Goal: Task Accomplishment & Management: Use online tool/utility

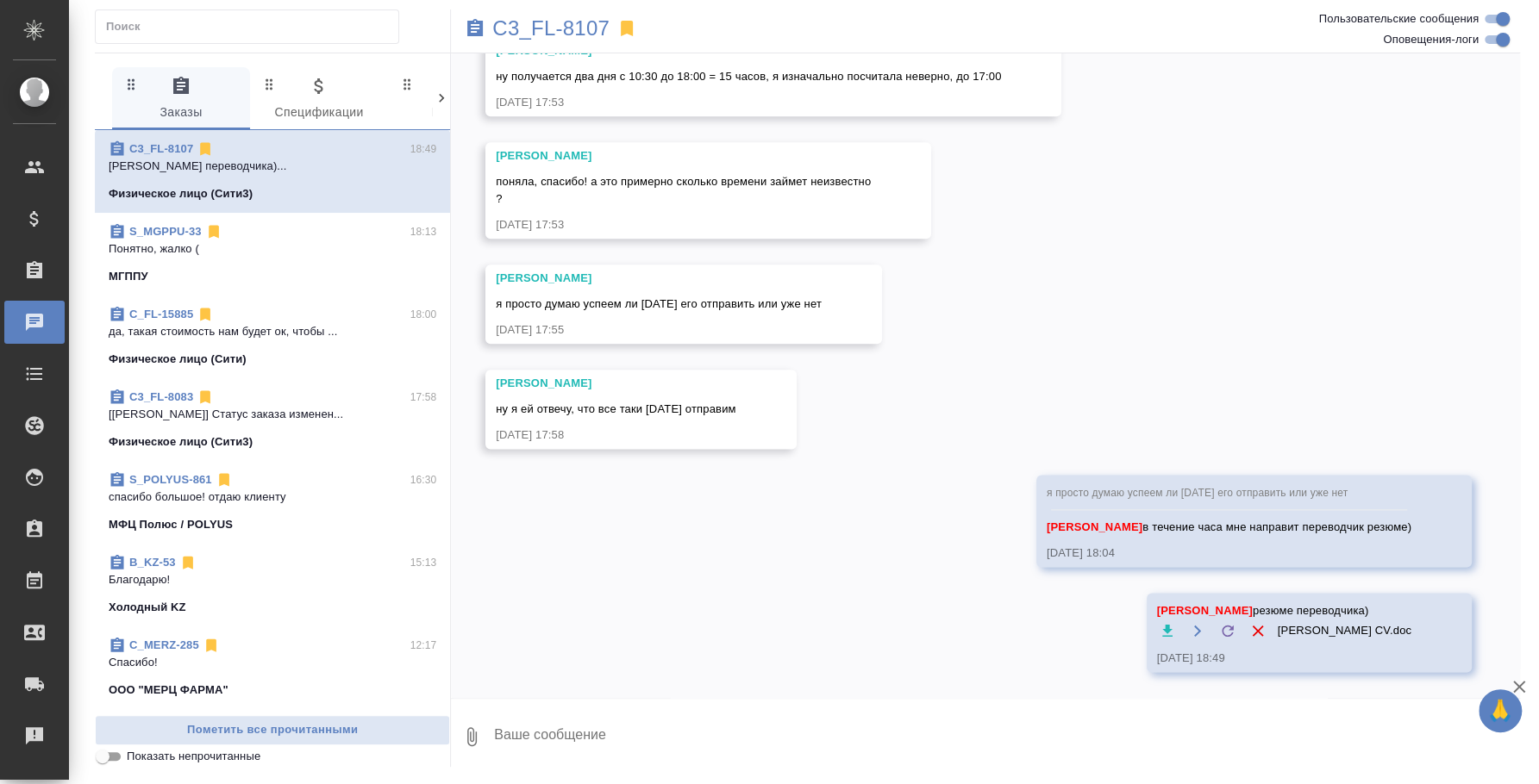
scroll to position [5469, 0]
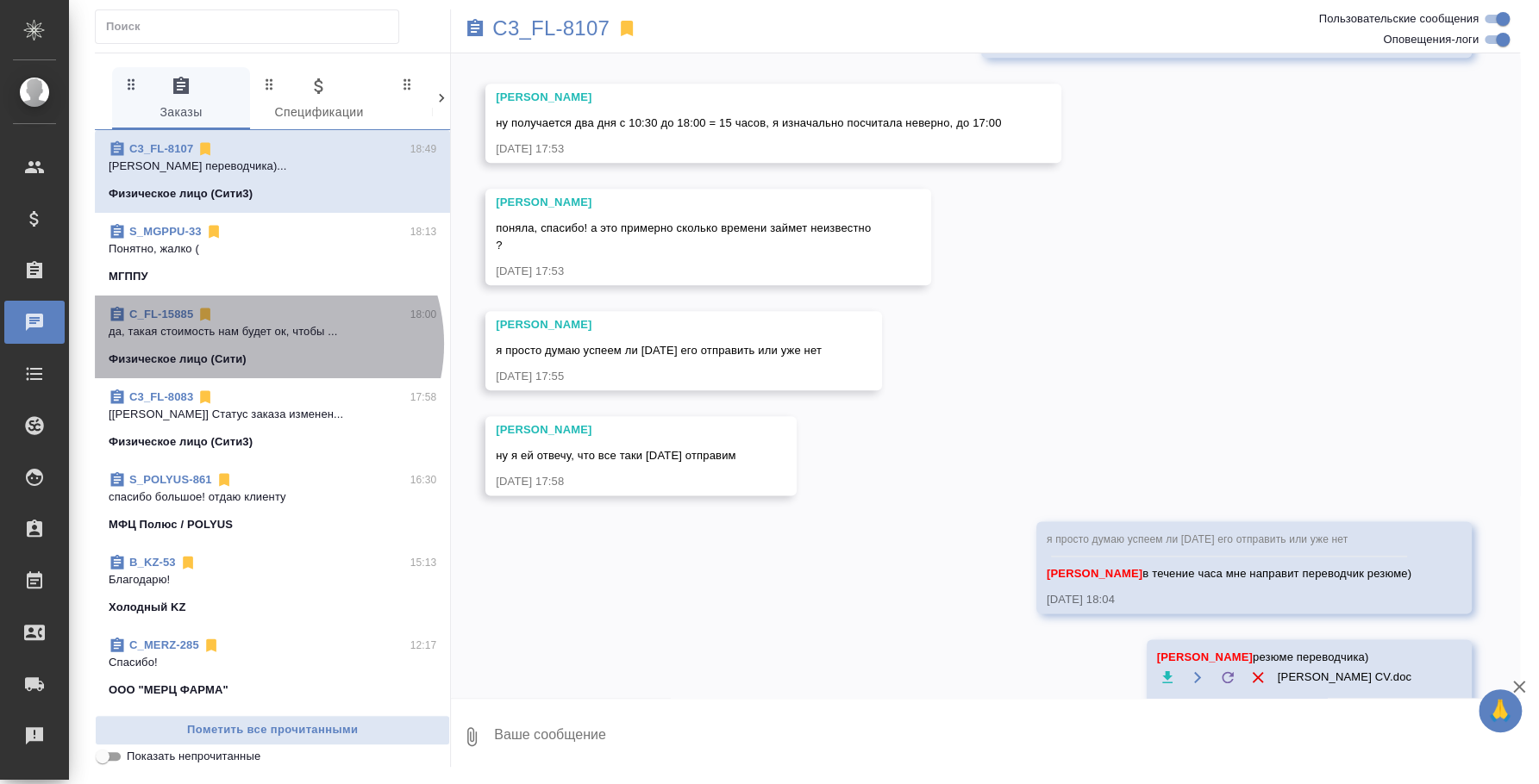
click at [266, 344] on span "C_FL-15885 18:00 да, такая стоимость нам будет ок, чтобы ... Физическое лицо (С…" at bounding box center [272, 337] width 328 height 62
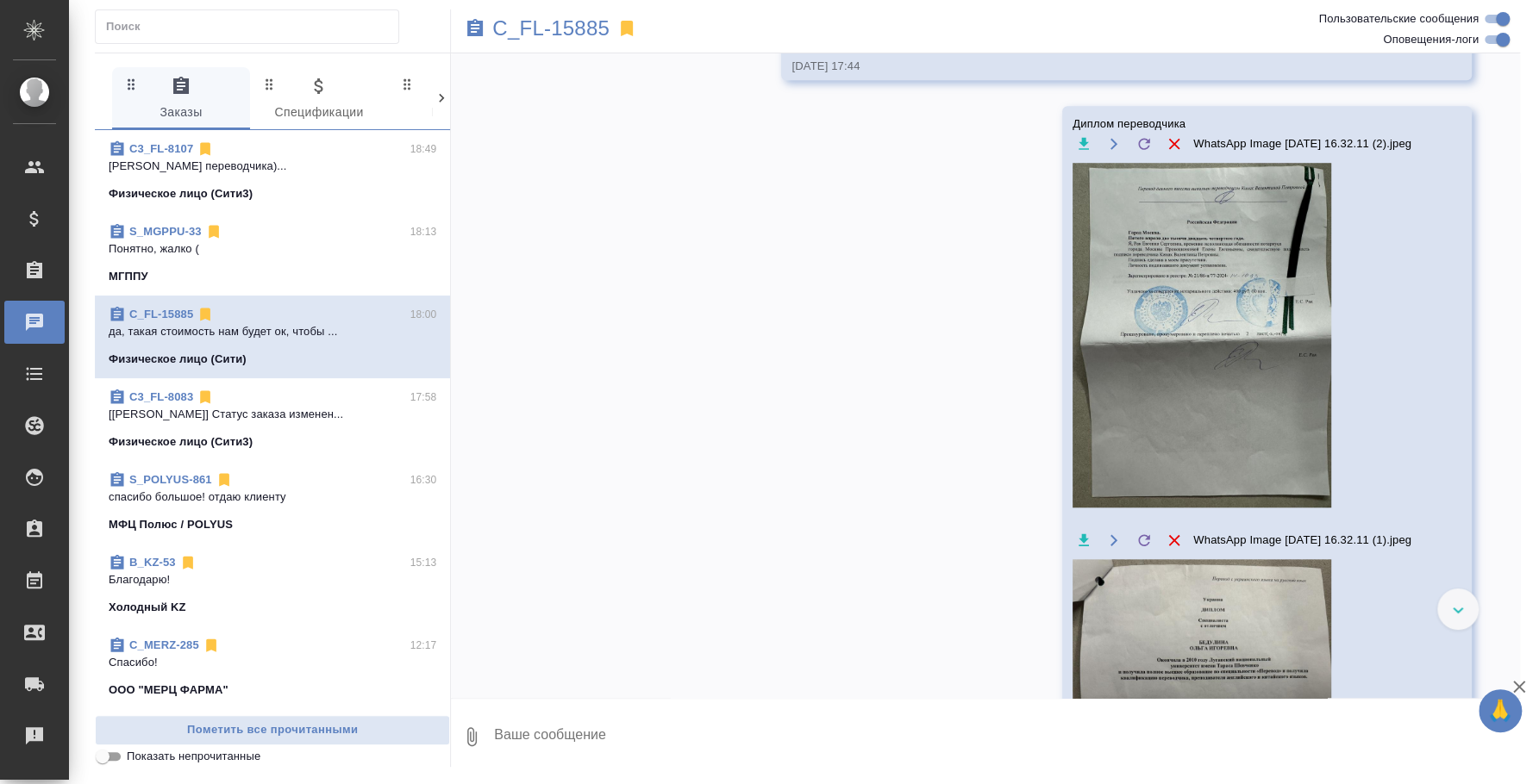
scroll to position [739, 0]
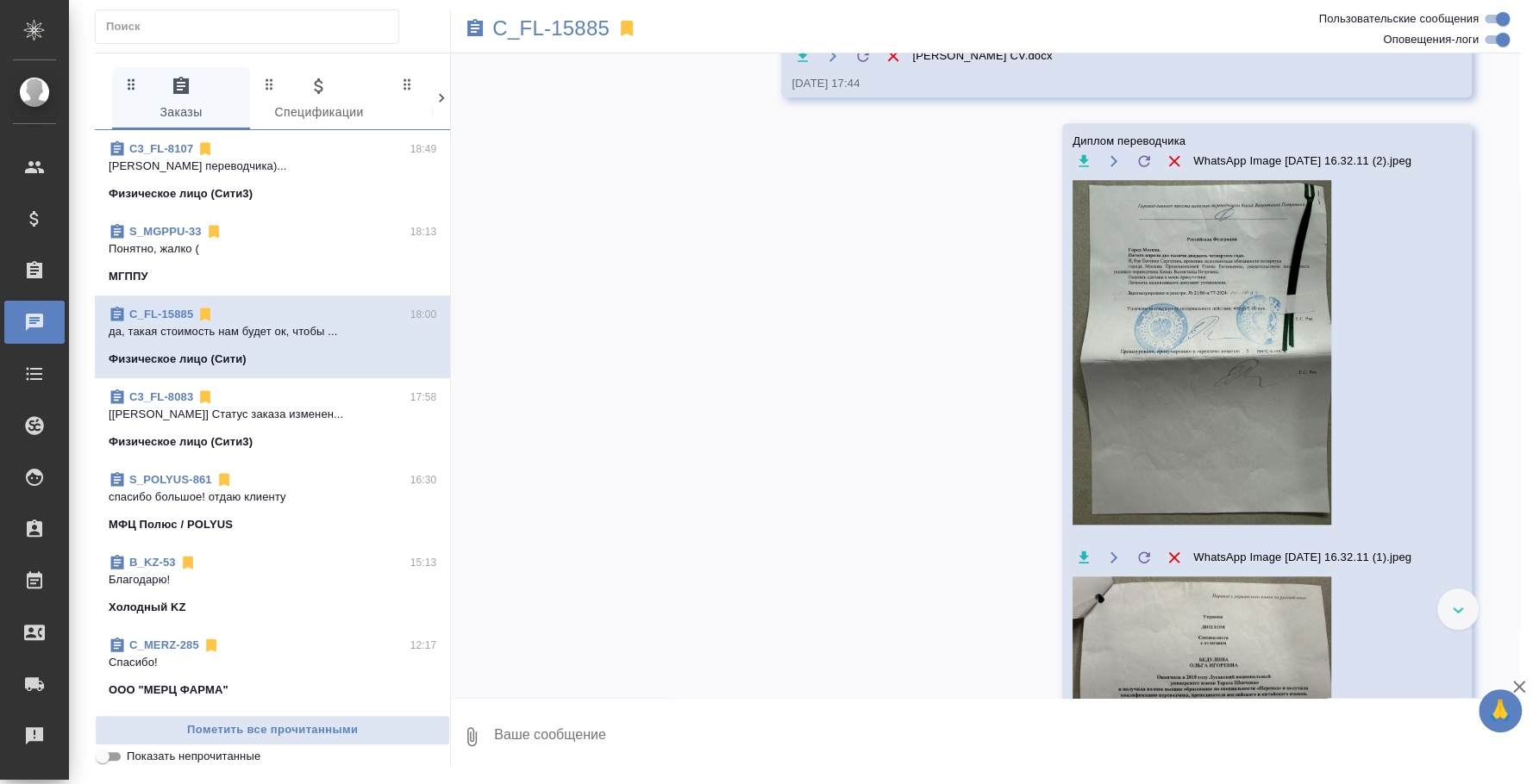
click at [220, 581] on p "Благодарю!" at bounding box center [272, 580] width 328 height 17
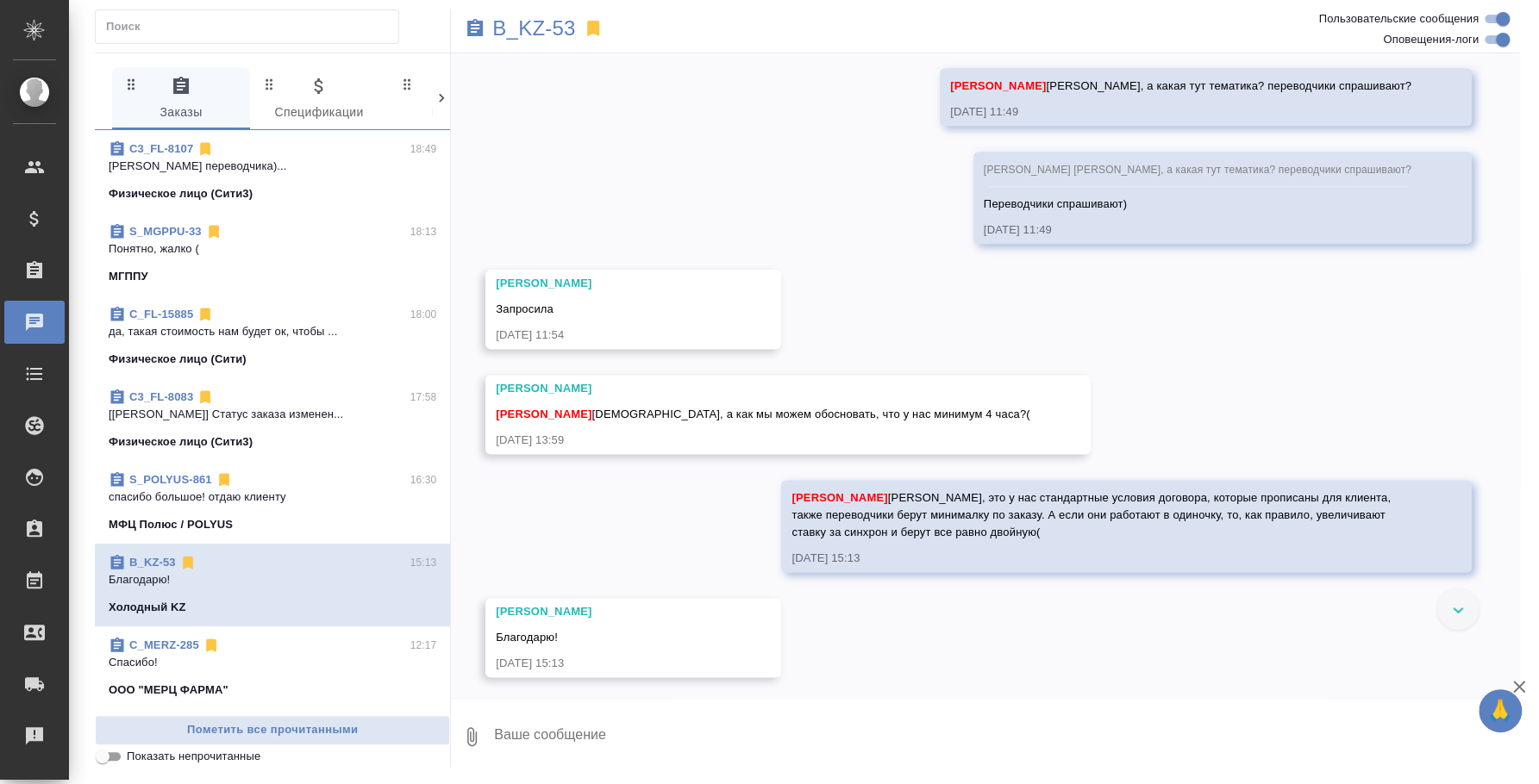
scroll to position [1369, 0]
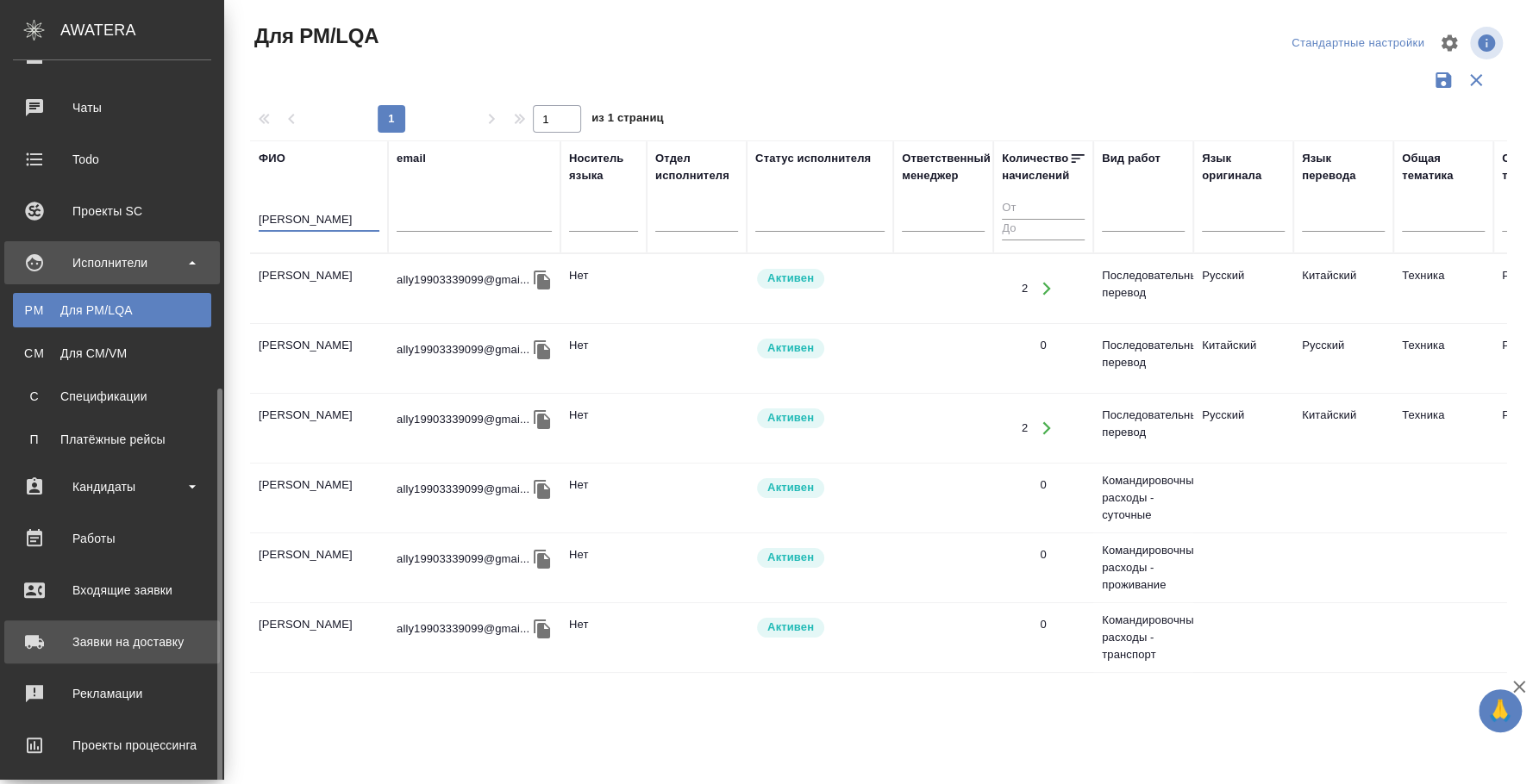
scroll to position [330, 0]
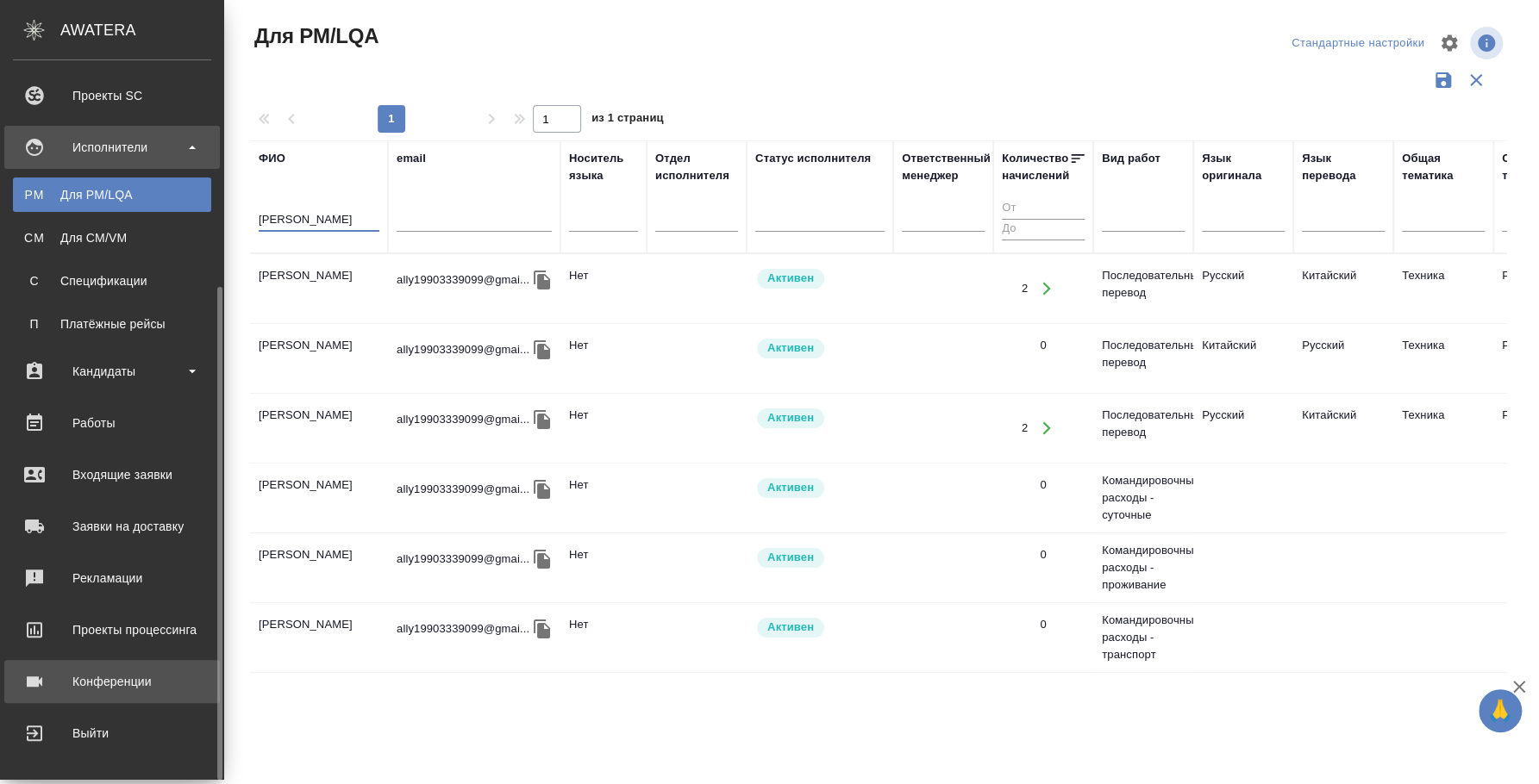
click at [144, 669] on link "Конференции" at bounding box center [111, 681] width 215 height 43
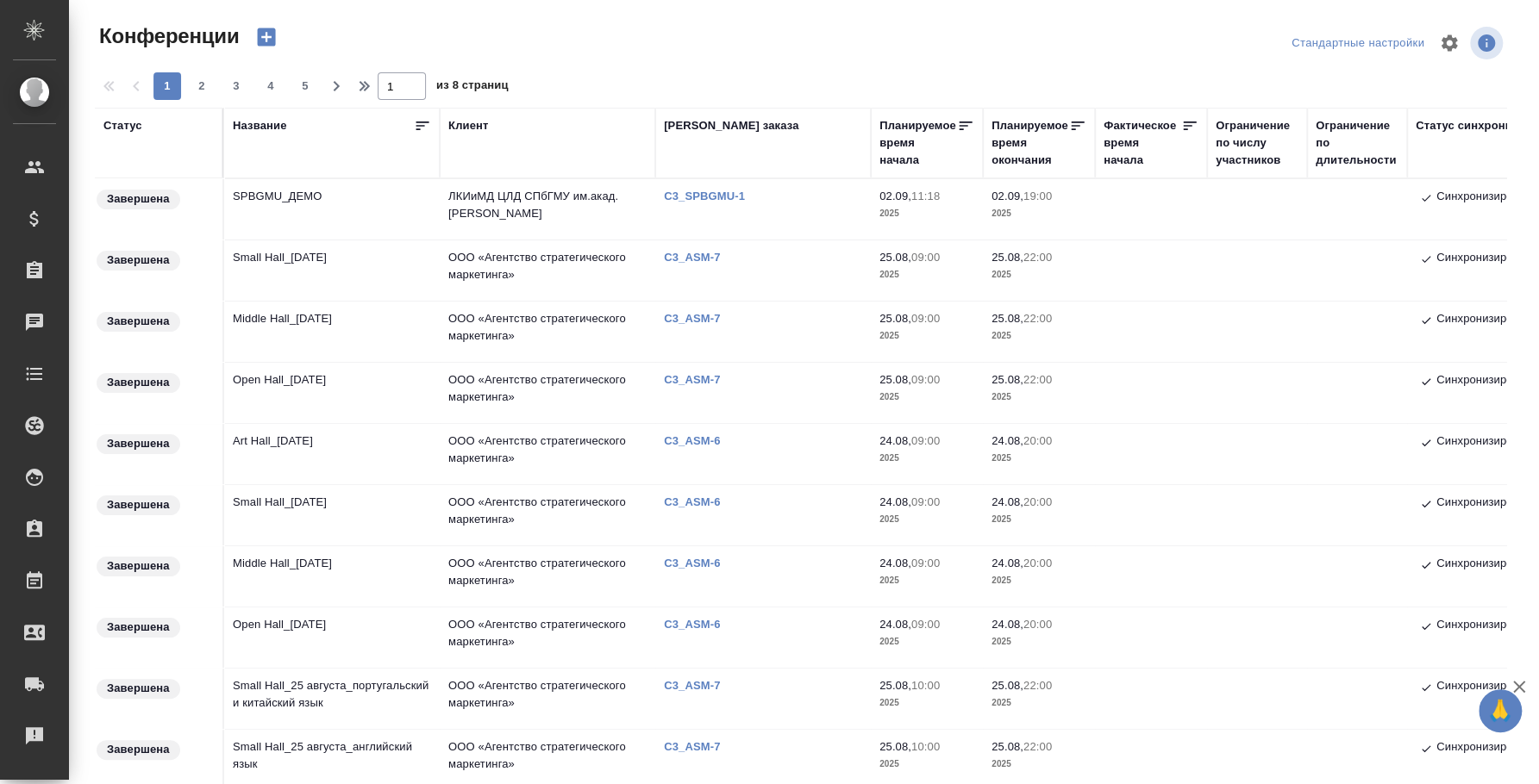
type input "[PERSON_NAME] [PERSON_NAME]"
click at [299, 314] on td "Middle Hall_25 August" at bounding box center [331, 331] width 215 height 60
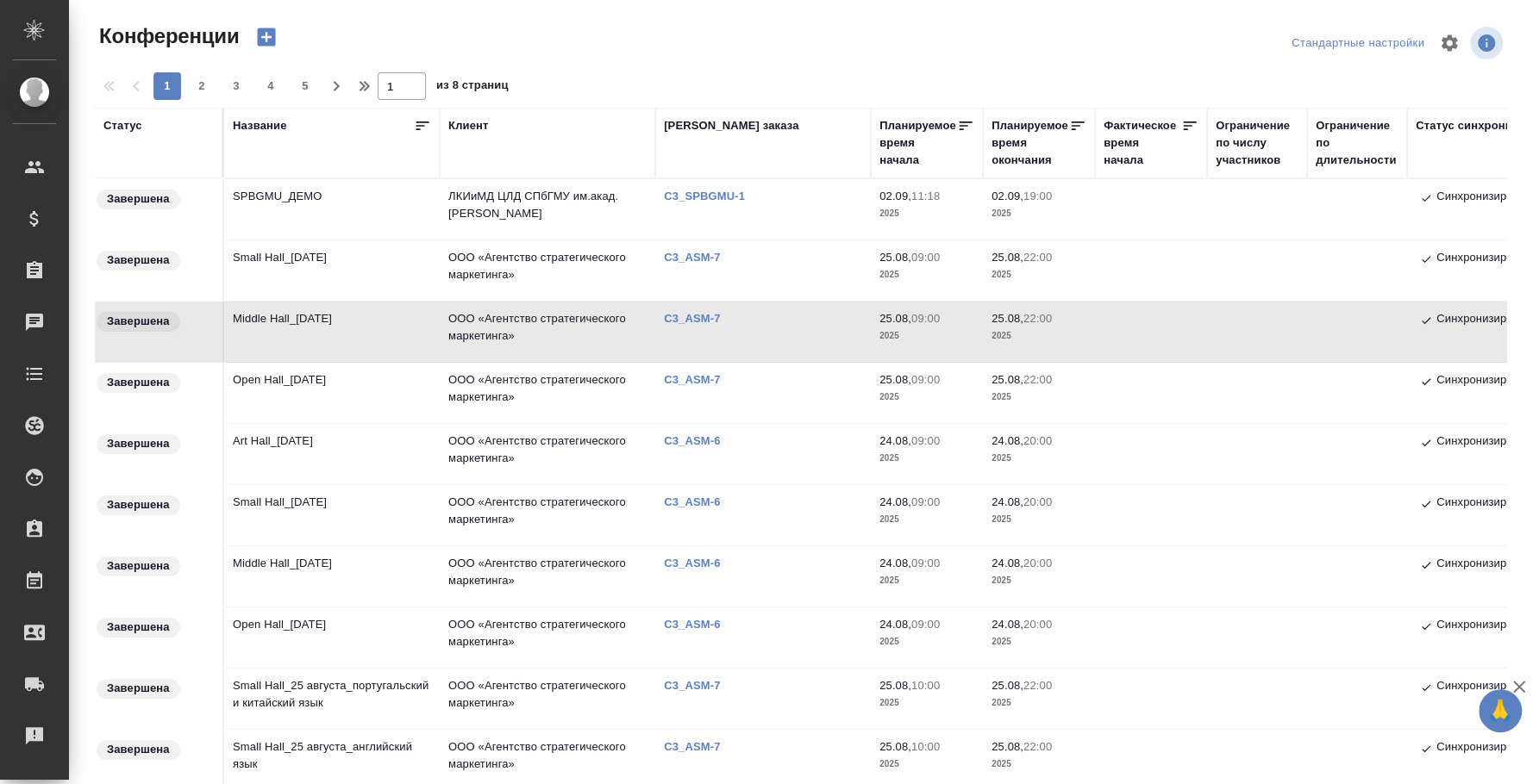
click at [311, 306] on td "Middle Hall_25 August" at bounding box center [331, 331] width 215 height 60
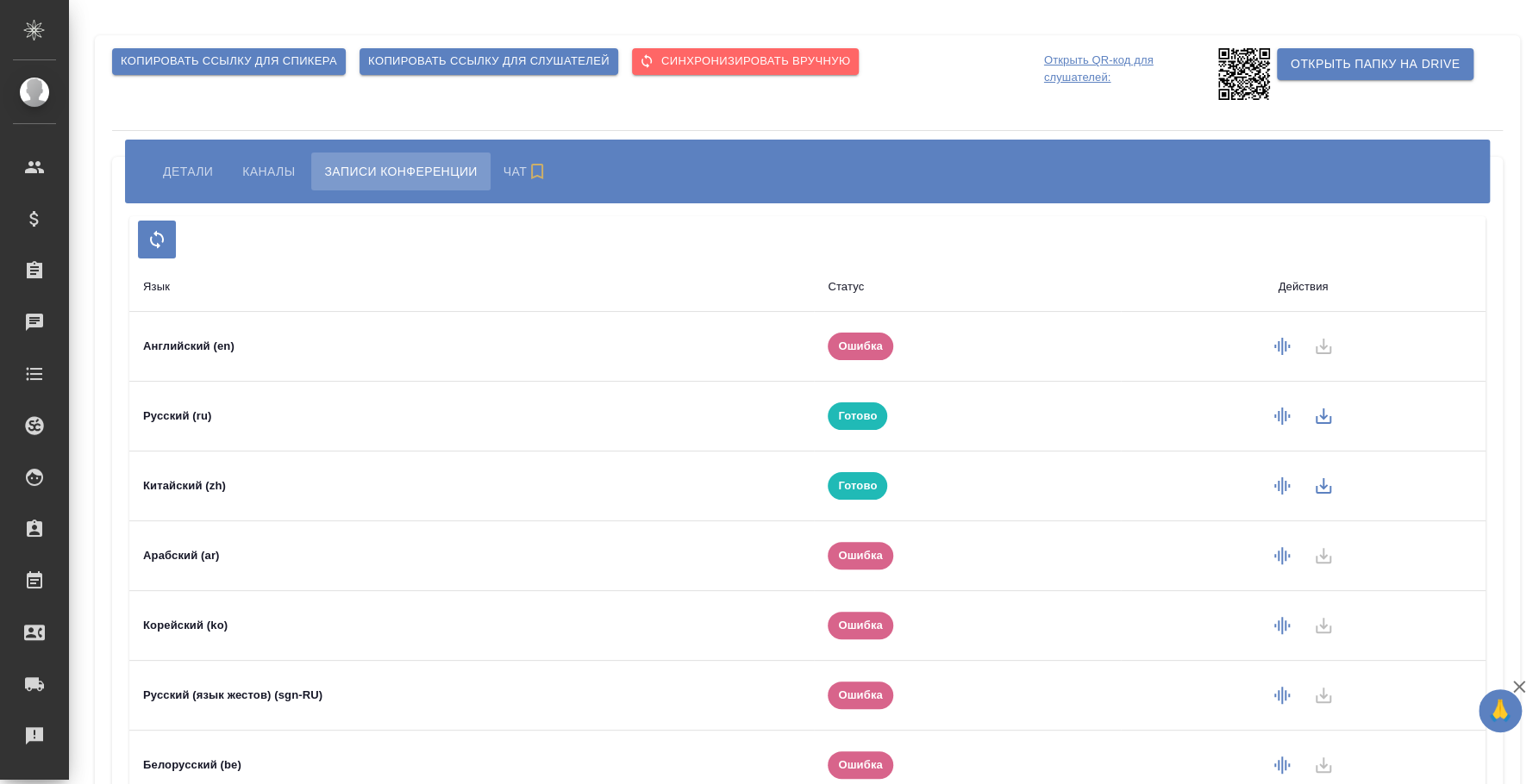
click at [175, 172] on span "Детали" at bounding box center [188, 171] width 50 height 20
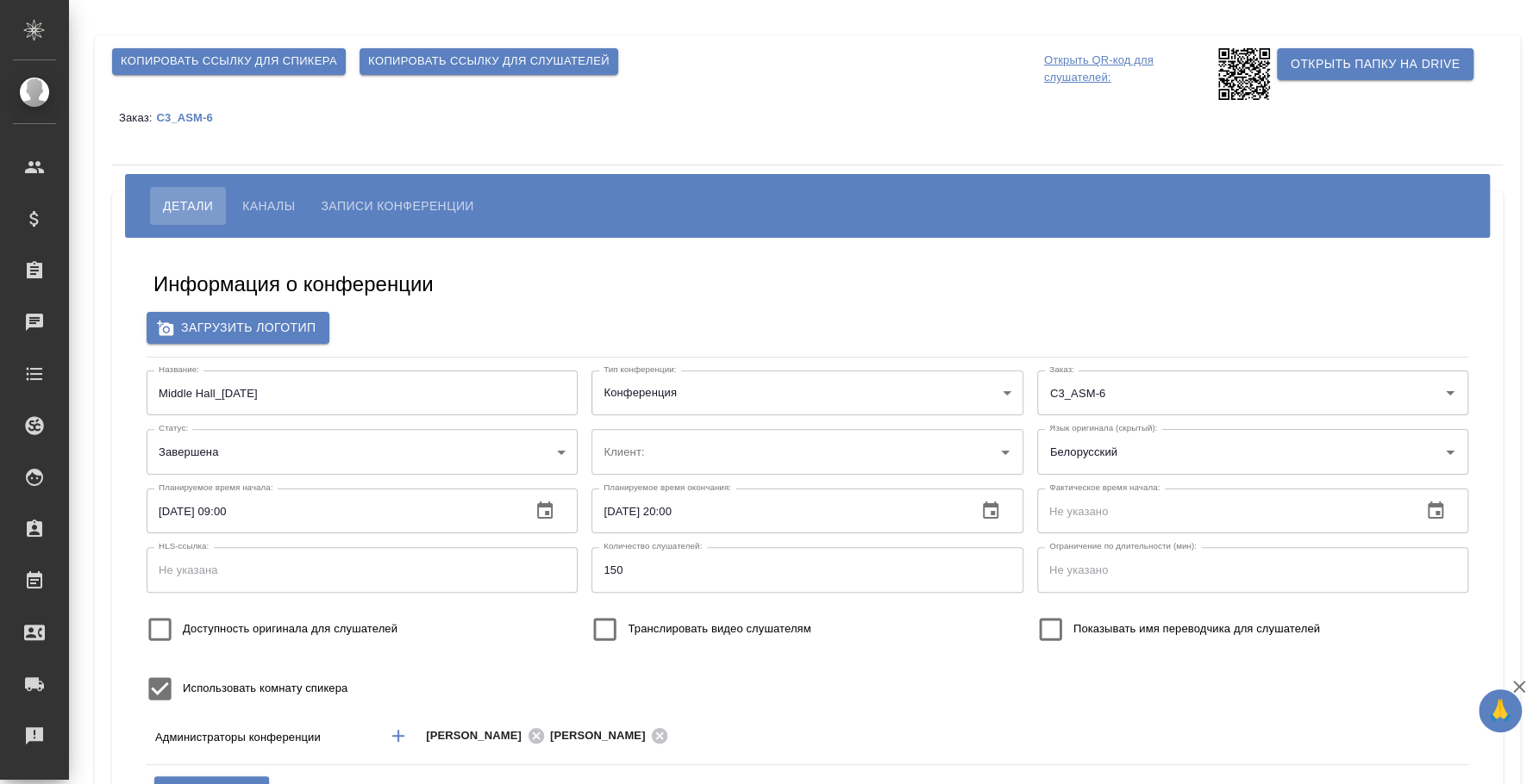
type input "Плеханова Мария"
type input "ООО «Агентство стратегического маркетинга»"
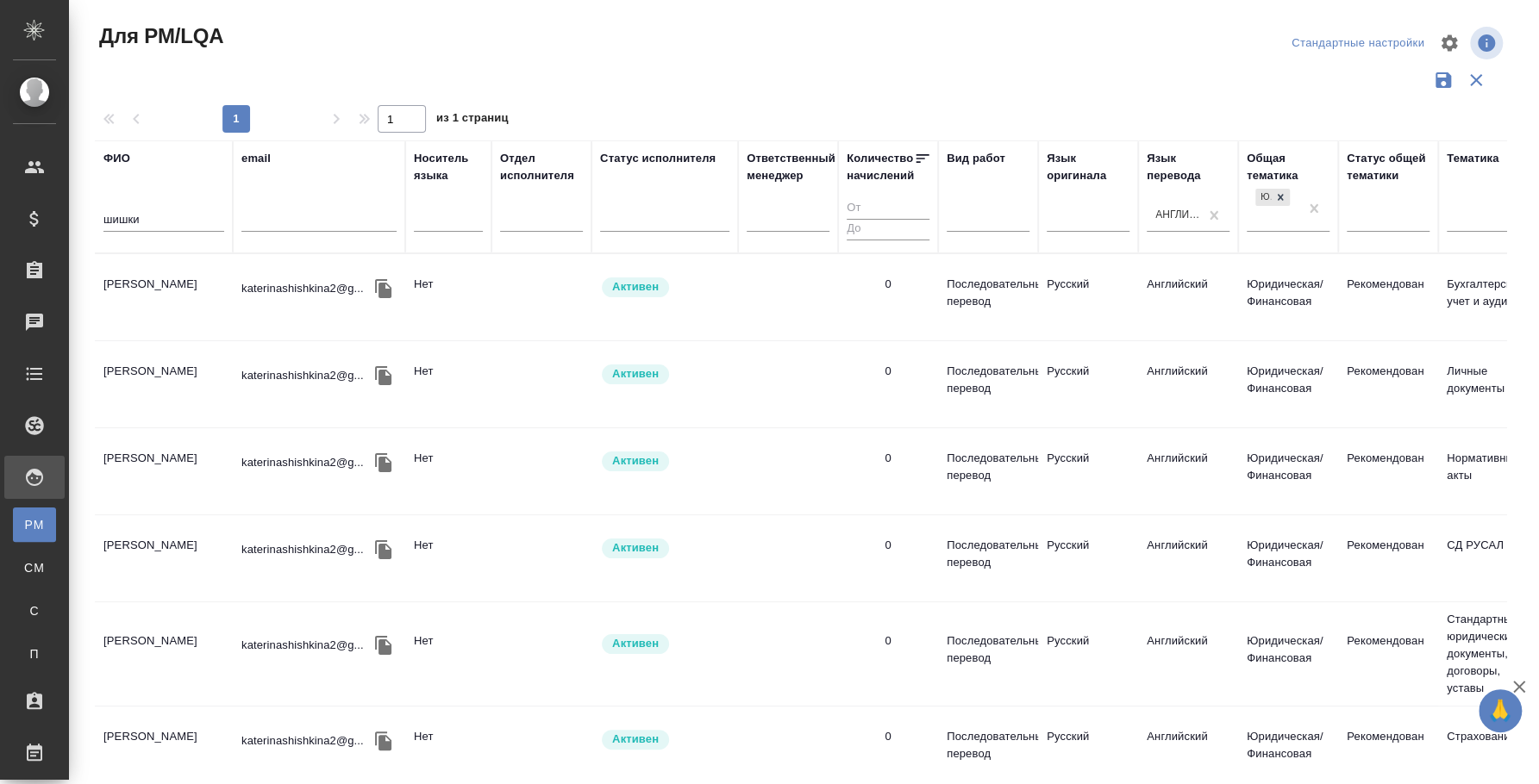
scroll to position [1335, 0]
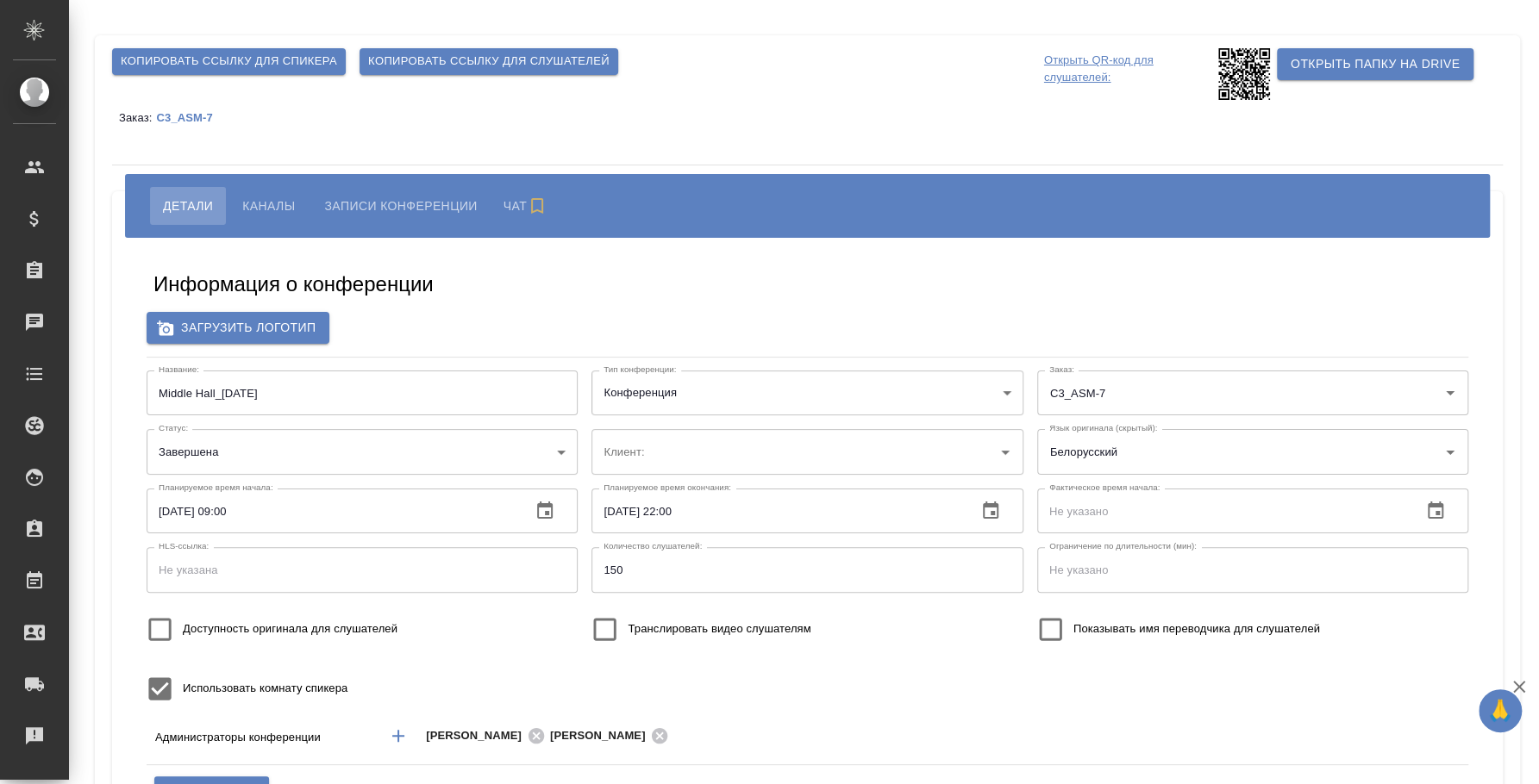
type input "[PERSON_NAME]"
click at [289, 204] on span "Каналы" at bounding box center [268, 205] width 52 height 20
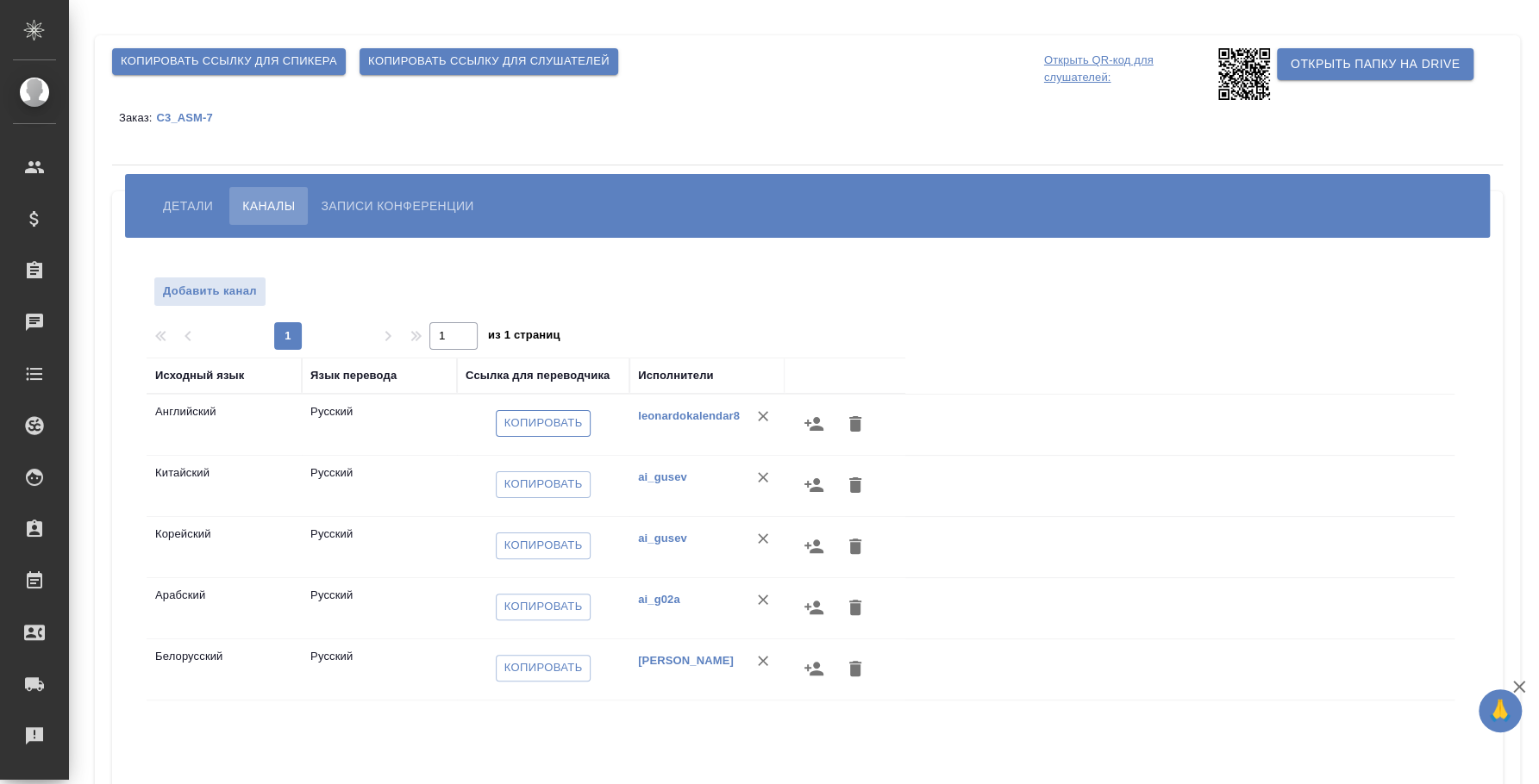
click at [558, 421] on span "Копировать" at bounding box center [543, 423] width 79 height 19
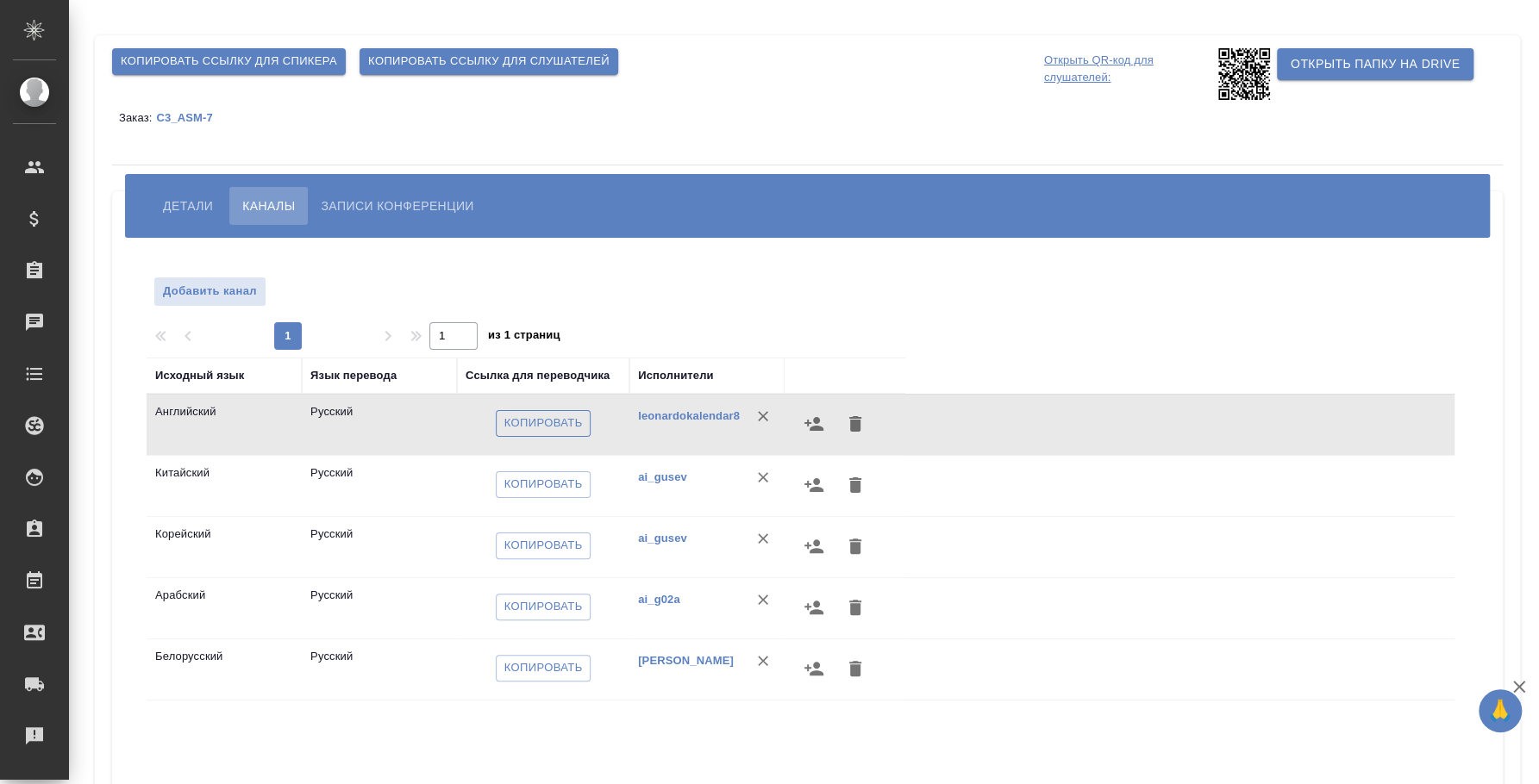
click at [582, 427] on button "Копировать" at bounding box center [543, 423] width 96 height 27
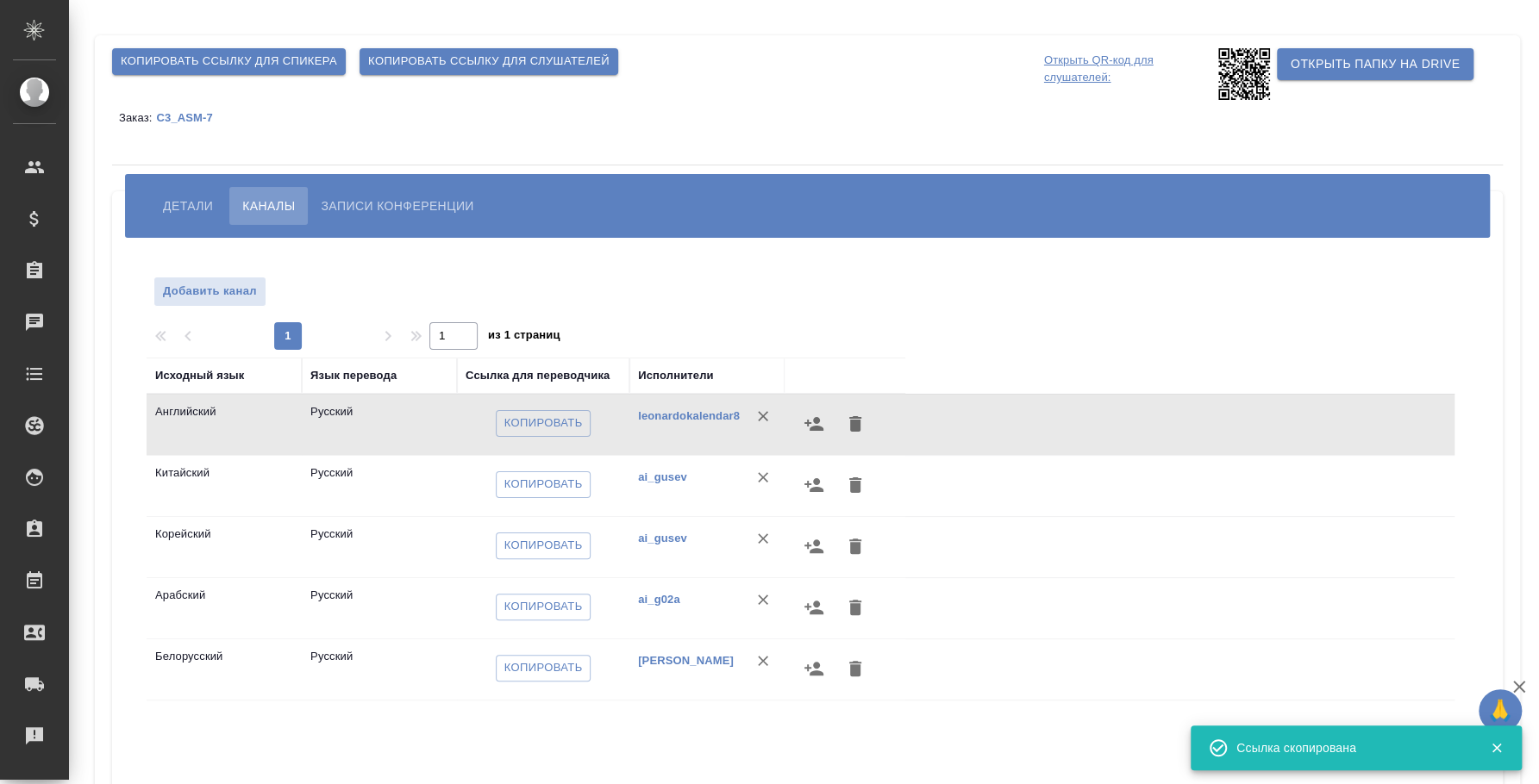
click at [435, 200] on span "Записи конференции" at bounding box center [396, 205] width 152 height 20
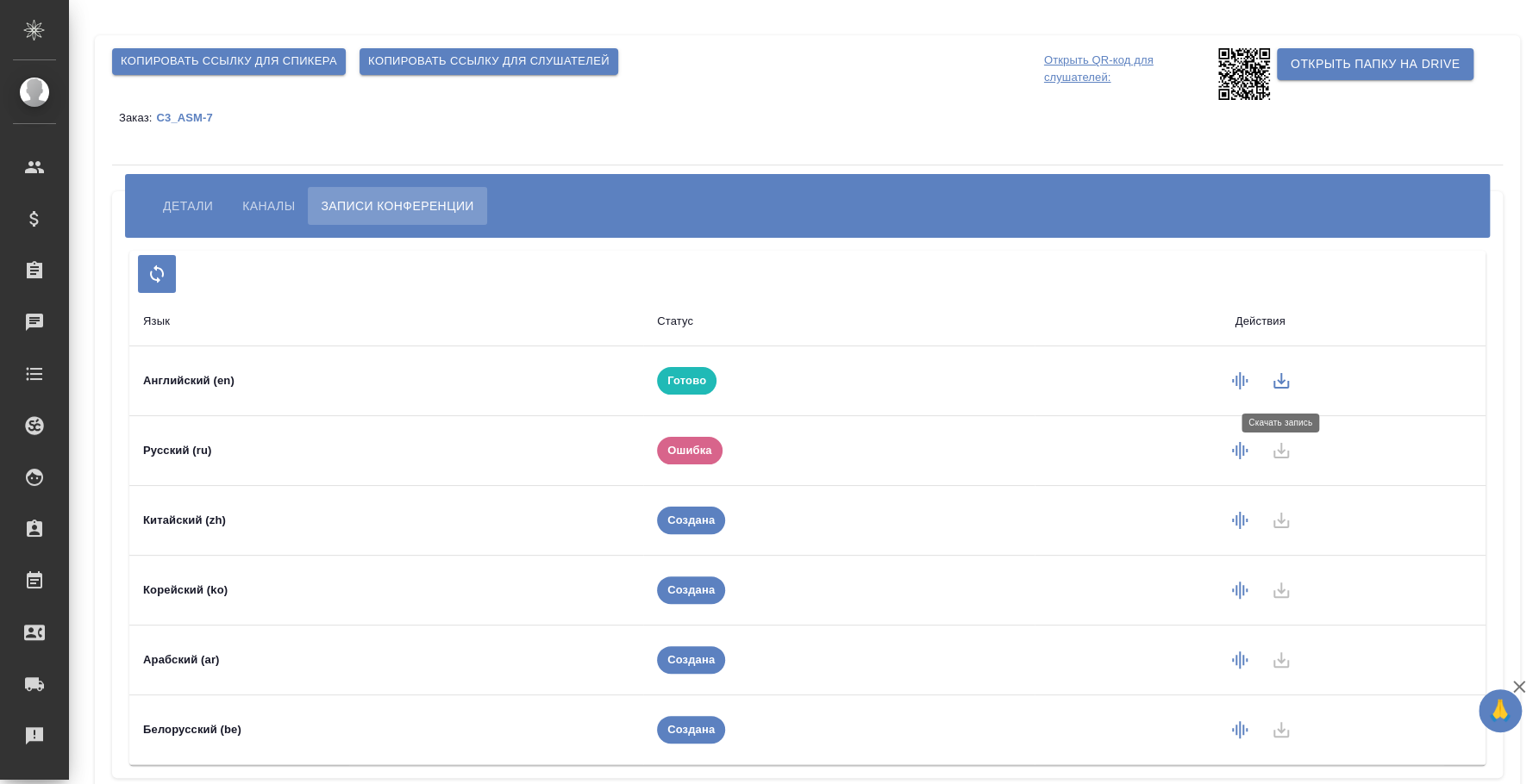
click at [1280, 386] on icon "button" at bounding box center [1280, 380] width 20 height 20
click at [202, 194] on button "Детали" at bounding box center [188, 205] width 76 height 38
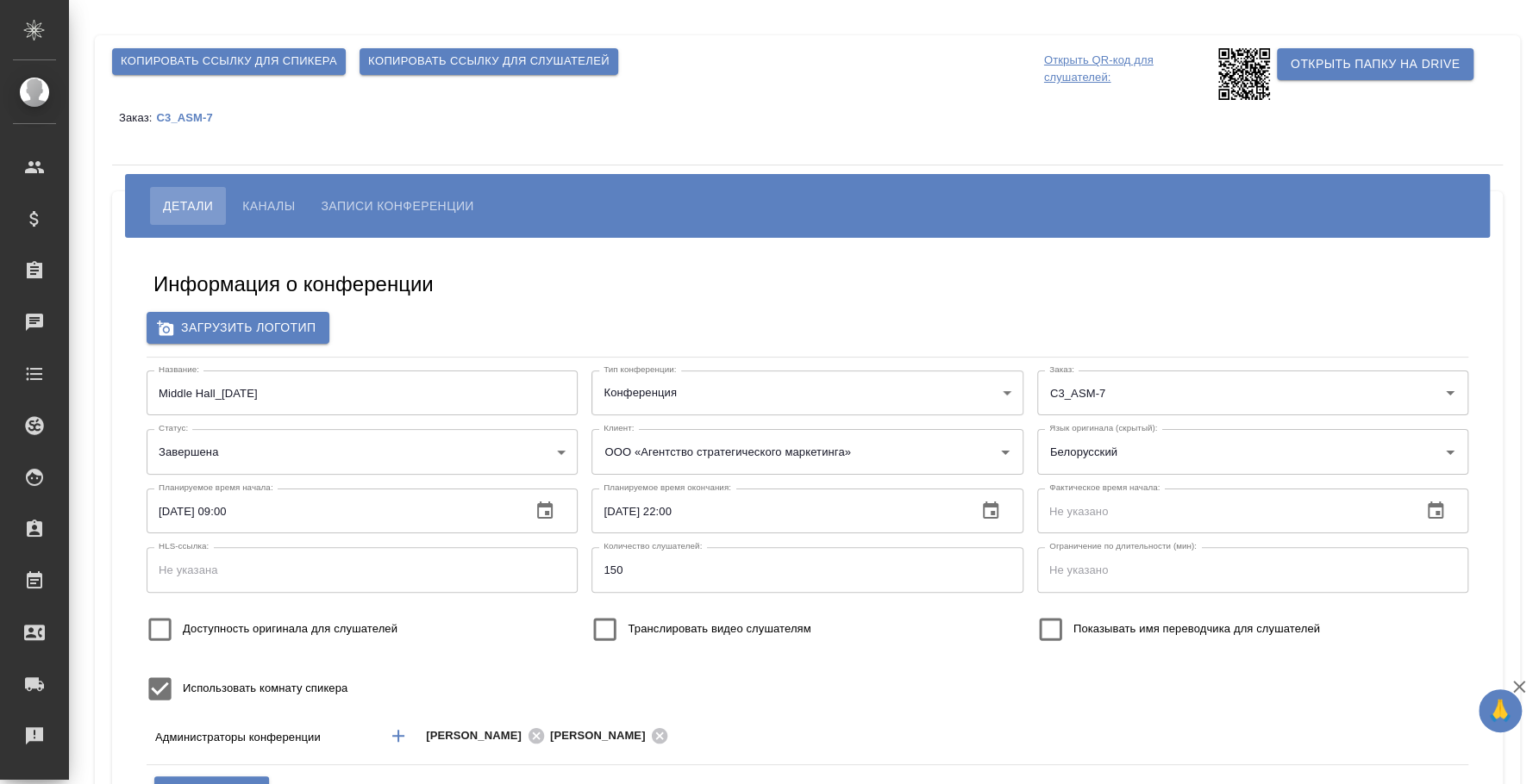
click at [355, 214] on span "Записи конференции" at bounding box center [396, 205] width 152 height 20
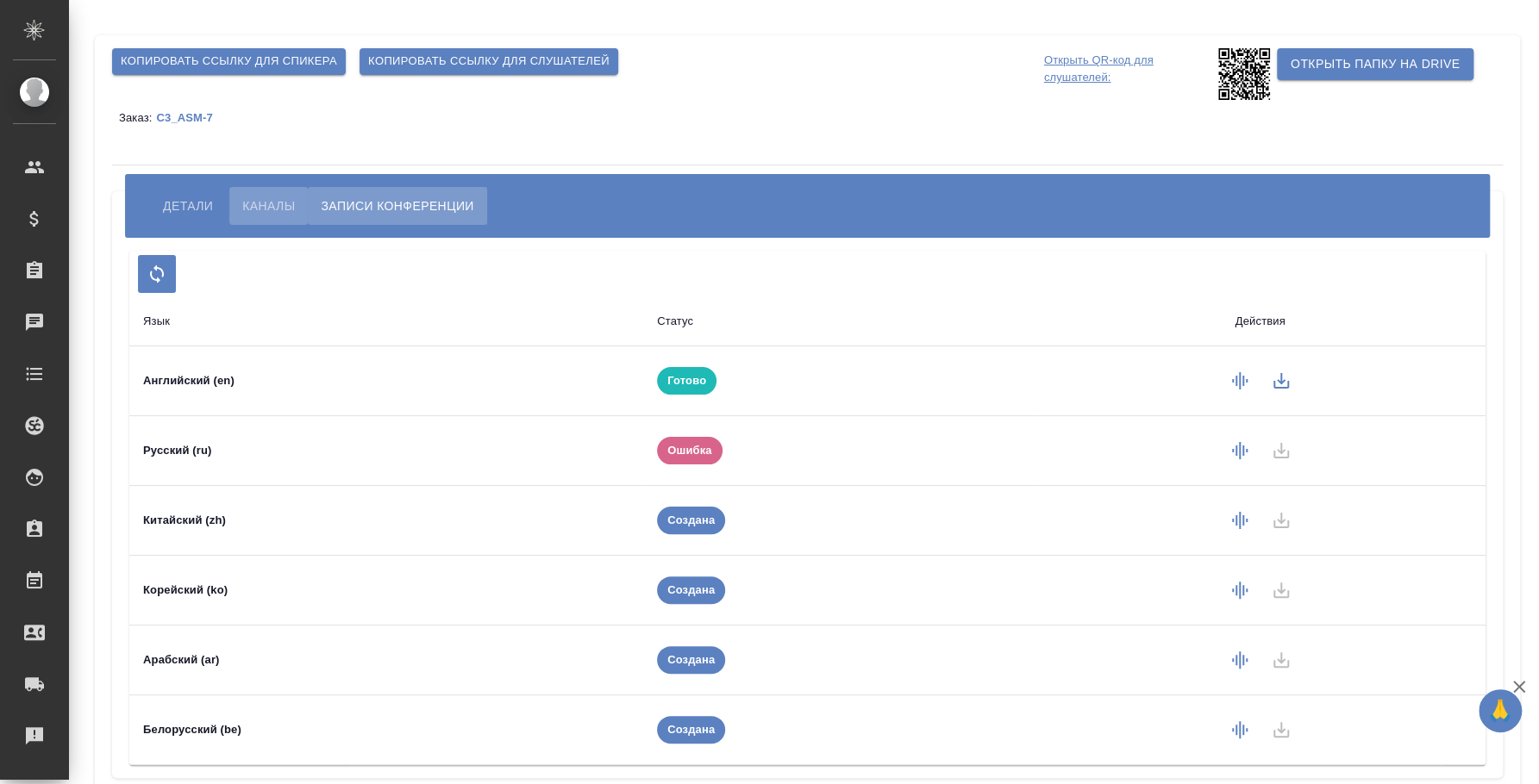
click at [273, 210] on span "Каналы" at bounding box center [268, 205] width 52 height 20
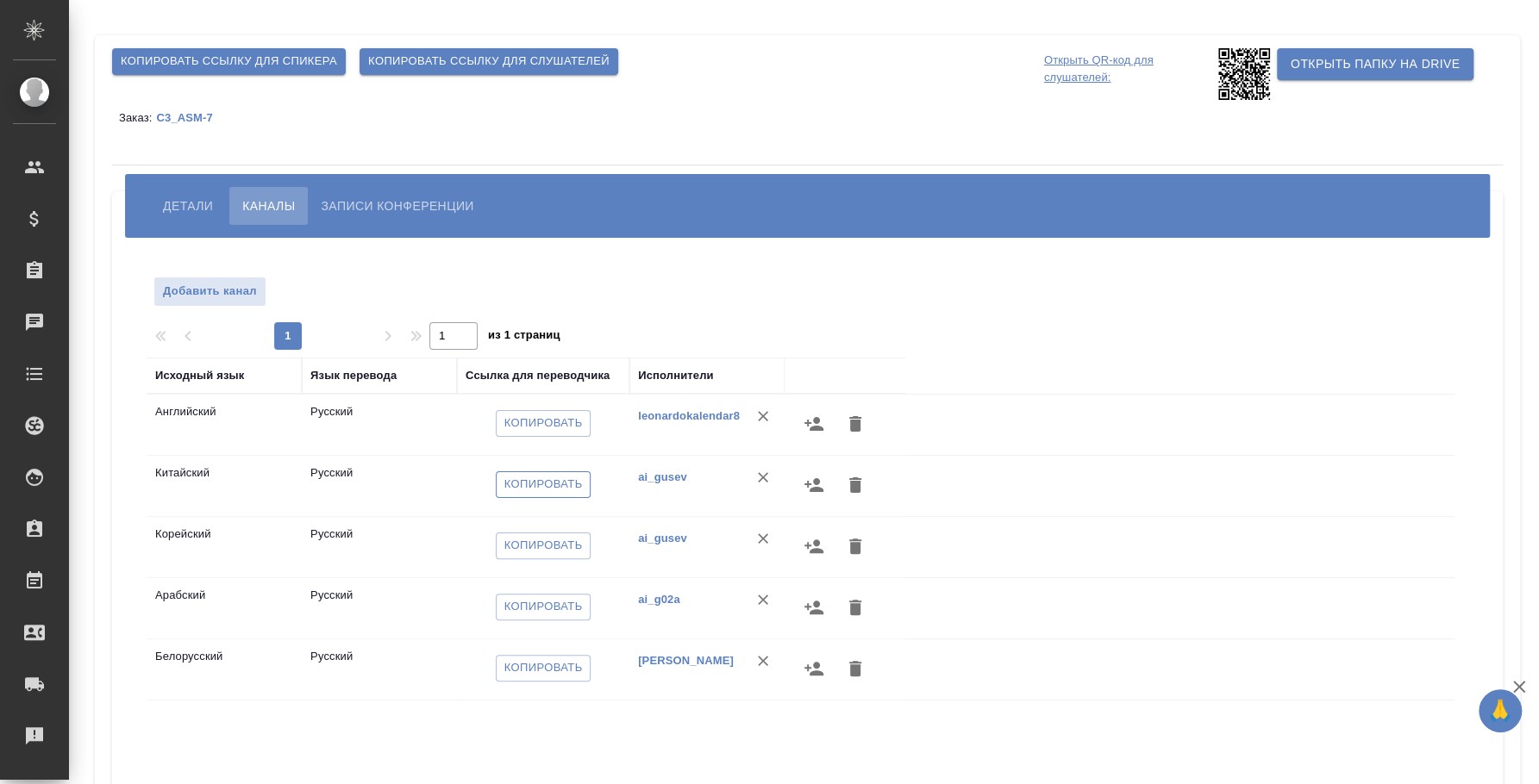
click at [554, 485] on span "Копировать" at bounding box center [543, 485] width 79 height 19
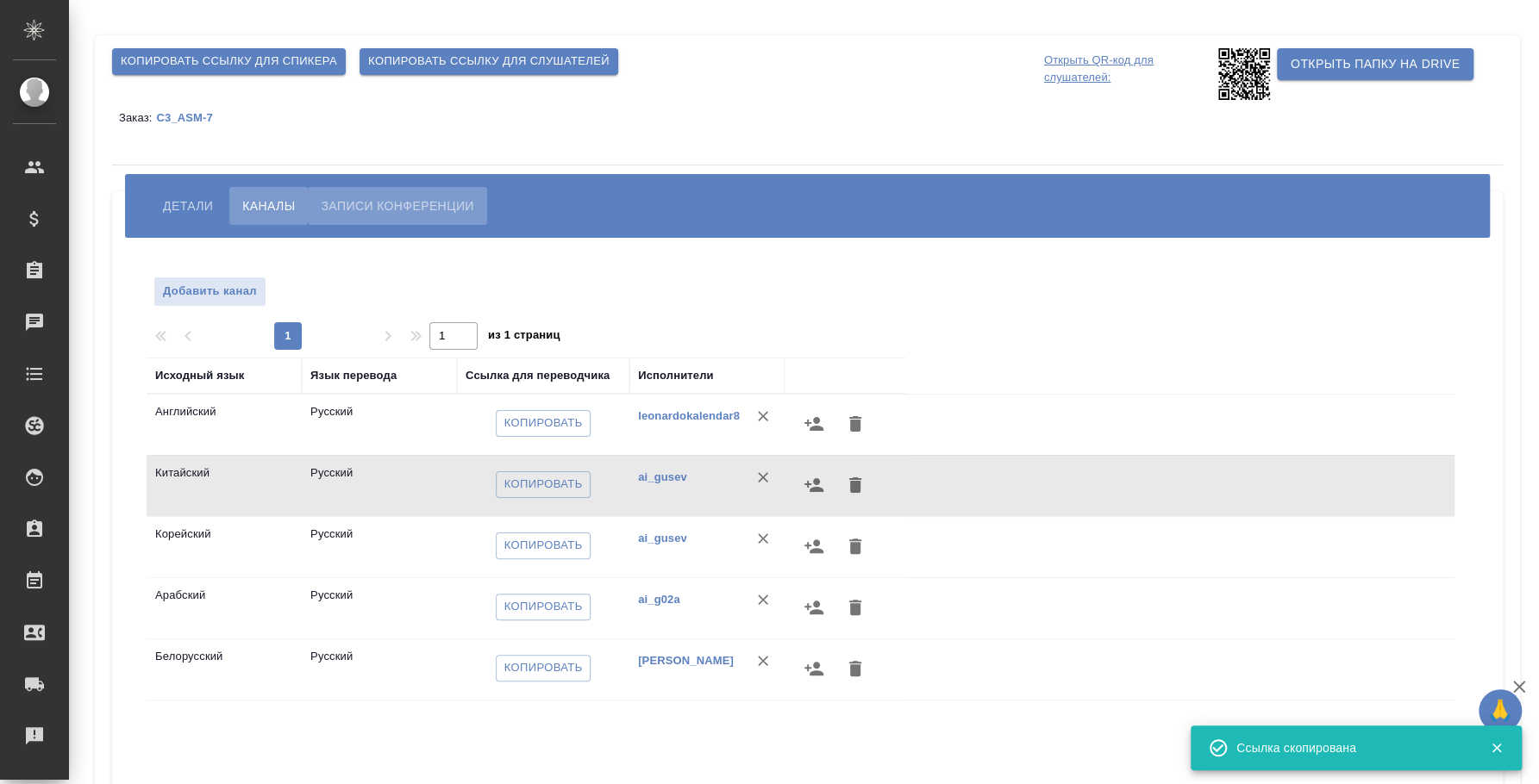
click at [371, 197] on span "Записи конференции" at bounding box center [396, 205] width 152 height 20
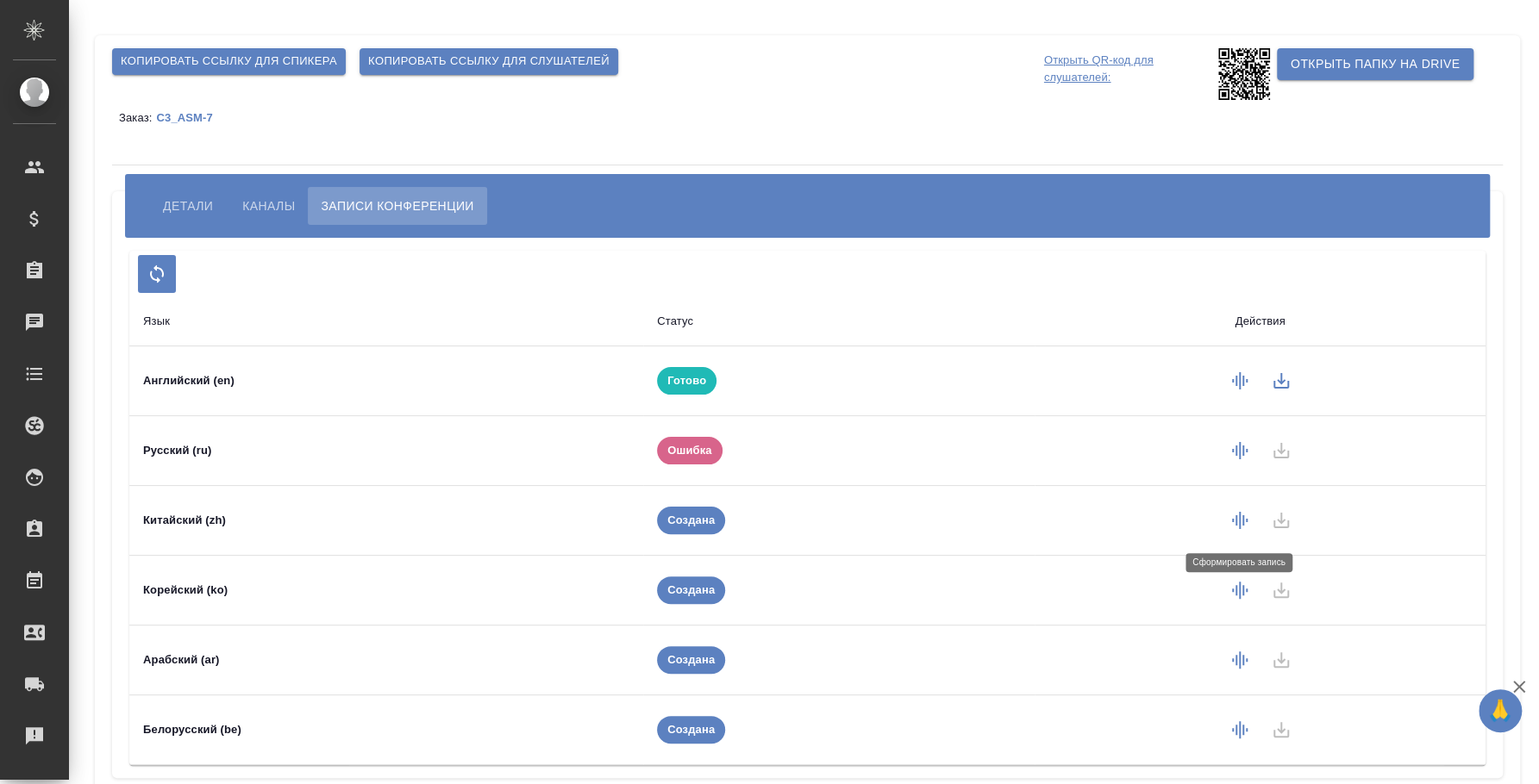
click at [1242, 522] on icon "button" at bounding box center [1240, 520] width 16 height 17
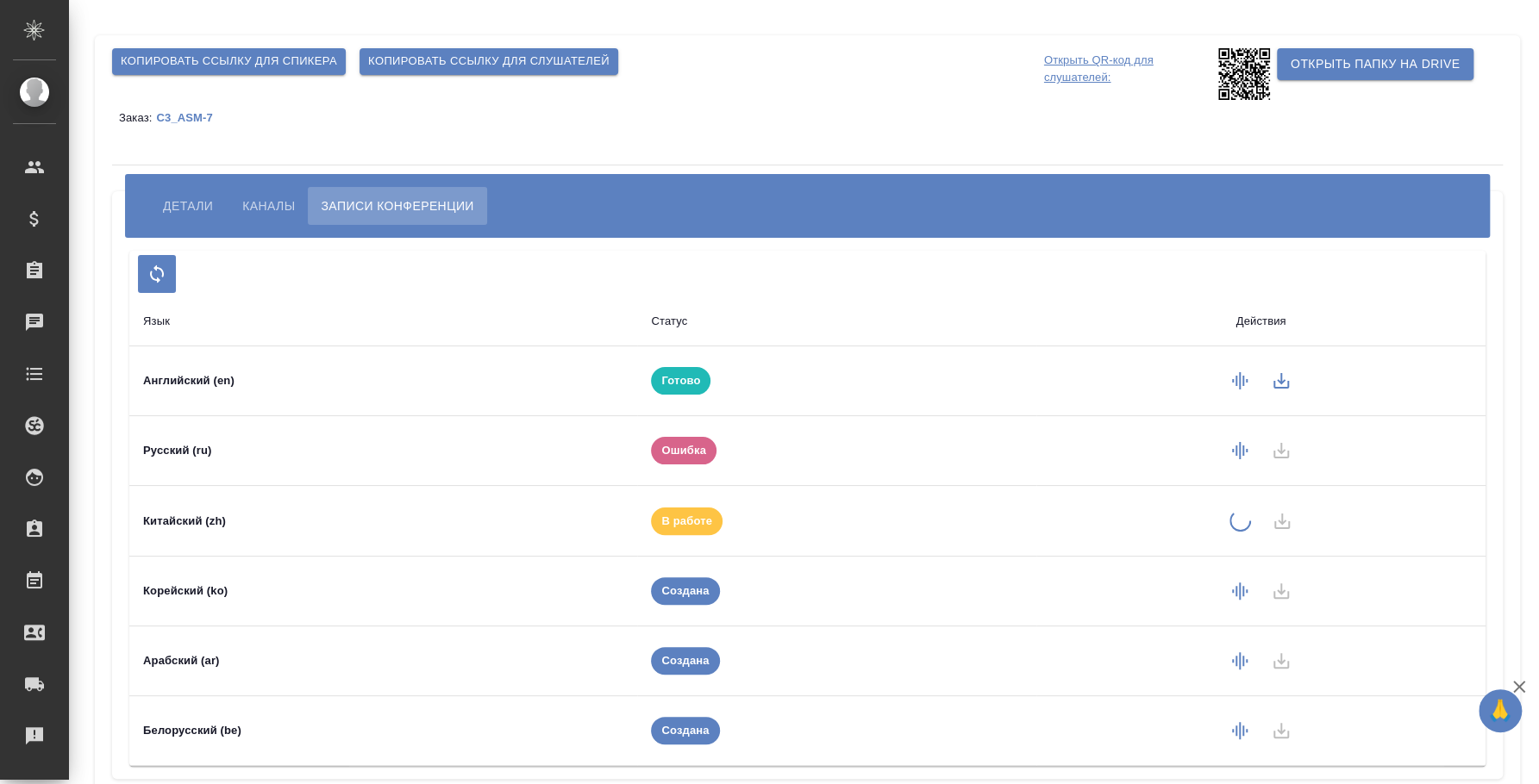
click at [248, 211] on span "Каналы" at bounding box center [268, 205] width 52 height 20
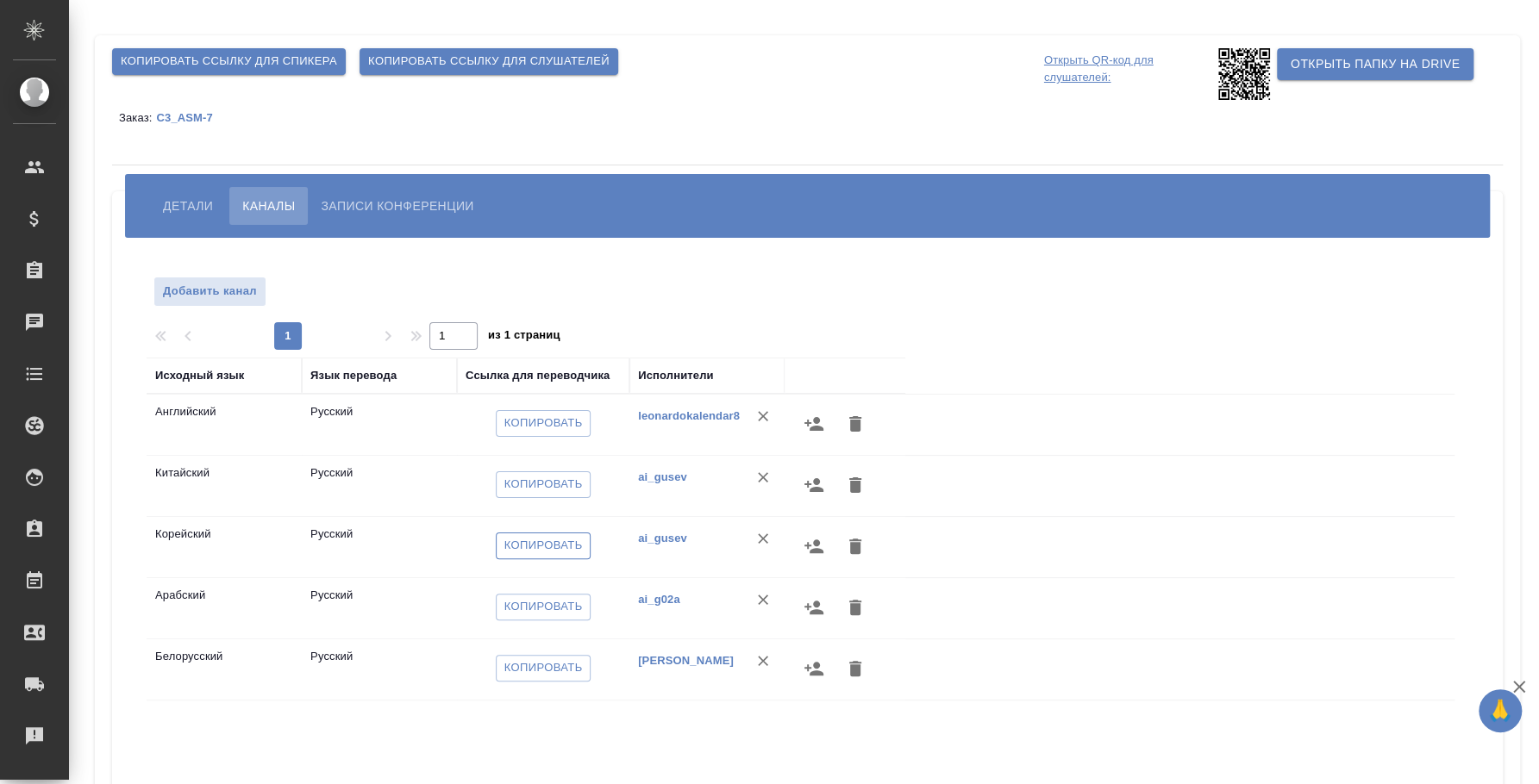
click at [548, 538] on span "Копировать" at bounding box center [543, 546] width 79 height 19
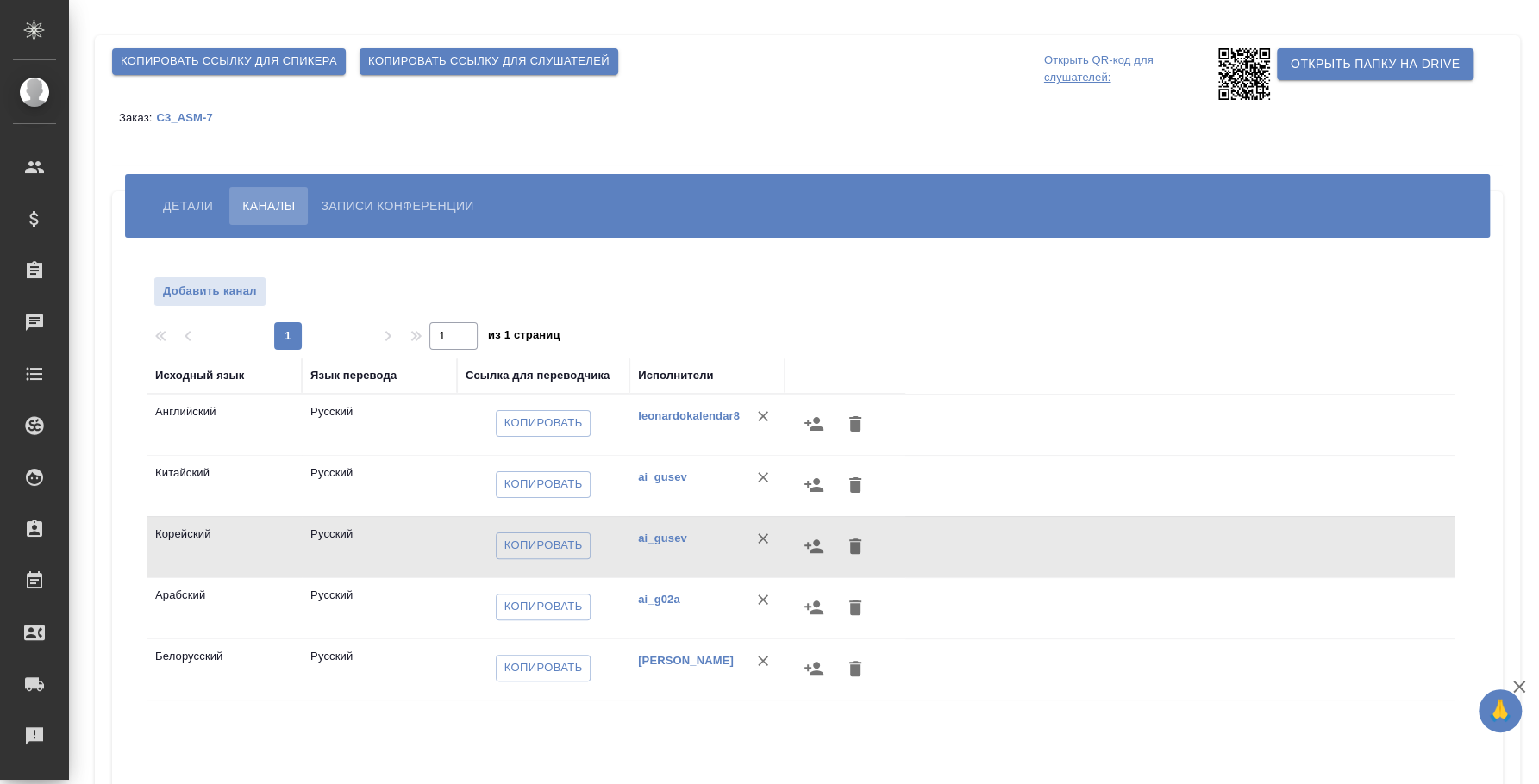
click at [433, 196] on span "Записи конференции" at bounding box center [396, 205] width 152 height 20
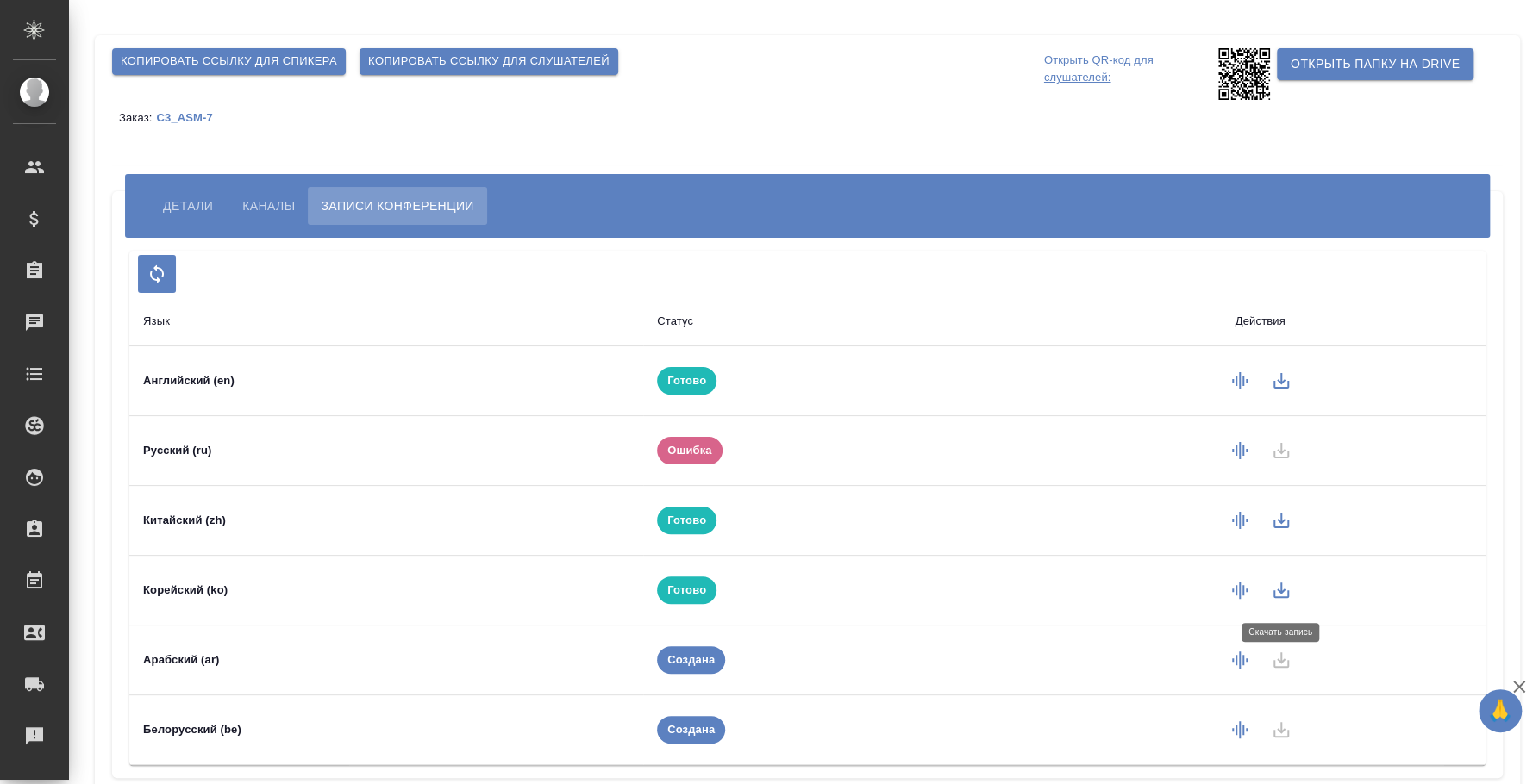
click at [1286, 582] on icon "button" at bounding box center [1280, 590] width 20 height 20
click at [1240, 653] on icon "button" at bounding box center [1239, 660] width 20 height 20
click at [1281, 668] on icon "button" at bounding box center [1280, 660] width 20 height 20
click at [272, 212] on span "Каналы" at bounding box center [268, 205] width 52 height 20
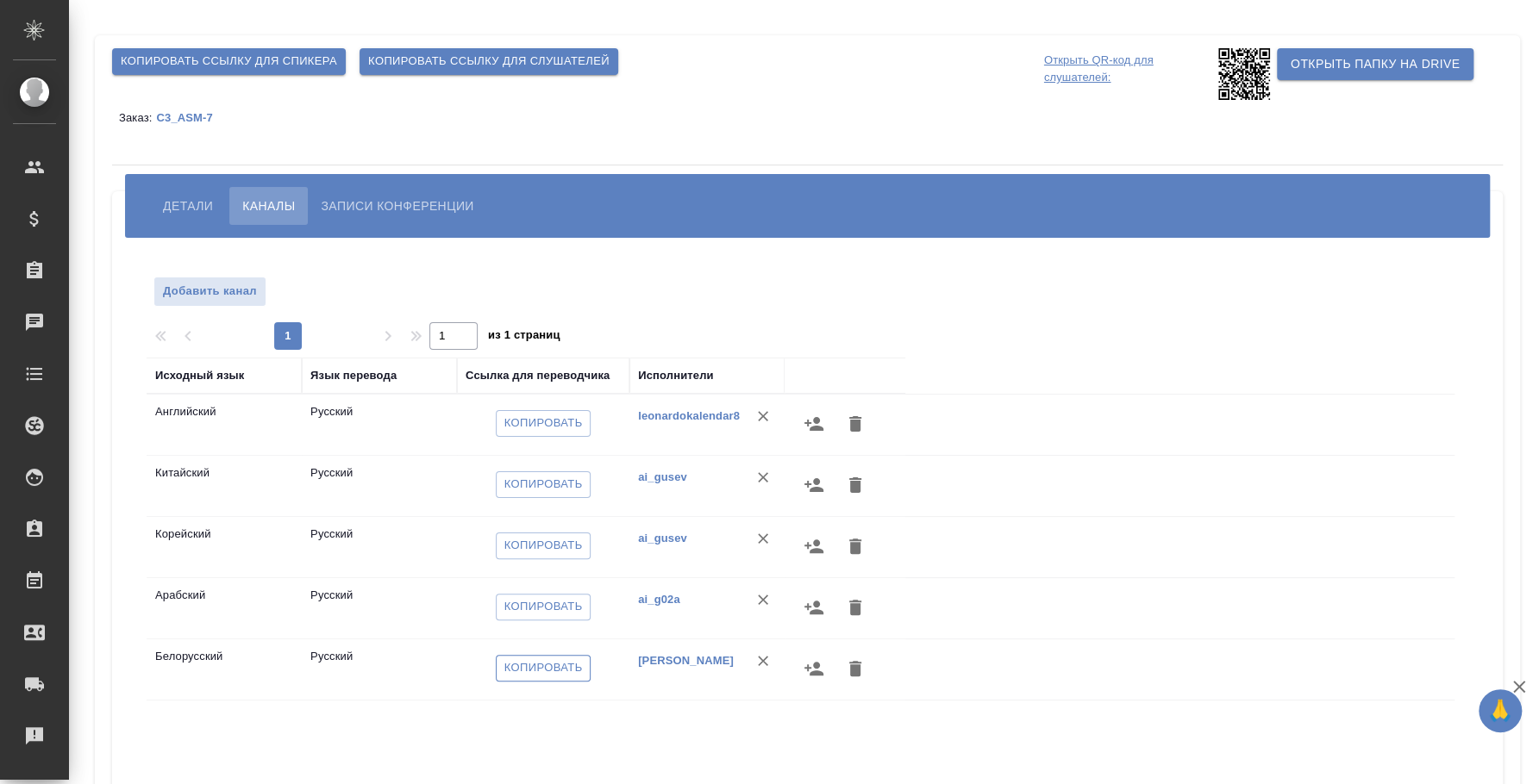
click at [577, 667] on span "Копировать" at bounding box center [543, 669] width 79 height 19
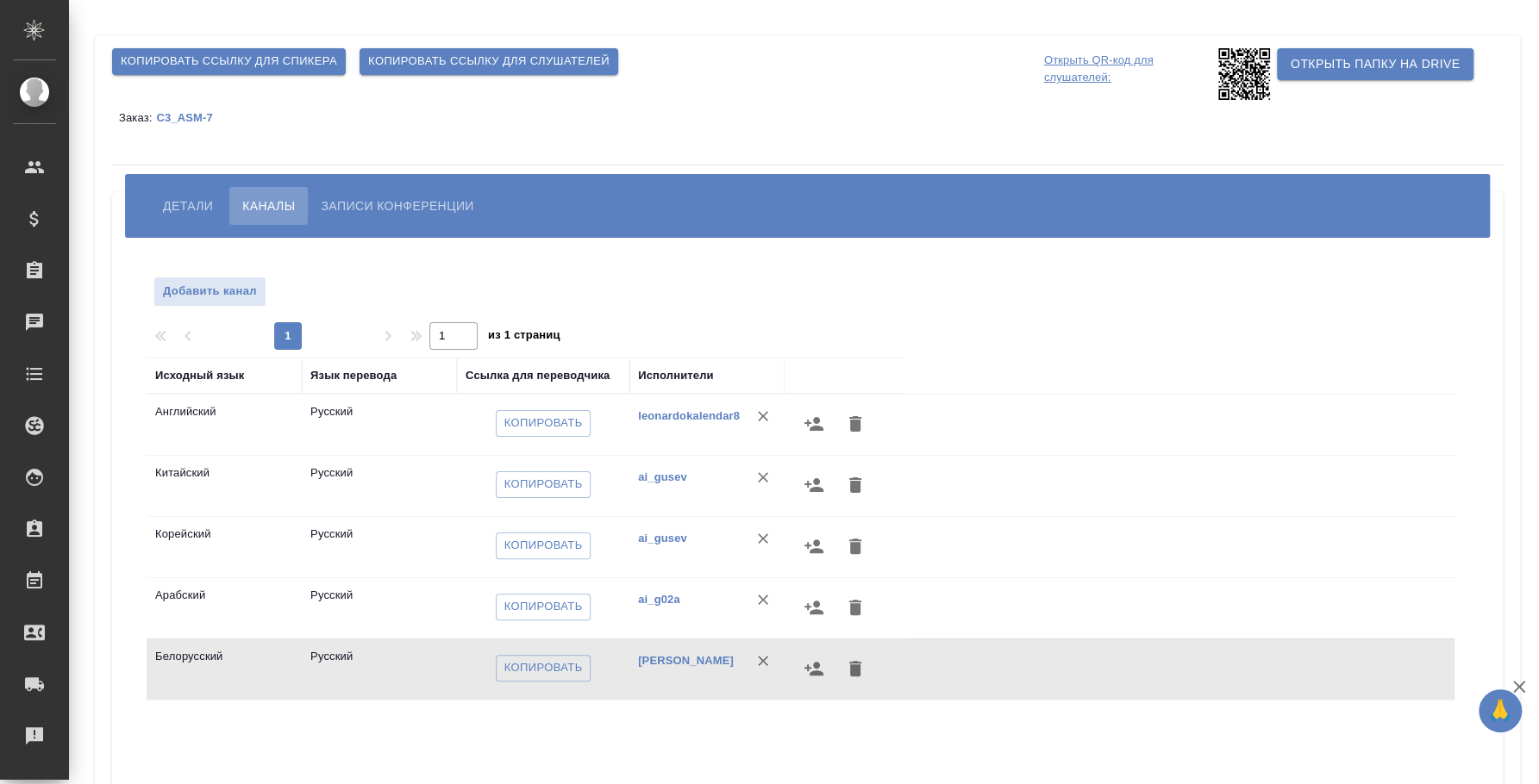
click at [378, 215] on span "Записи конференции" at bounding box center [396, 205] width 152 height 20
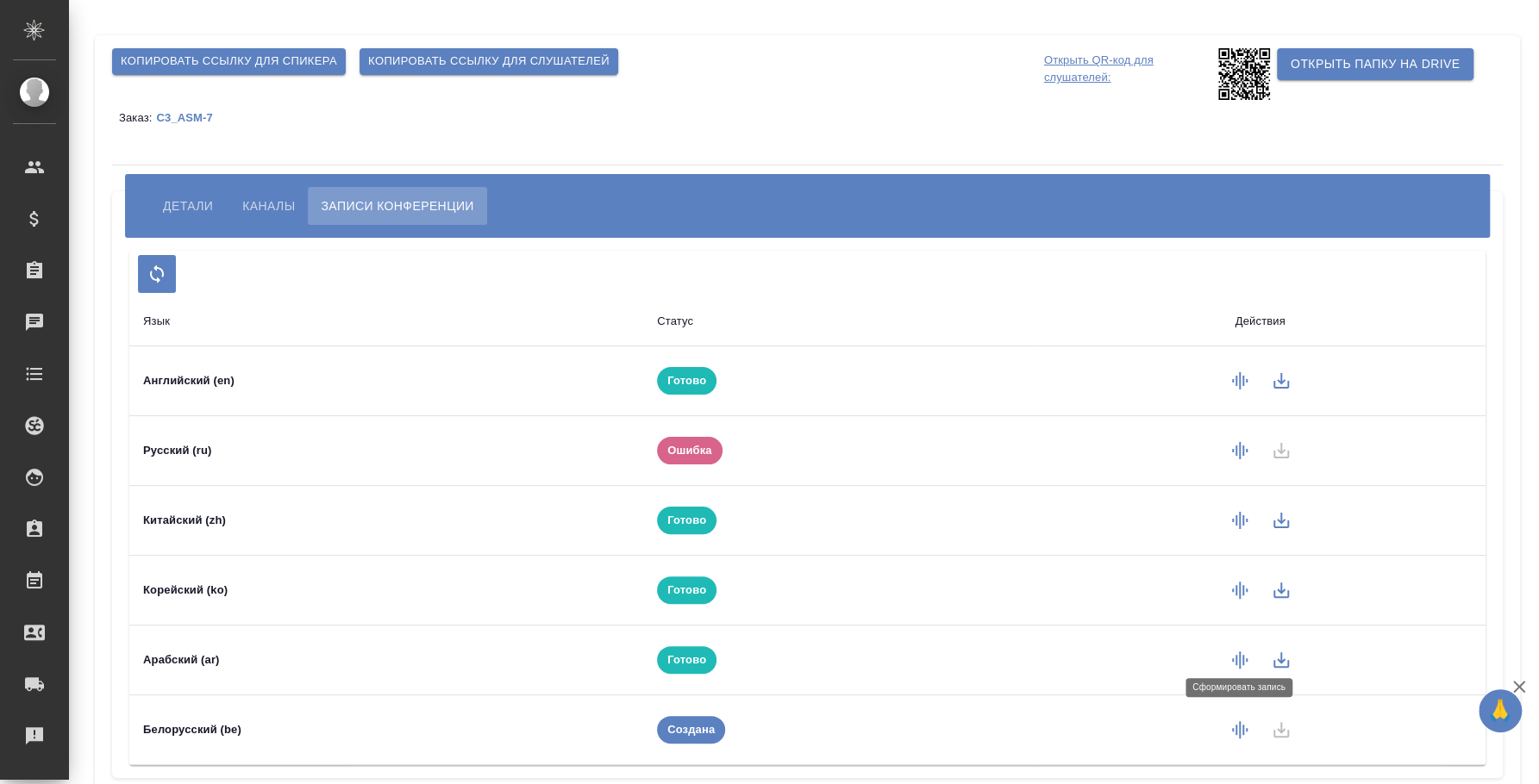
click at [1235, 730] on icon "button" at bounding box center [1240, 731] width 16 height 17
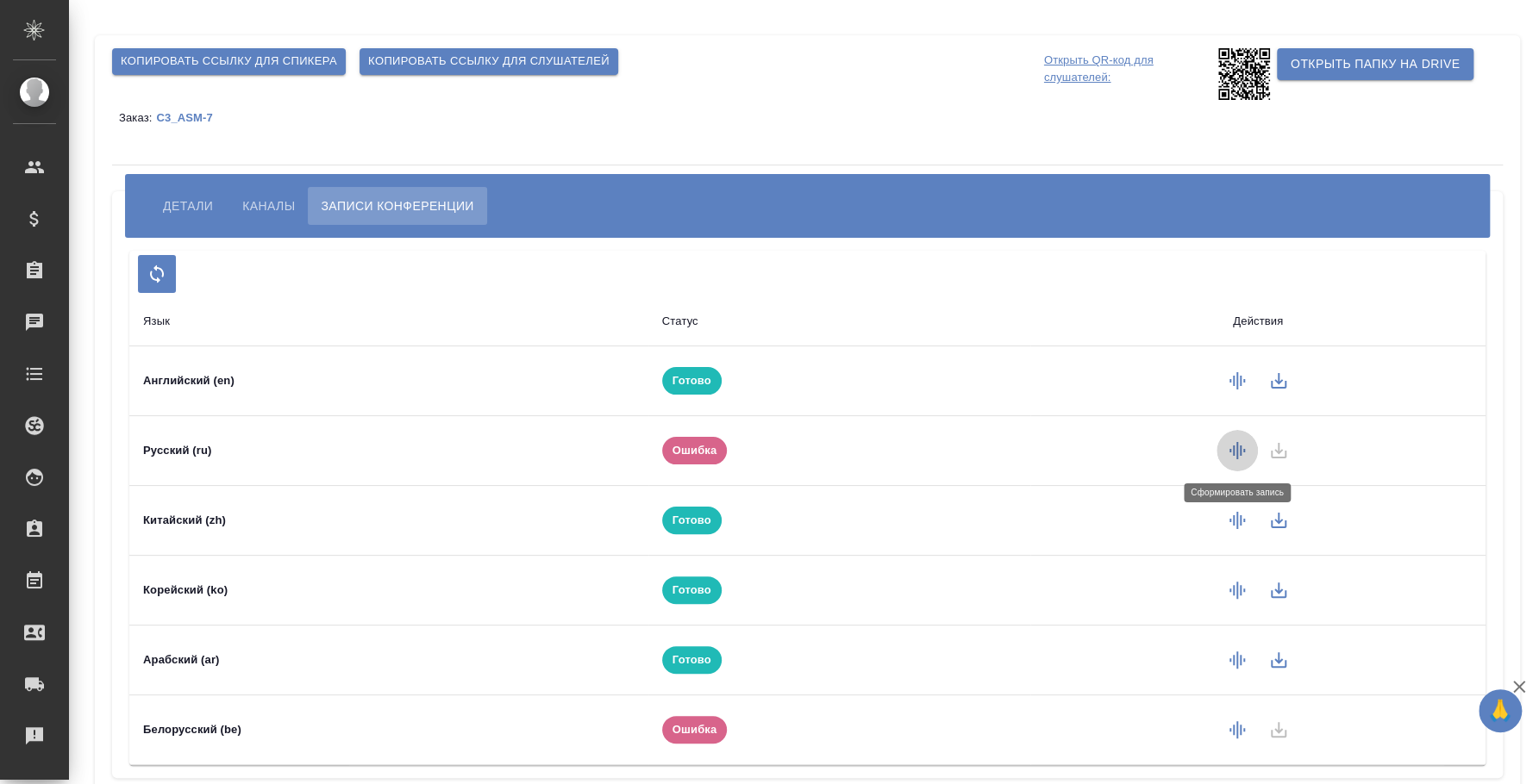
click at [1236, 441] on icon "button" at bounding box center [1237, 451] width 20 height 20
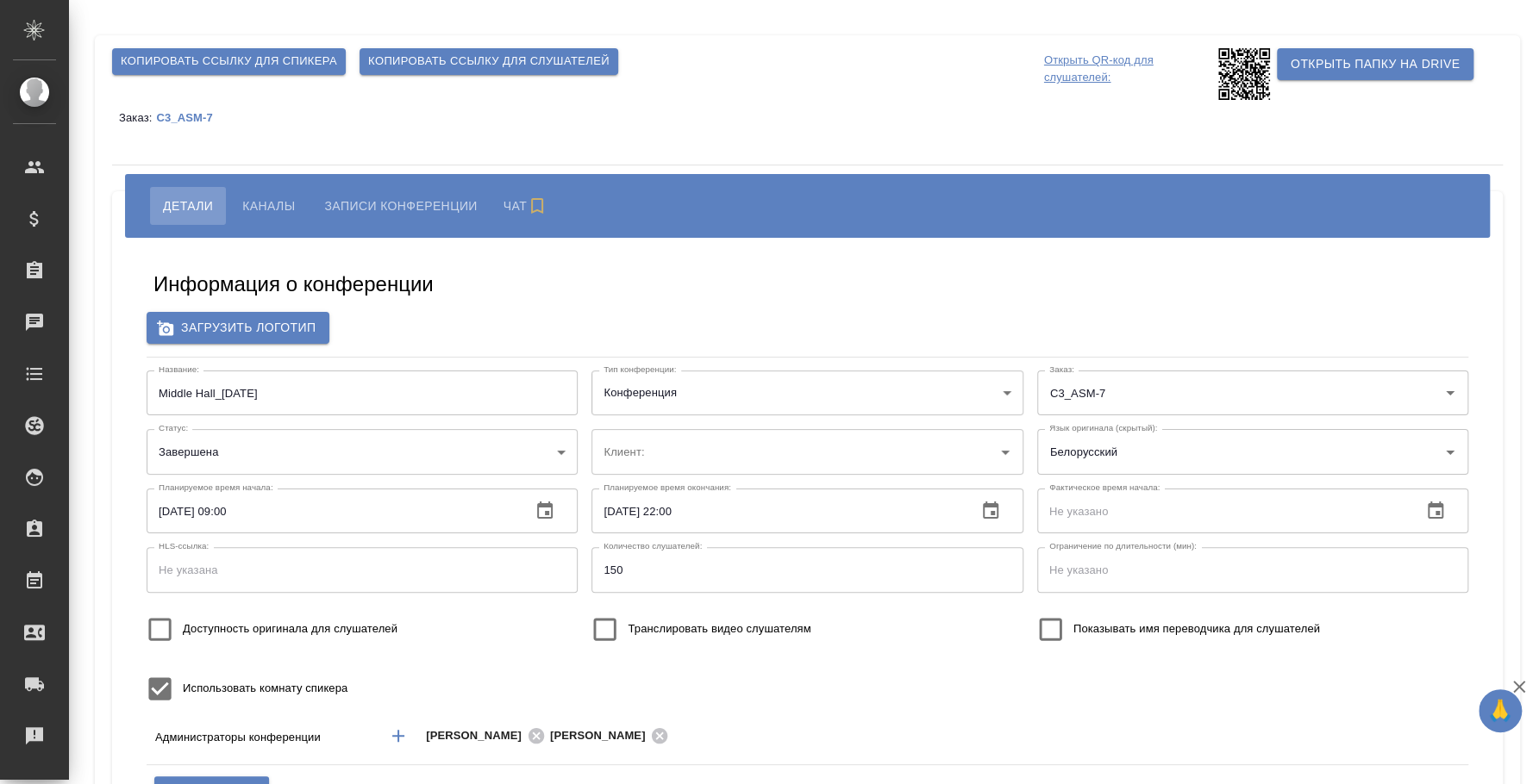
type input "ООО «Агентство стратегического маркетинга»"
type input "[PERSON_NAME]"
click at [797, 135] on div "Копировать ссылку для спикера Копировать ссылку для слушателей Открыть QR-код д…" at bounding box center [807, 555] width 1425 height 1041
click at [244, 204] on span "Каналы" at bounding box center [268, 205] width 52 height 20
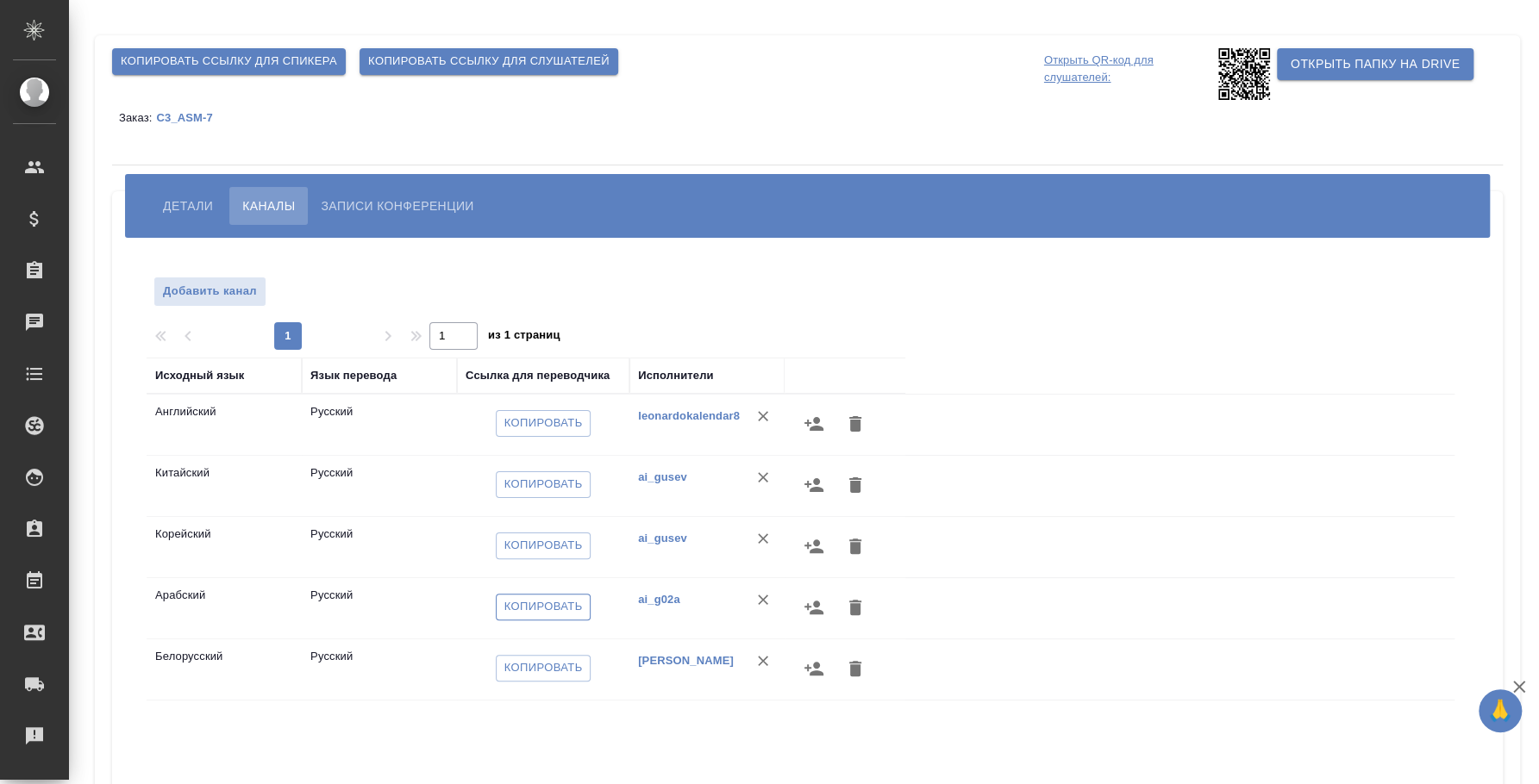
click at [525, 609] on span "Копировать" at bounding box center [543, 607] width 79 height 19
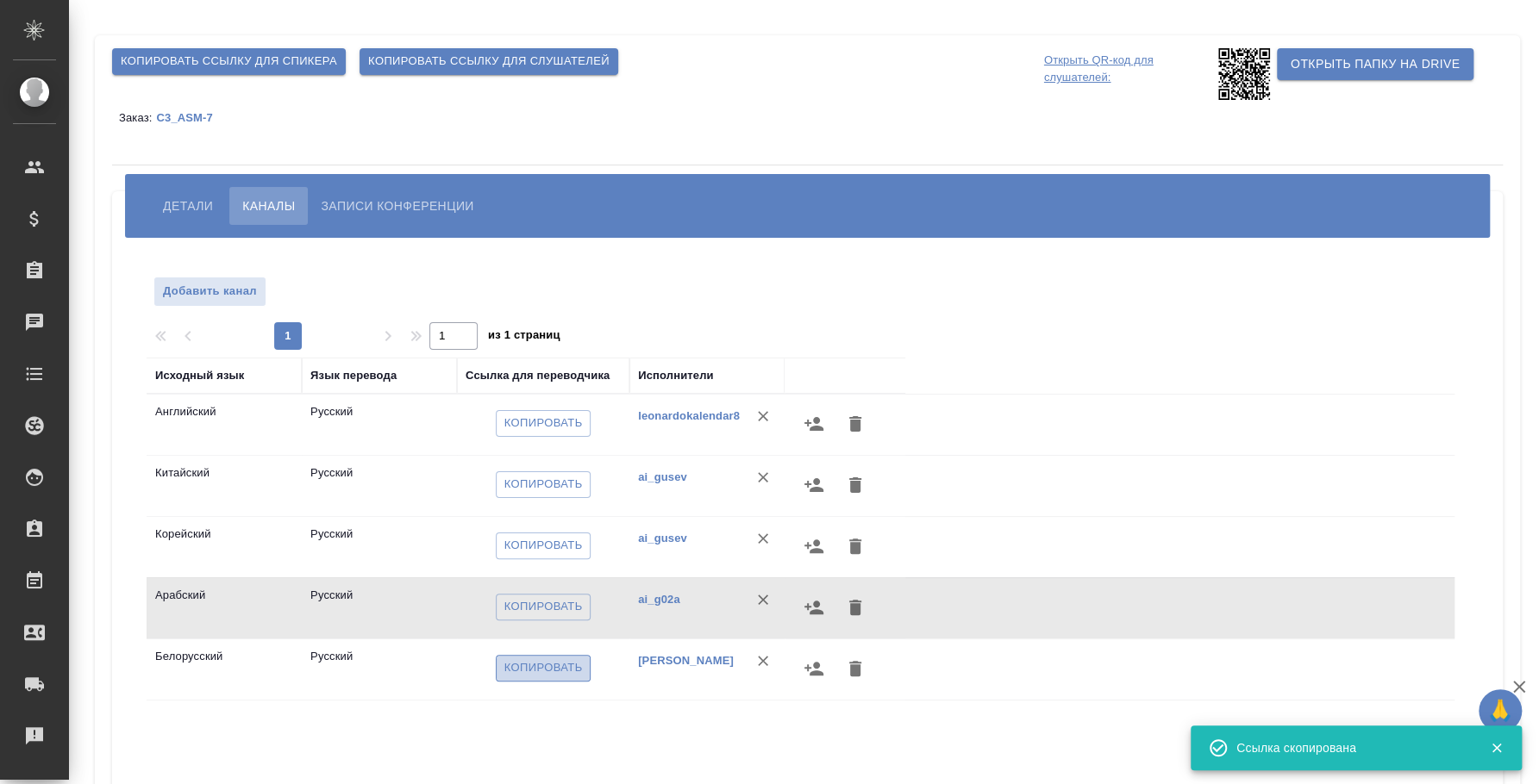
click at [546, 660] on span "Копировать" at bounding box center [543, 669] width 79 height 19
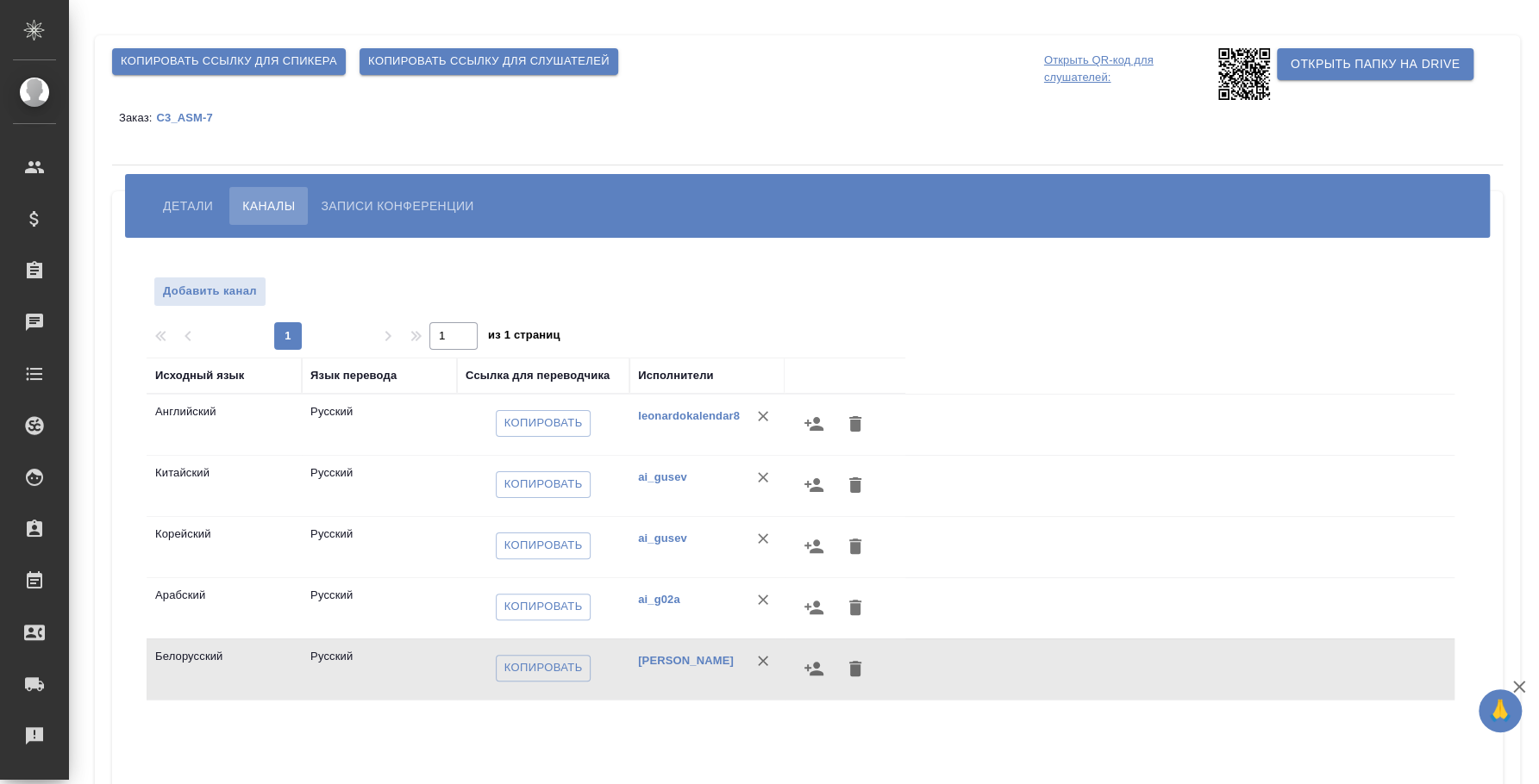
click at [406, 202] on span "Записи конференции" at bounding box center [396, 205] width 152 height 20
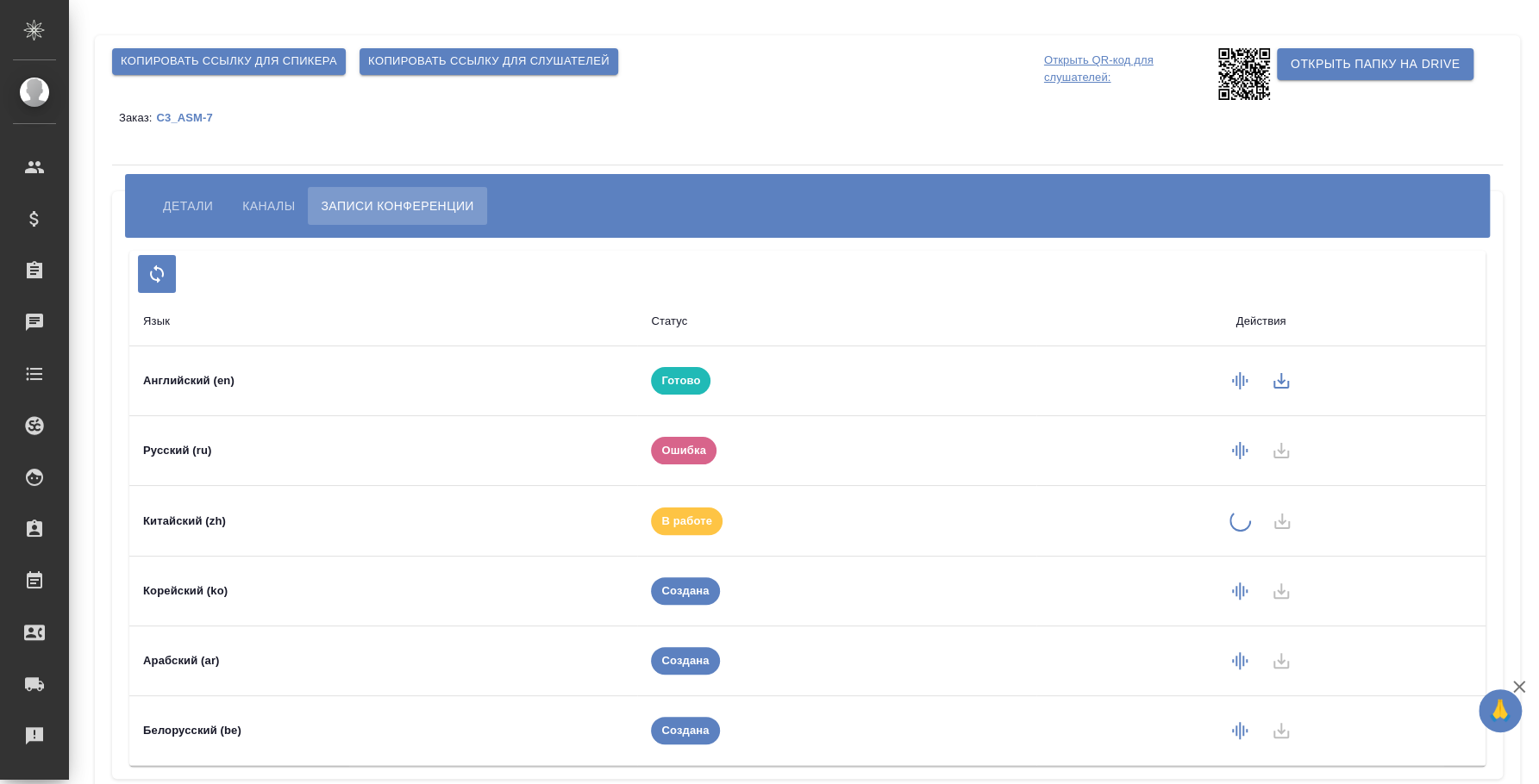
click at [754, 74] on div "Копировать ссылку для спикера Копировать ссылку для слушателей" at bounding box center [575, 62] width 939 height 41
drag, startPoint x: 796, startPoint y: 63, endPoint x: 856, endPoint y: 127, distance: 87.7
click at [796, 63] on div "Копировать ссылку для спикера Копировать ссылку для слушателей" at bounding box center [575, 62] width 939 height 41
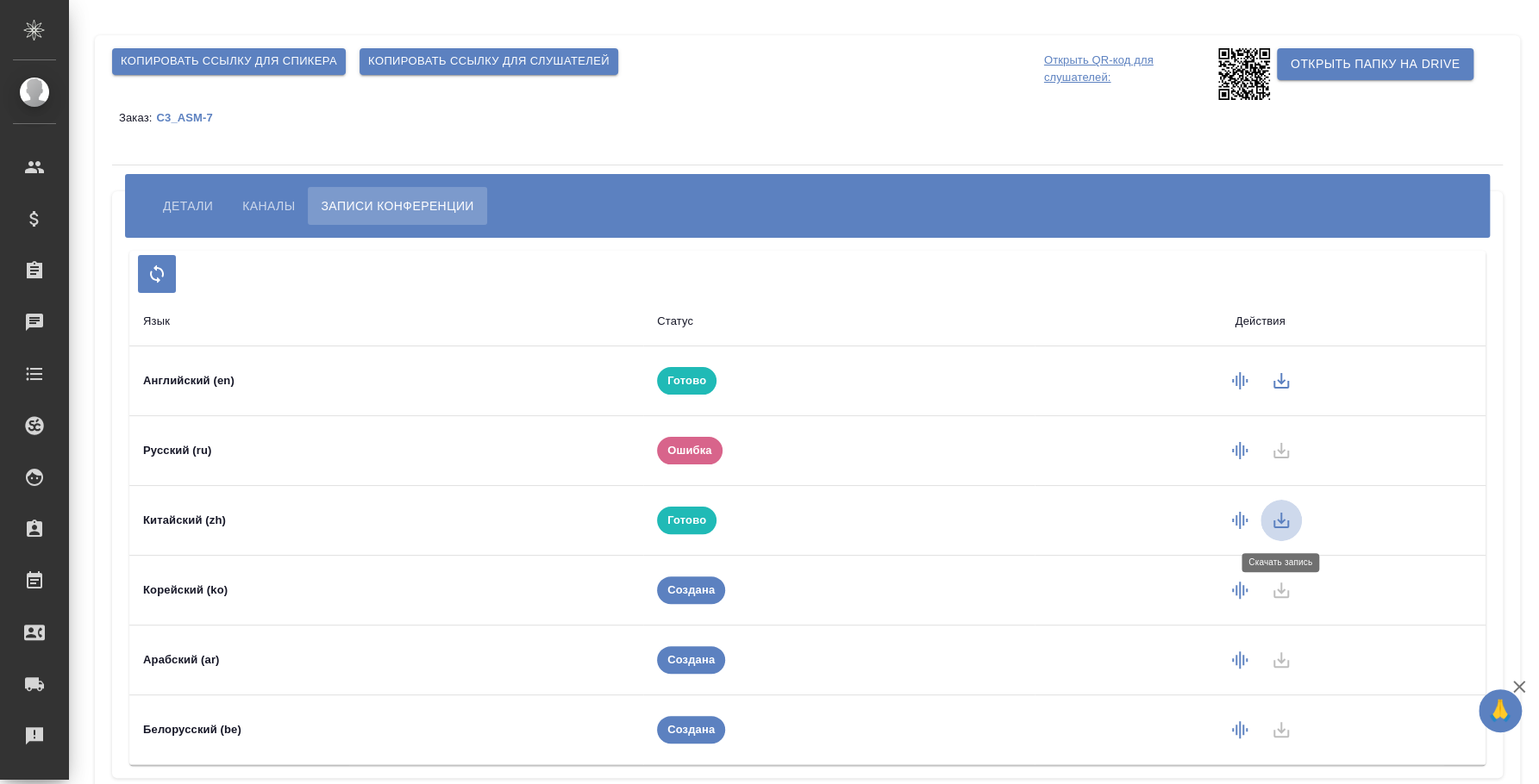
click at [1271, 522] on icon "button" at bounding box center [1280, 520] width 20 height 20
click at [175, 205] on span "Детали" at bounding box center [188, 205] width 50 height 20
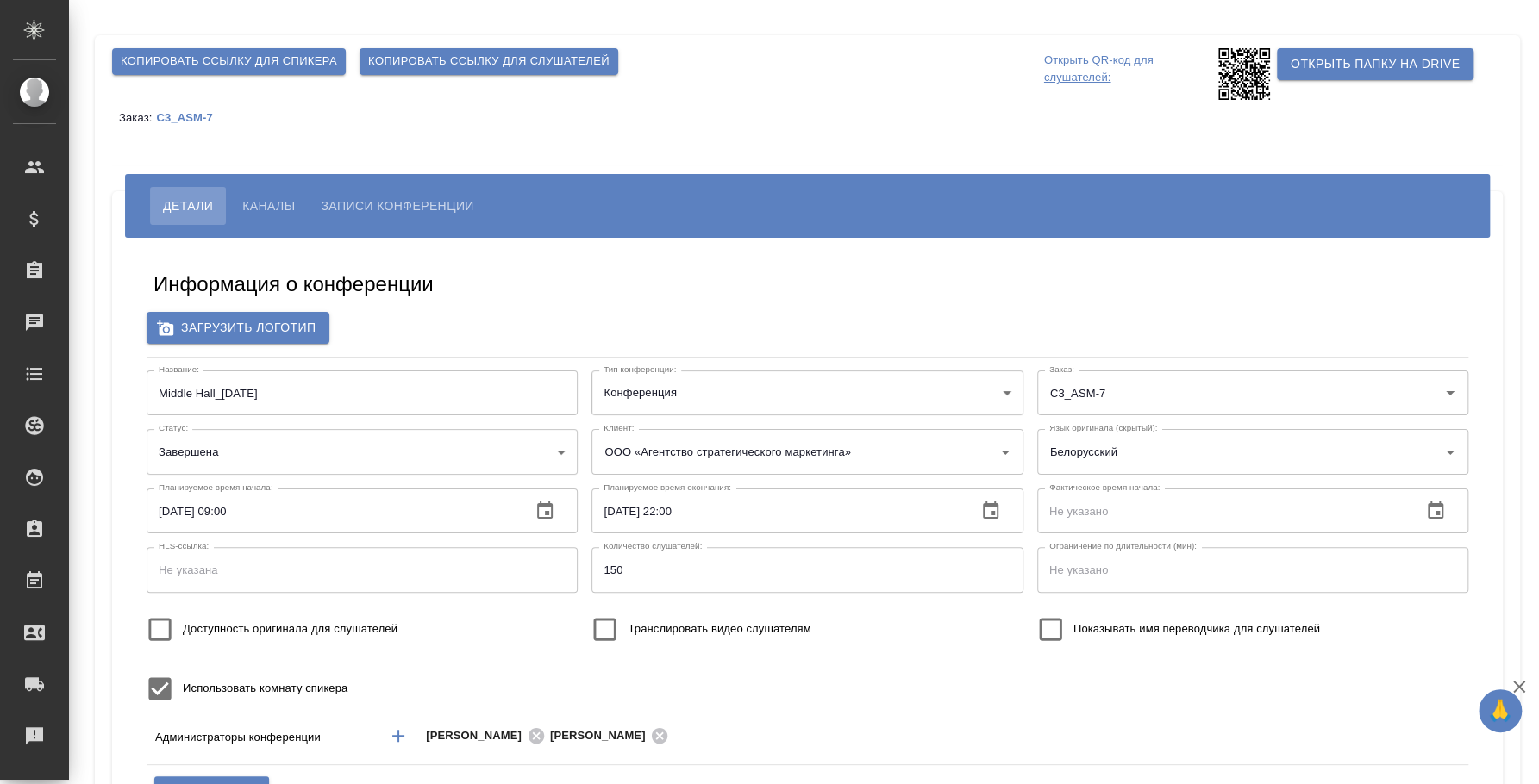
click at [396, 202] on span "Записи конференции" at bounding box center [396, 205] width 152 height 20
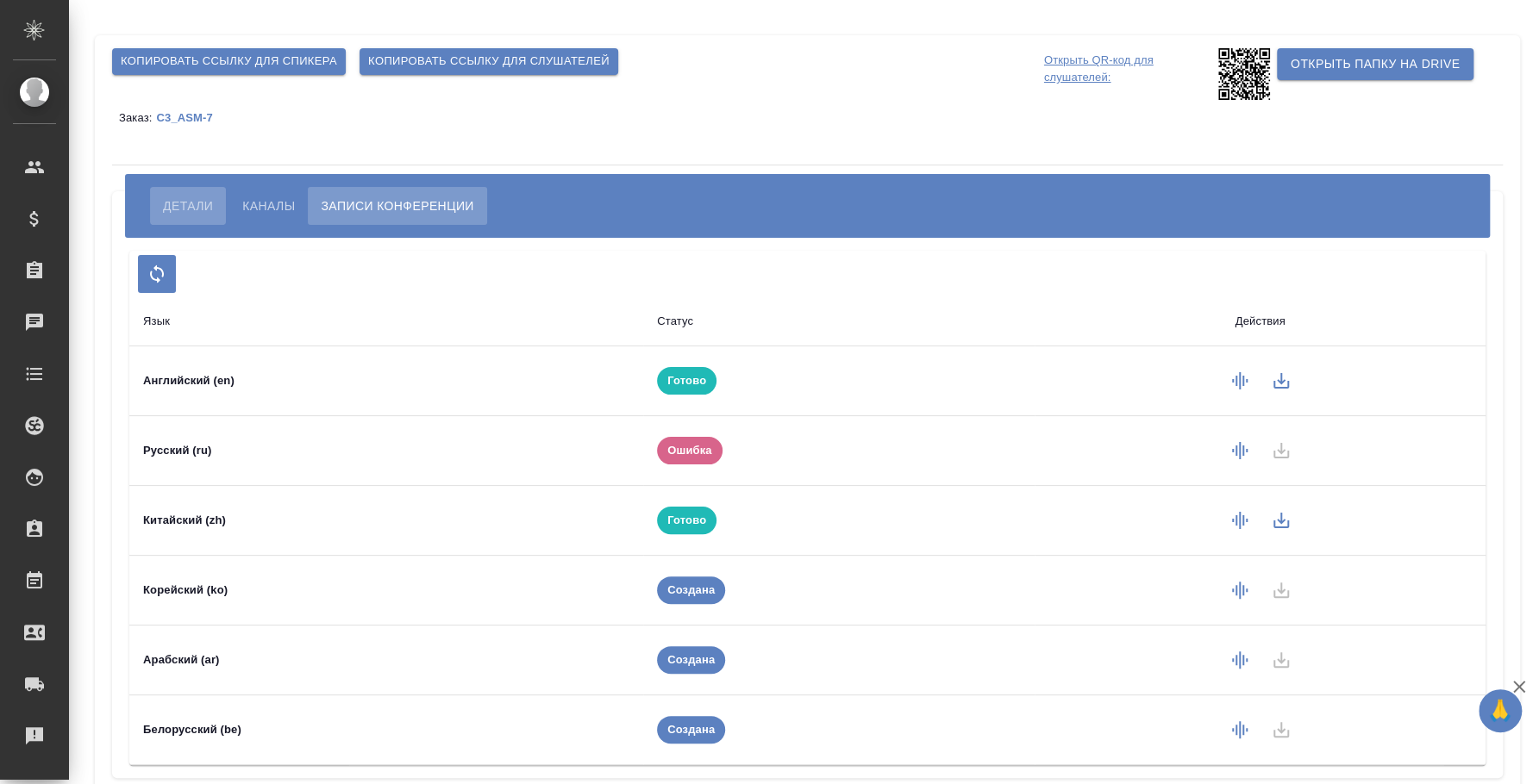
click at [202, 187] on button "Детали" at bounding box center [188, 205] width 76 height 38
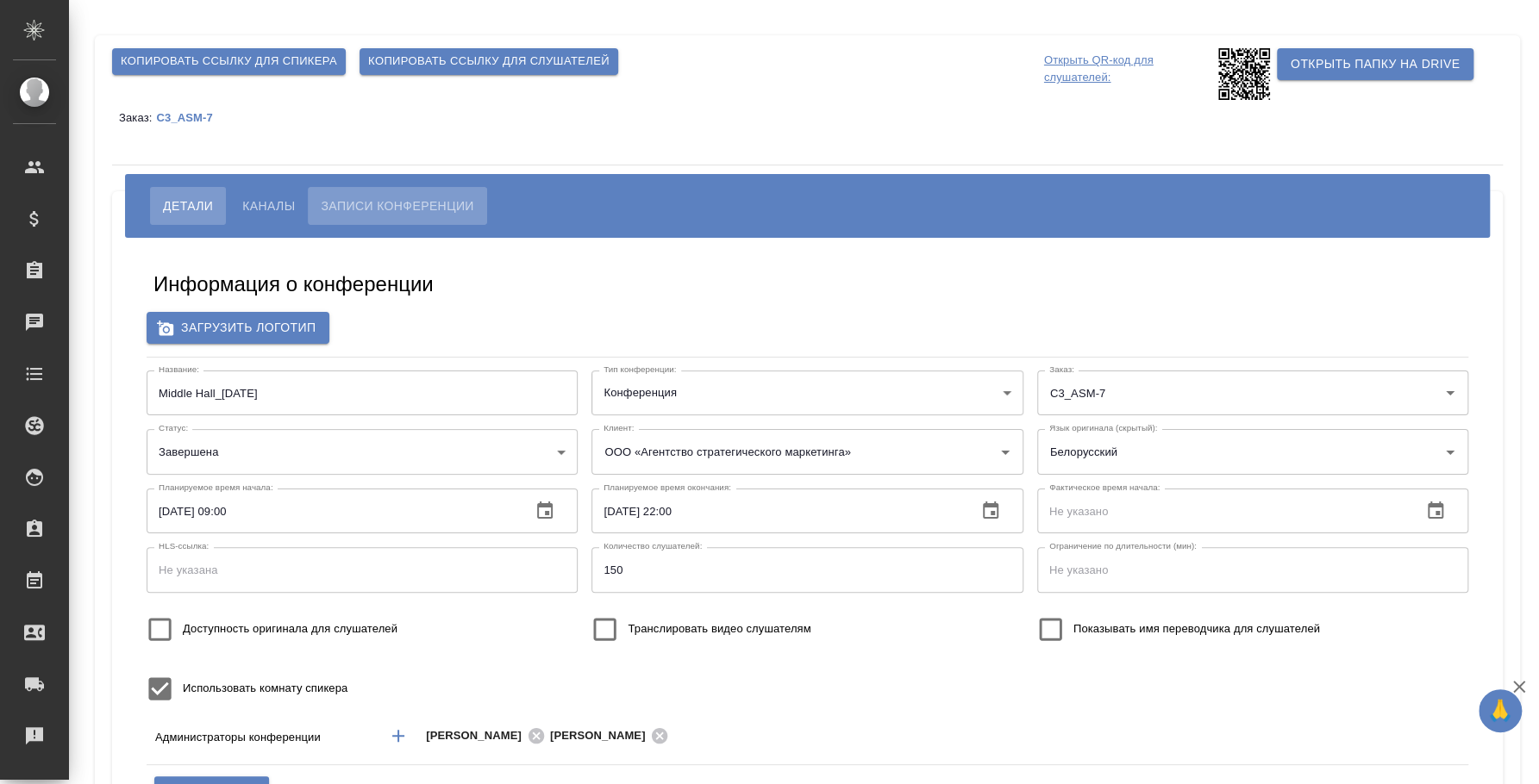
click at [360, 188] on button "Записи конференции" at bounding box center [397, 205] width 178 height 38
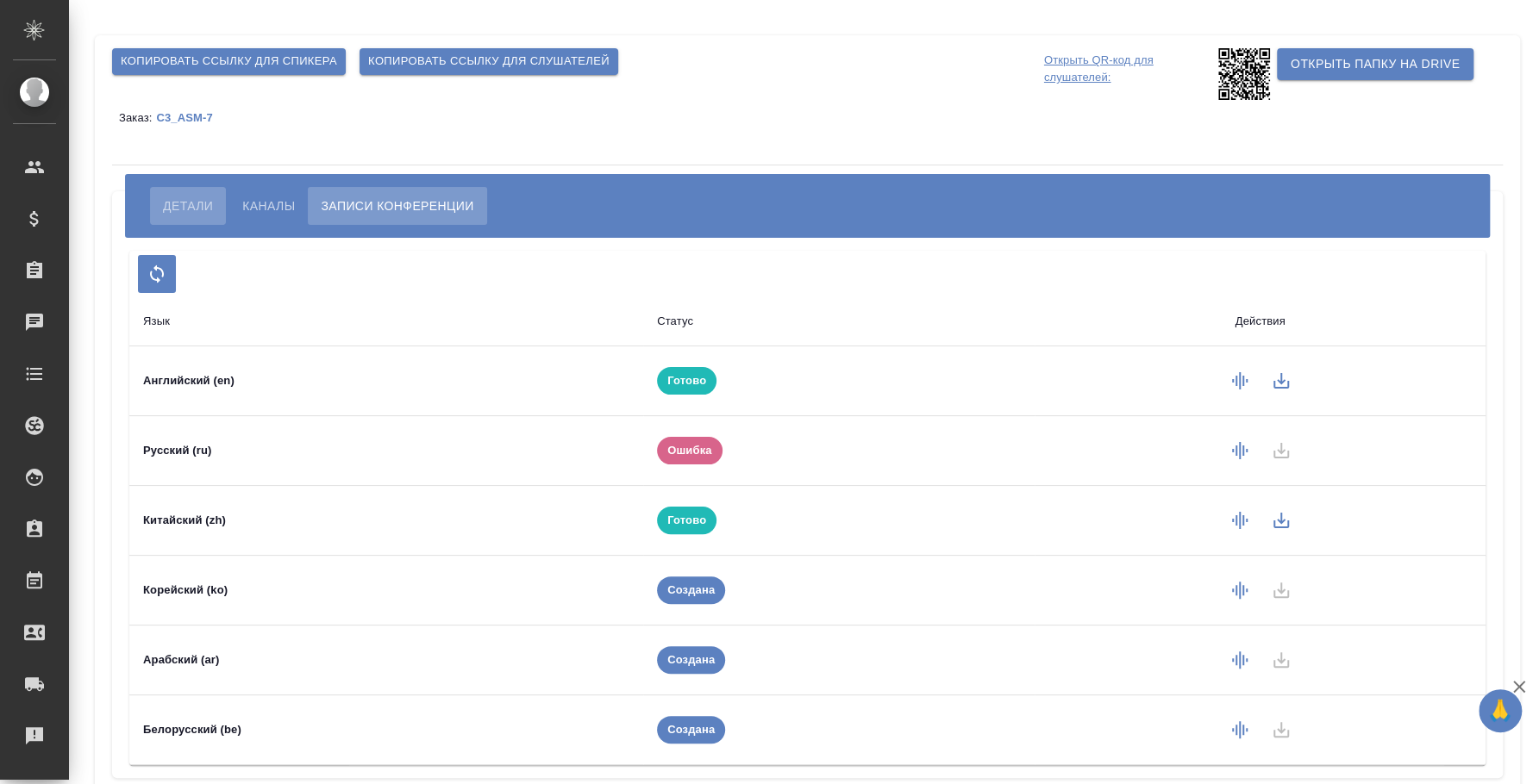
click at [205, 194] on button "Детали" at bounding box center [188, 205] width 76 height 38
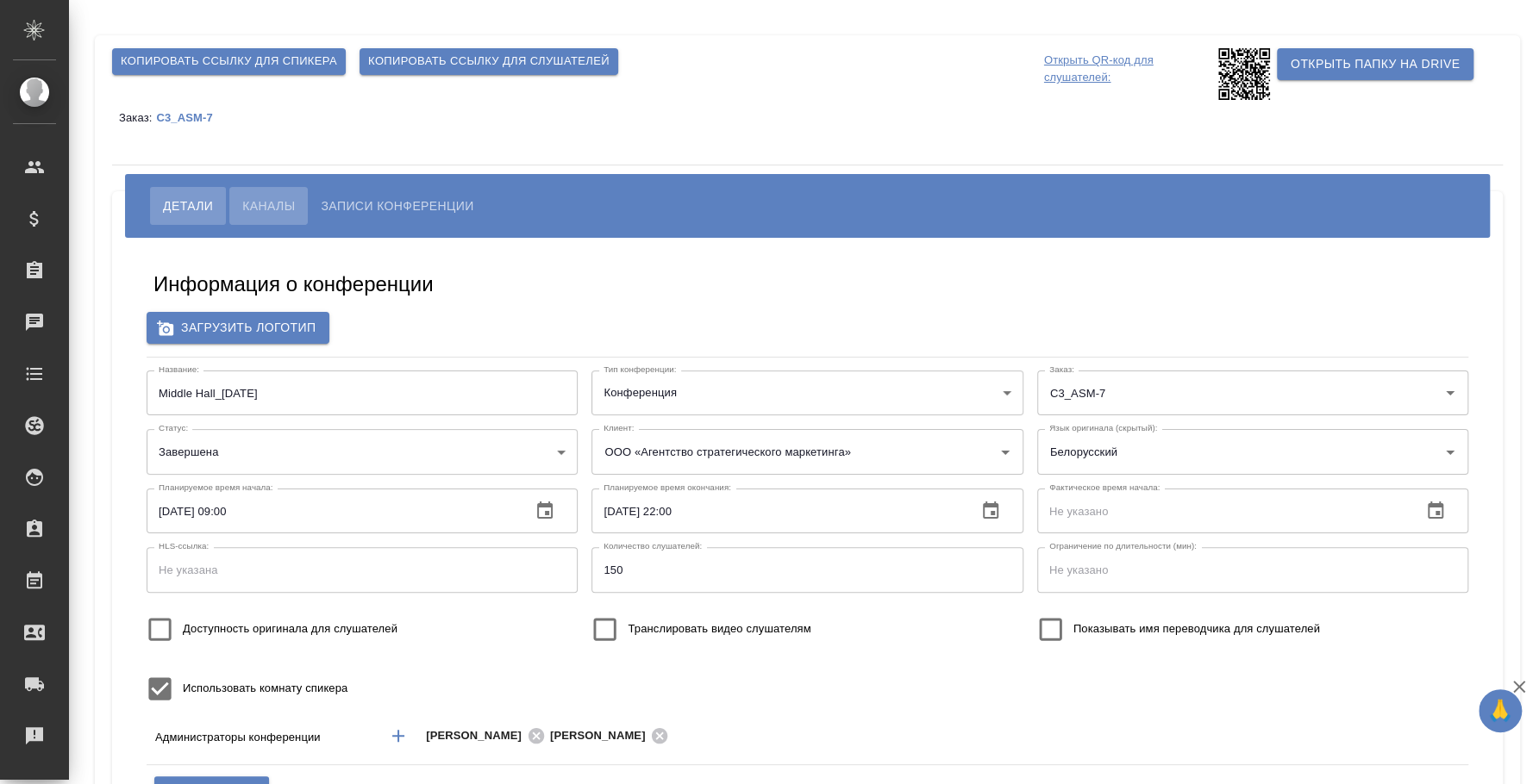
click at [269, 211] on span "Каналы" at bounding box center [268, 205] width 52 height 20
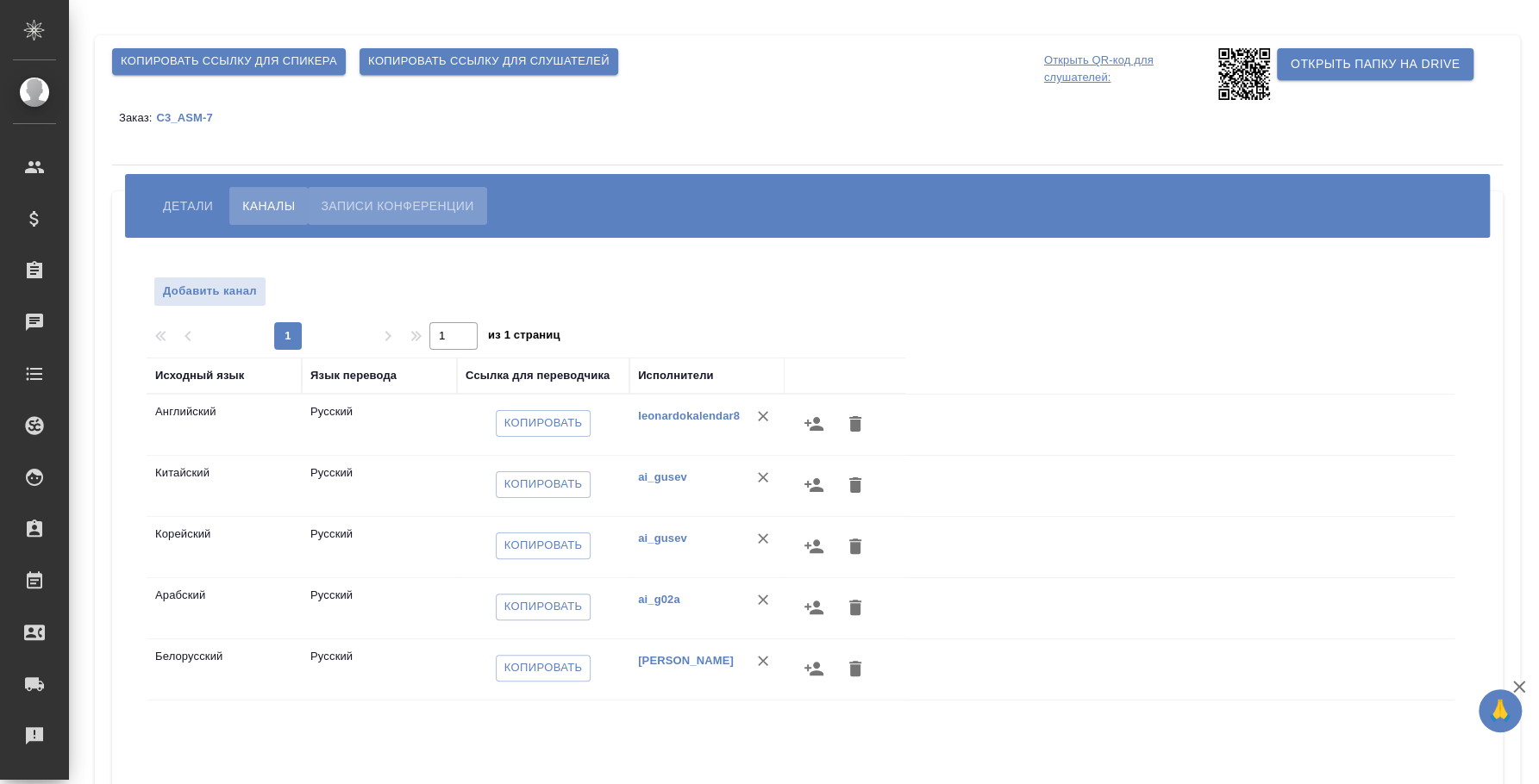
click at [410, 208] on span "Записи конференции" at bounding box center [396, 205] width 152 height 20
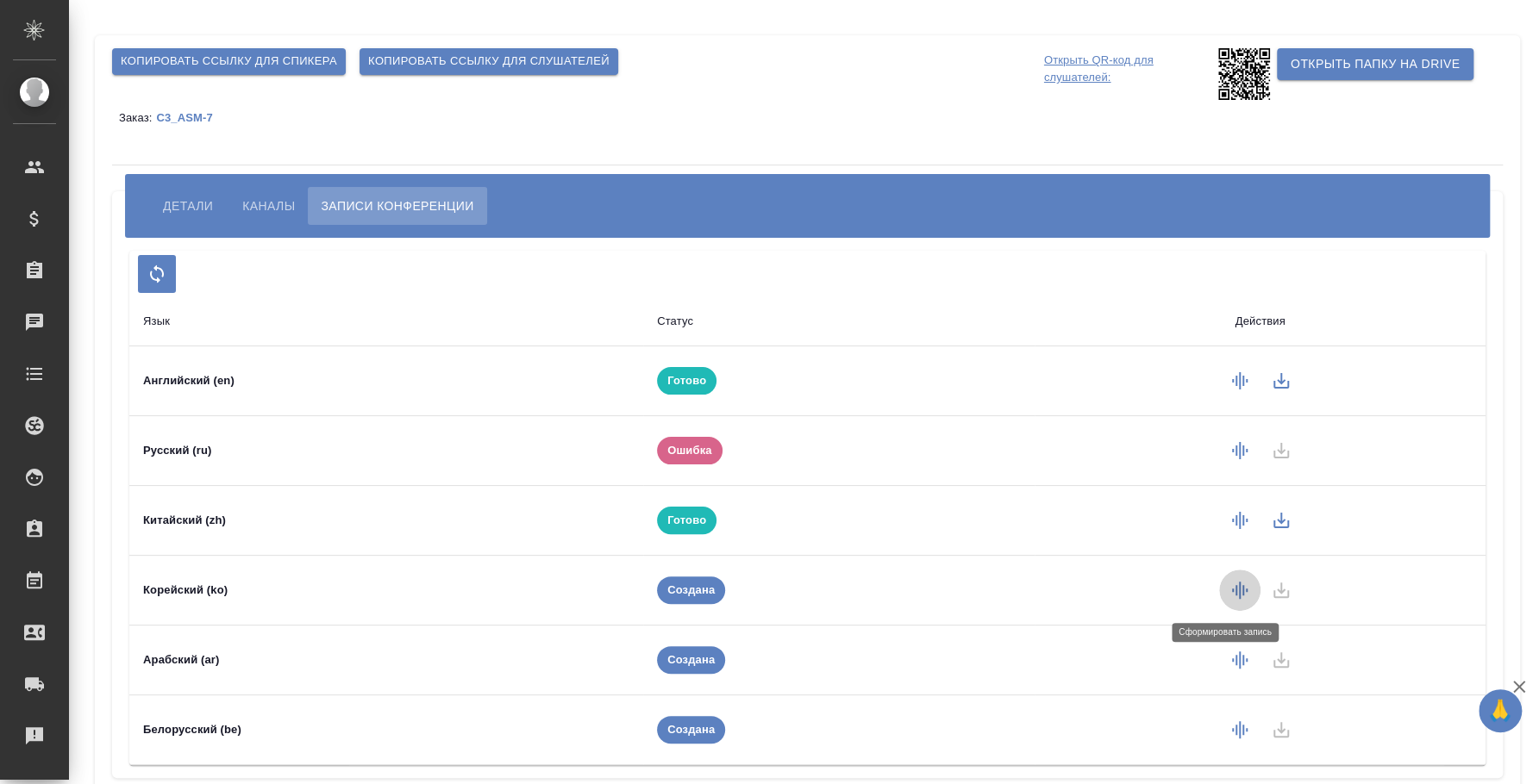
click at [1229, 588] on icon "button" at bounding box center [1239, 590] width 20 height 20
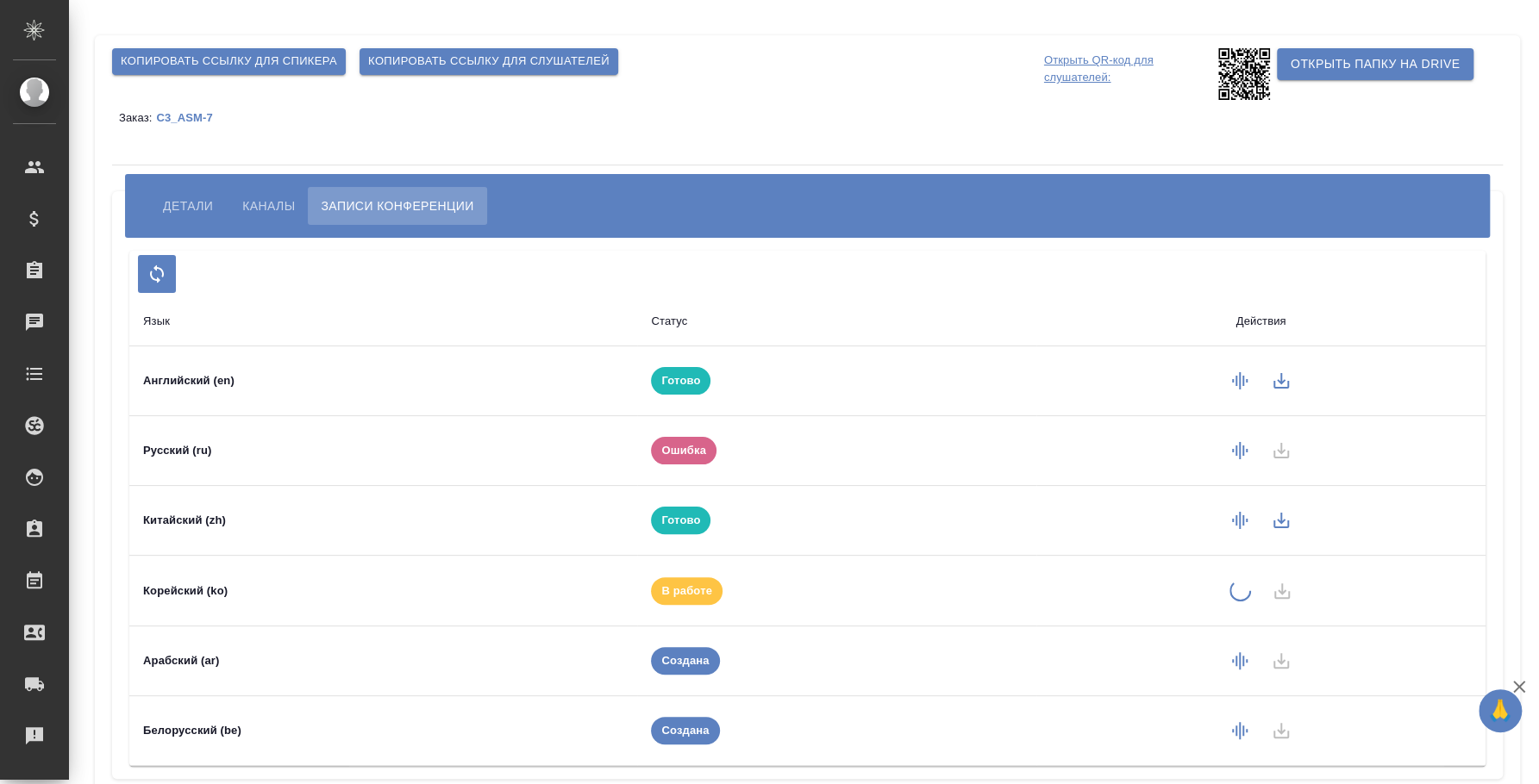
click at [183, 202] on span "Детали" at bounding box center [188, 205] width 50 height 20
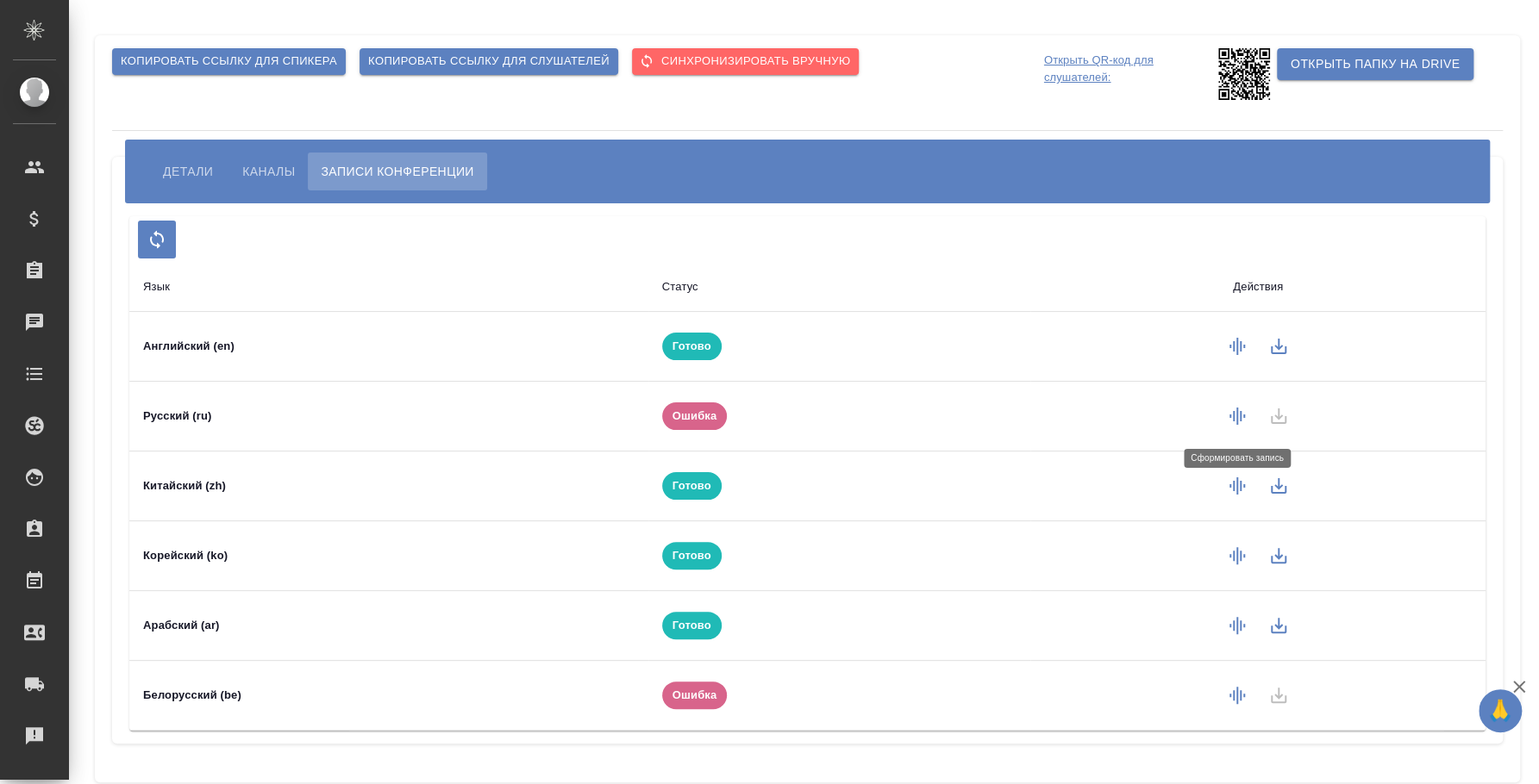
click at [1232, 421] on icon "button" at bounding box center [1237, 417] width 16 height 17
click at [1240, 692] on icon "button" at bounding box center [1237, 696] width 16 height 17
click at [1244, 694] on icon "button" at bounding box center [1237, 696] width 16 height 17
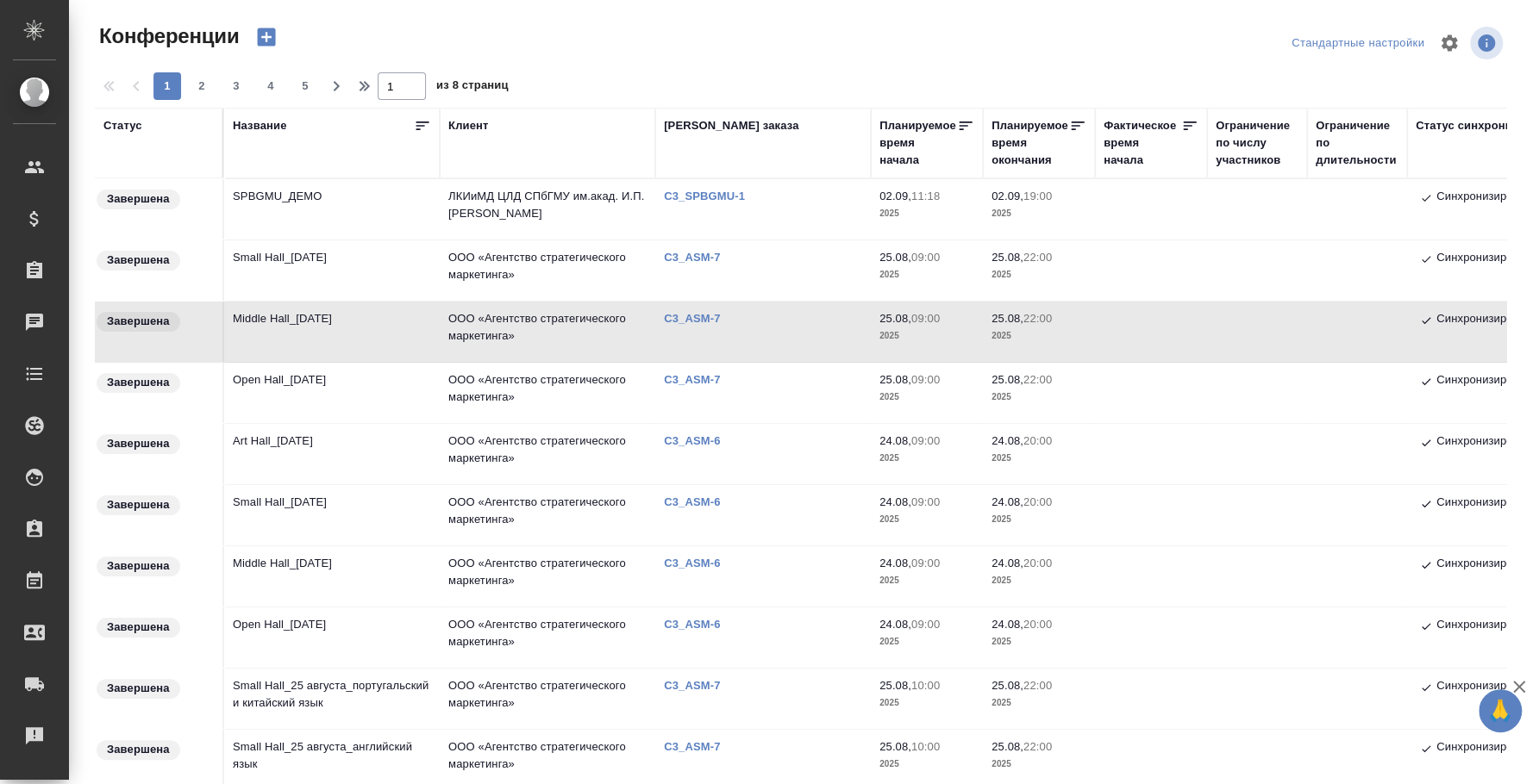
click at [308, 498] on td "Small Hall_[DATE]" at bounding box center [331, 516] width 215 height 60
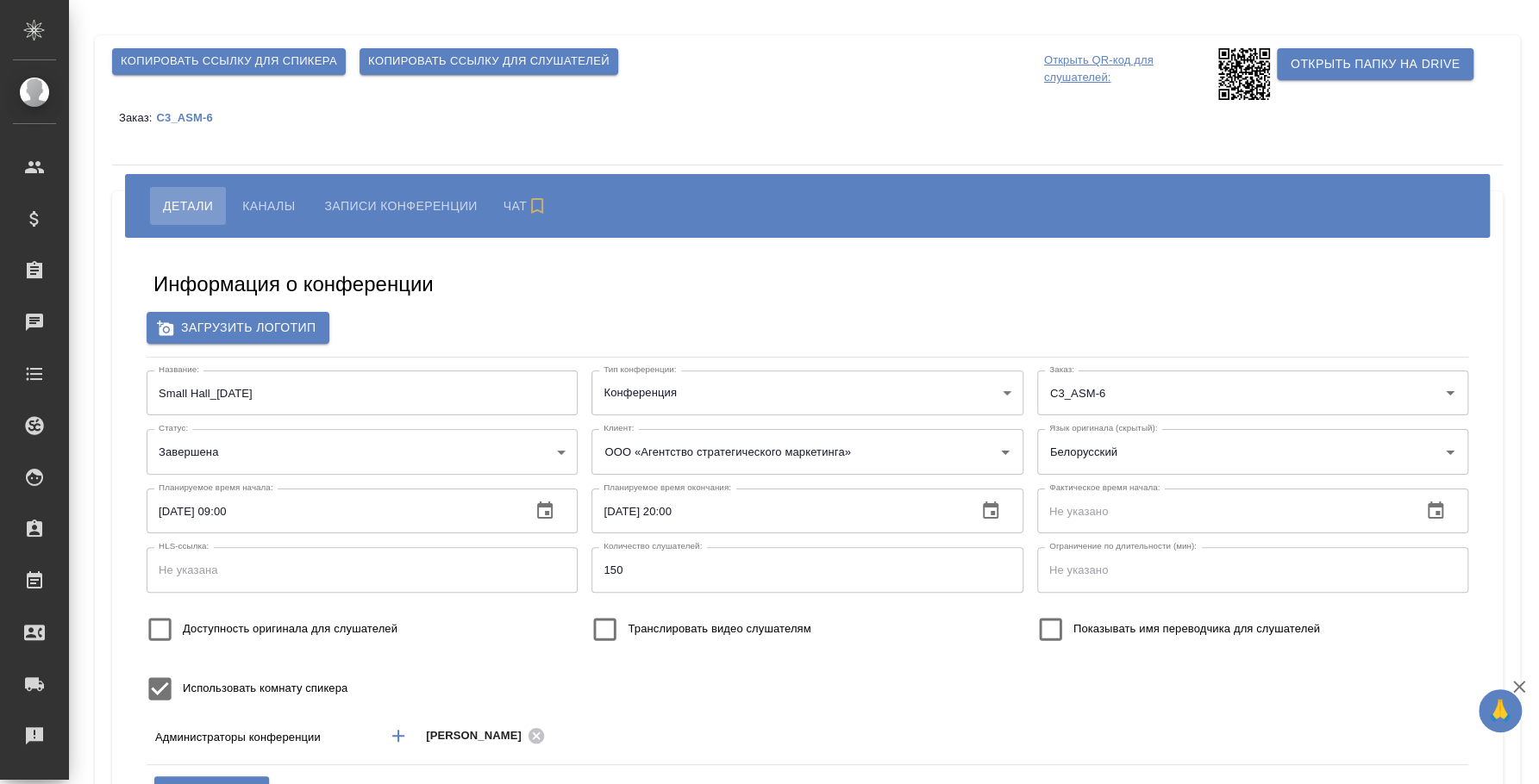
type input "ООО «Агентство стратегического маркетинга»"
type input "[PERSON_NAME]"
click at [260, 199] on span "Каналы" at bounding box center [268, 205] width 52 height 20
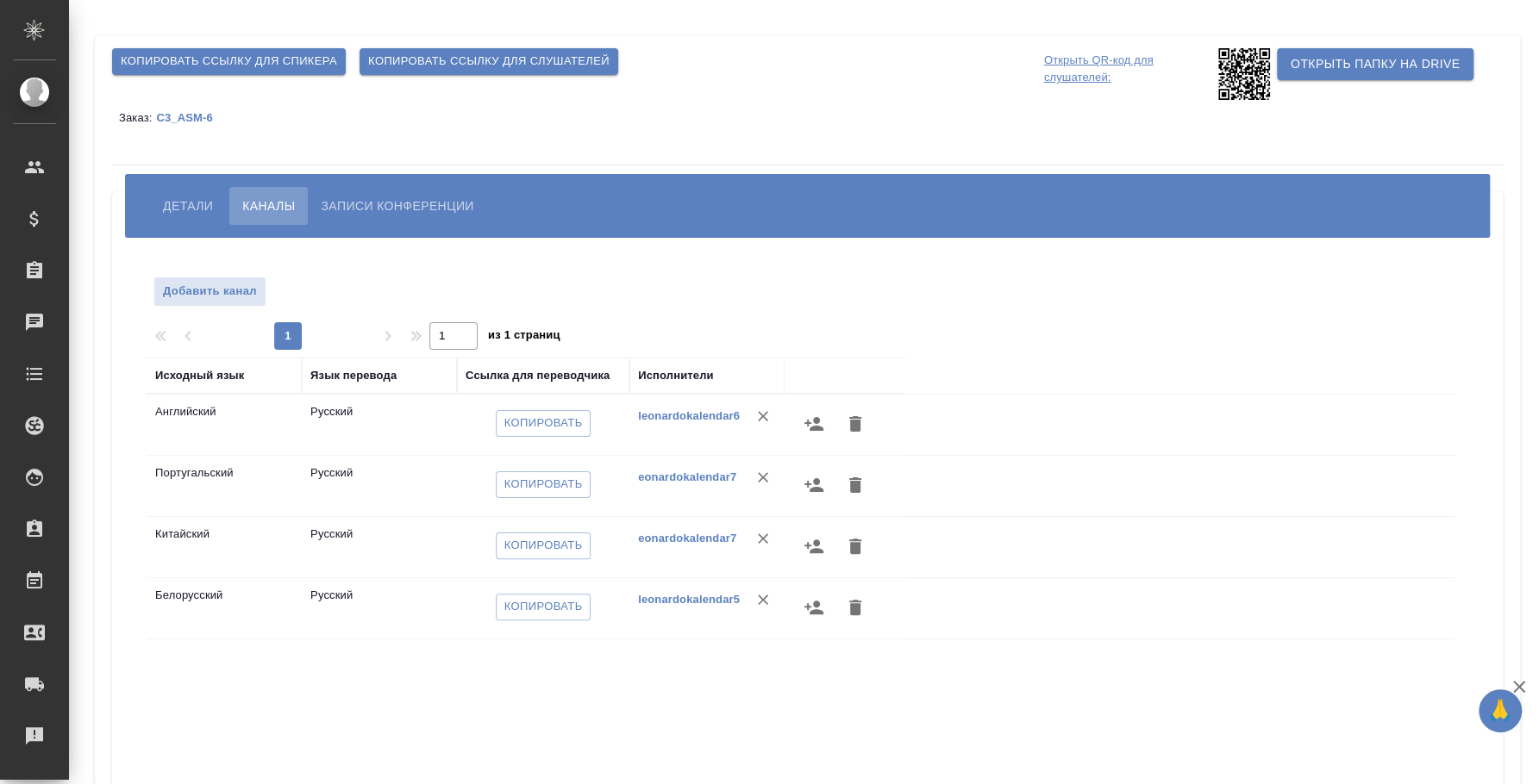
click at [372, 187] on button "Записи конференции" at bounding box center [397, 205] width 178 height 38
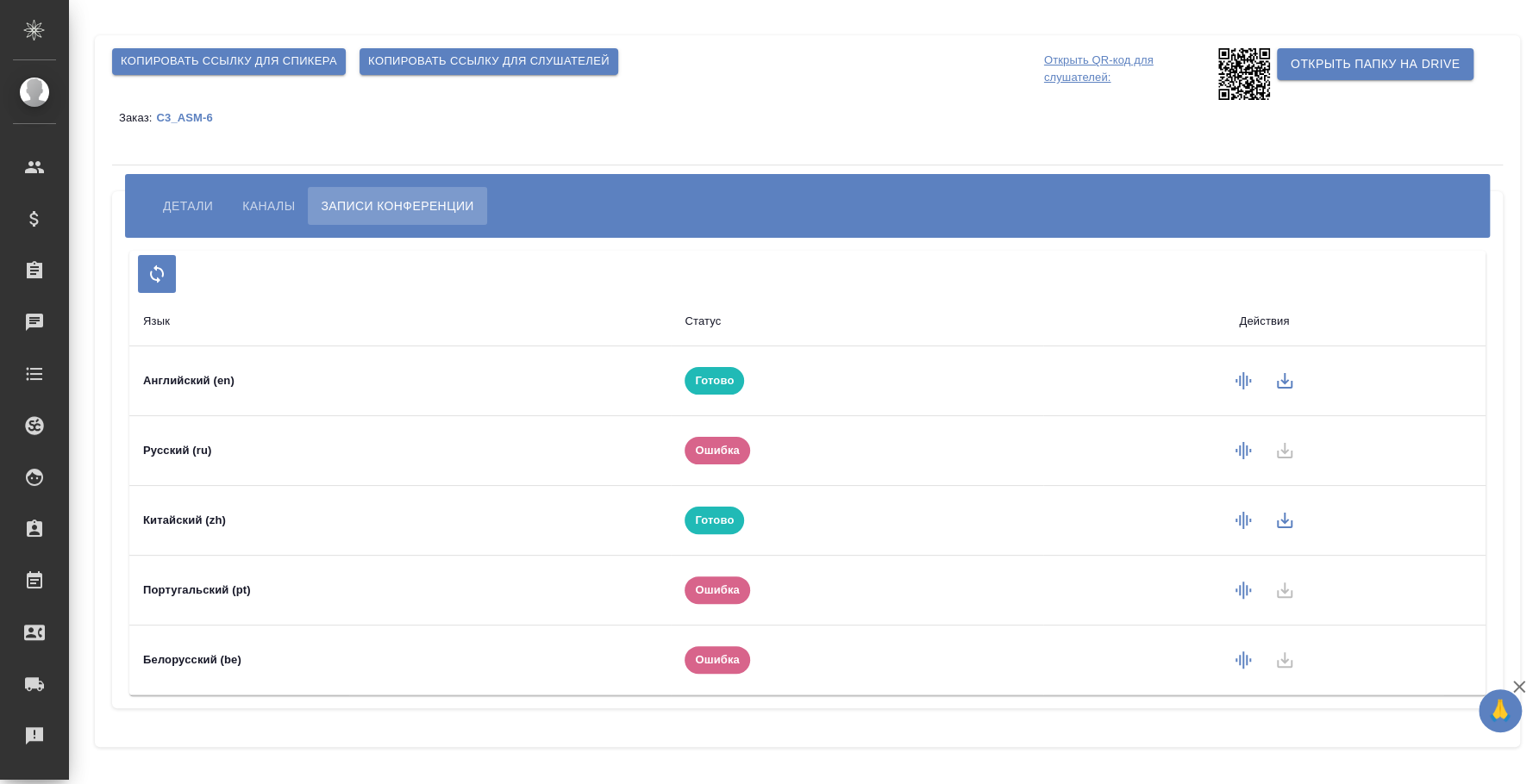
click at [165, 201] on span "Детали" at bounding box center [188, 205] width 50 height 20
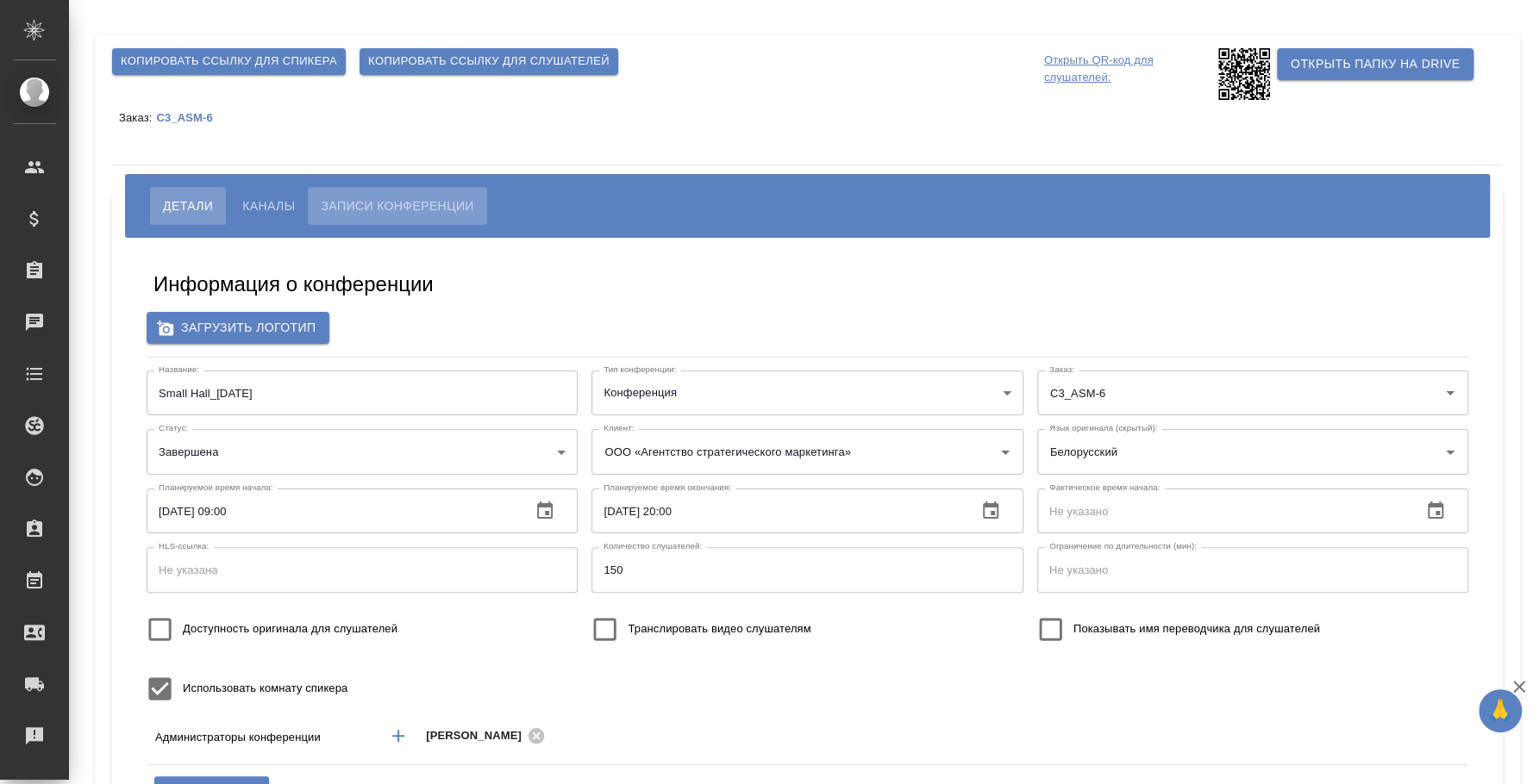
click at [383, 202] on span "Записи конференции" at bounding box center [396, 205] width 152 height 20
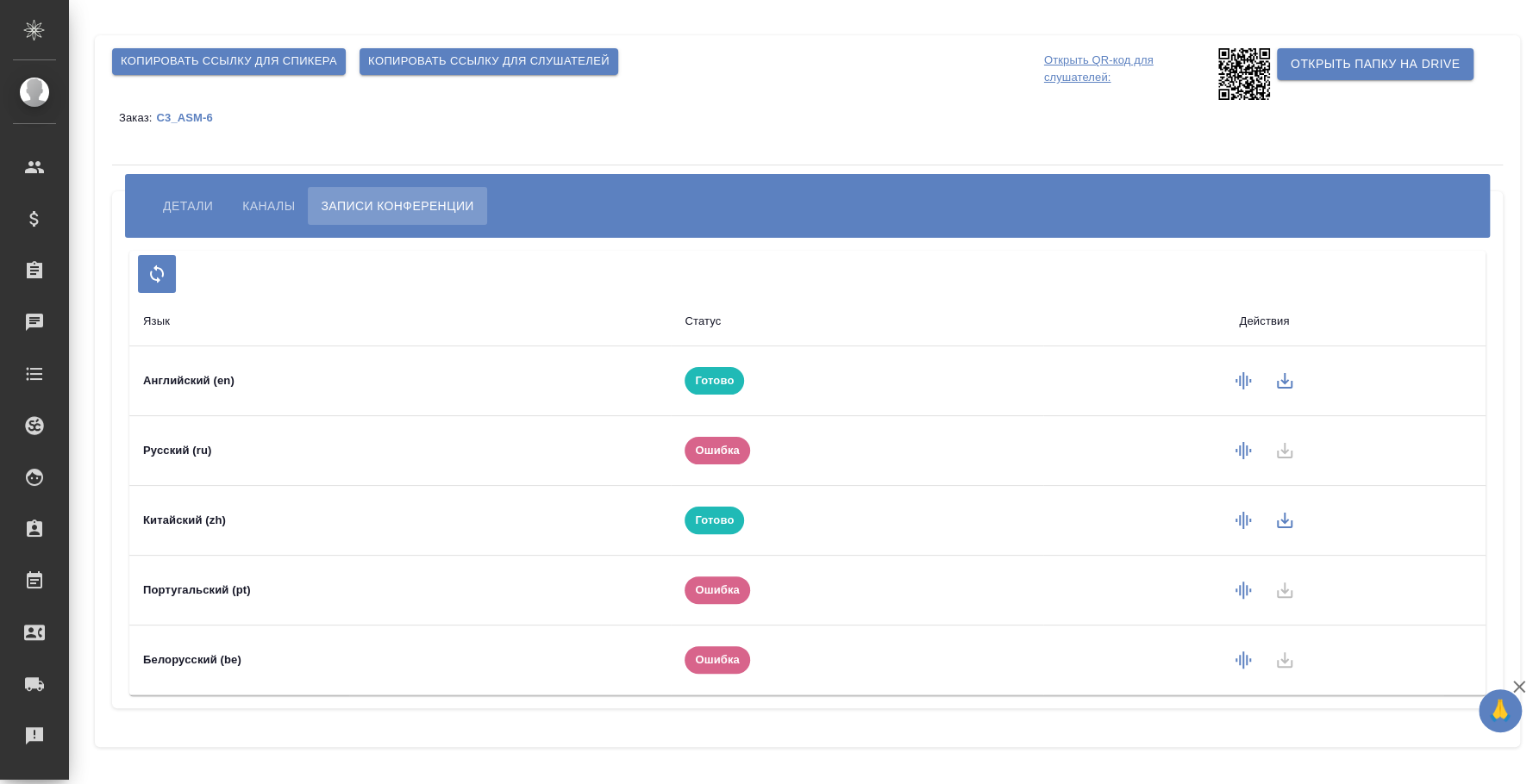
click at [265, 209] on span "Каналы" at bounding box center [268, 205] width 52 height 20
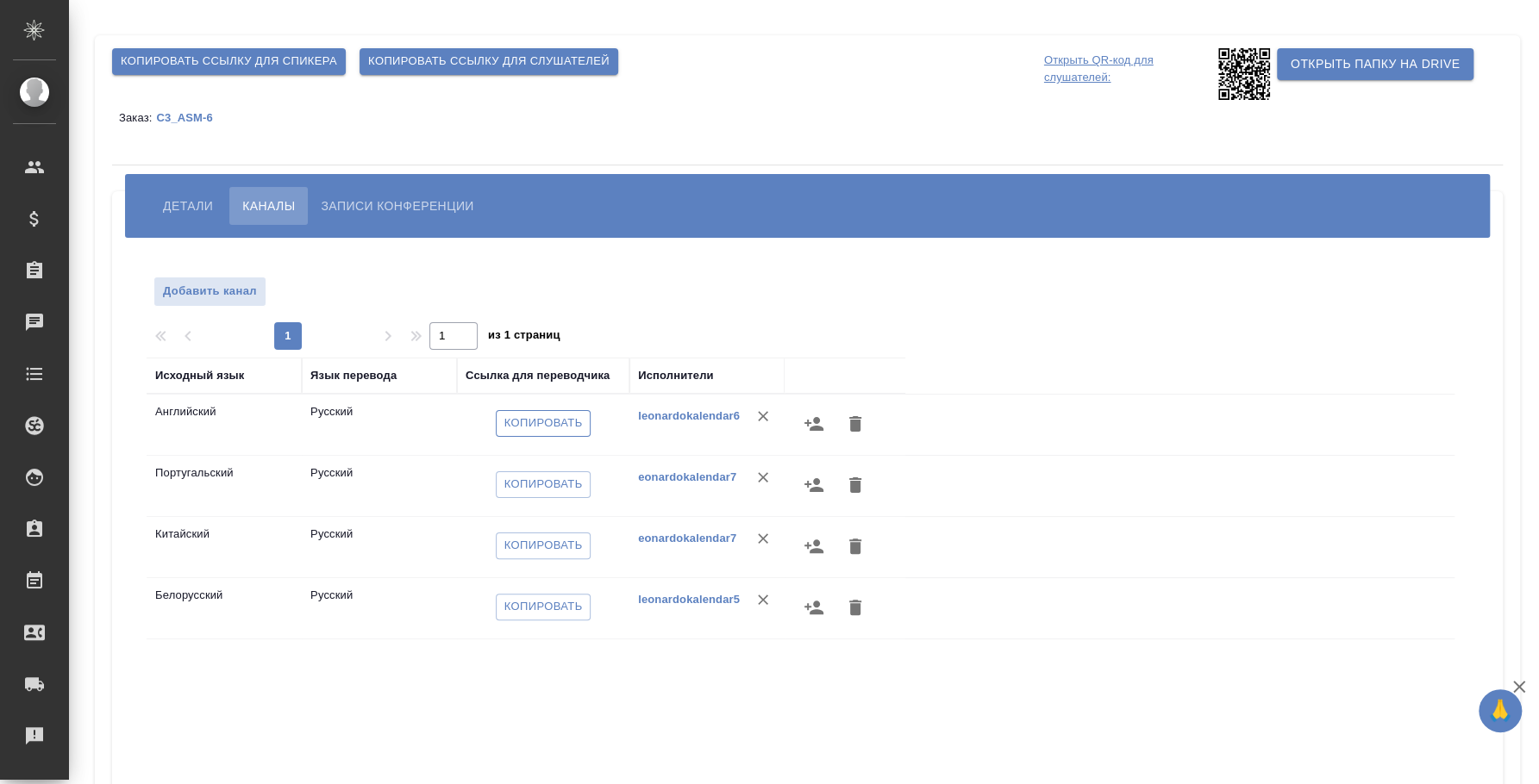
click at [542, 423] on span "Копировать" at bounding box center [543, 423] width 79 height 19
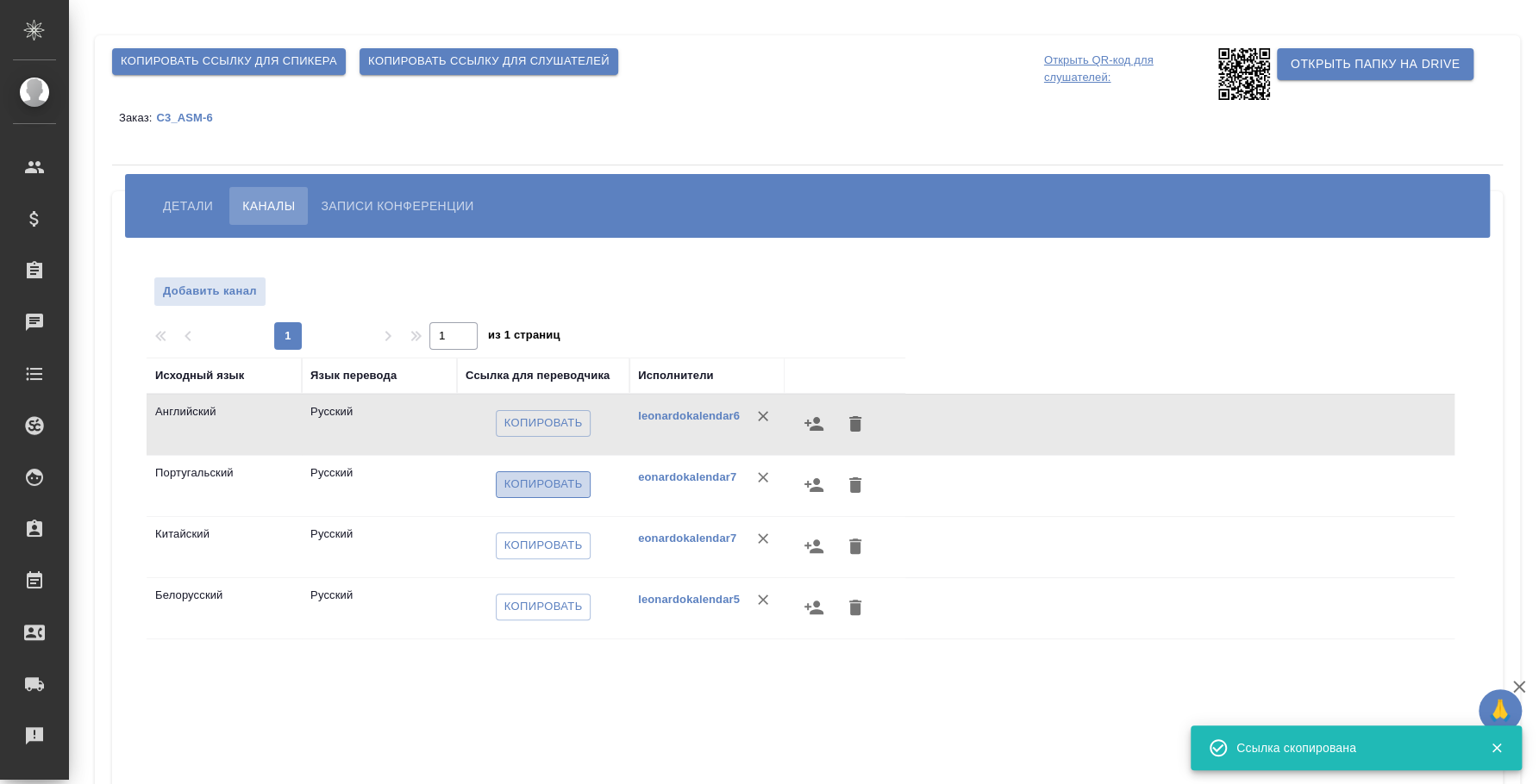
click at [559, 488] on span "Копировать" at bounding box center [543, 485] width 79 height 19
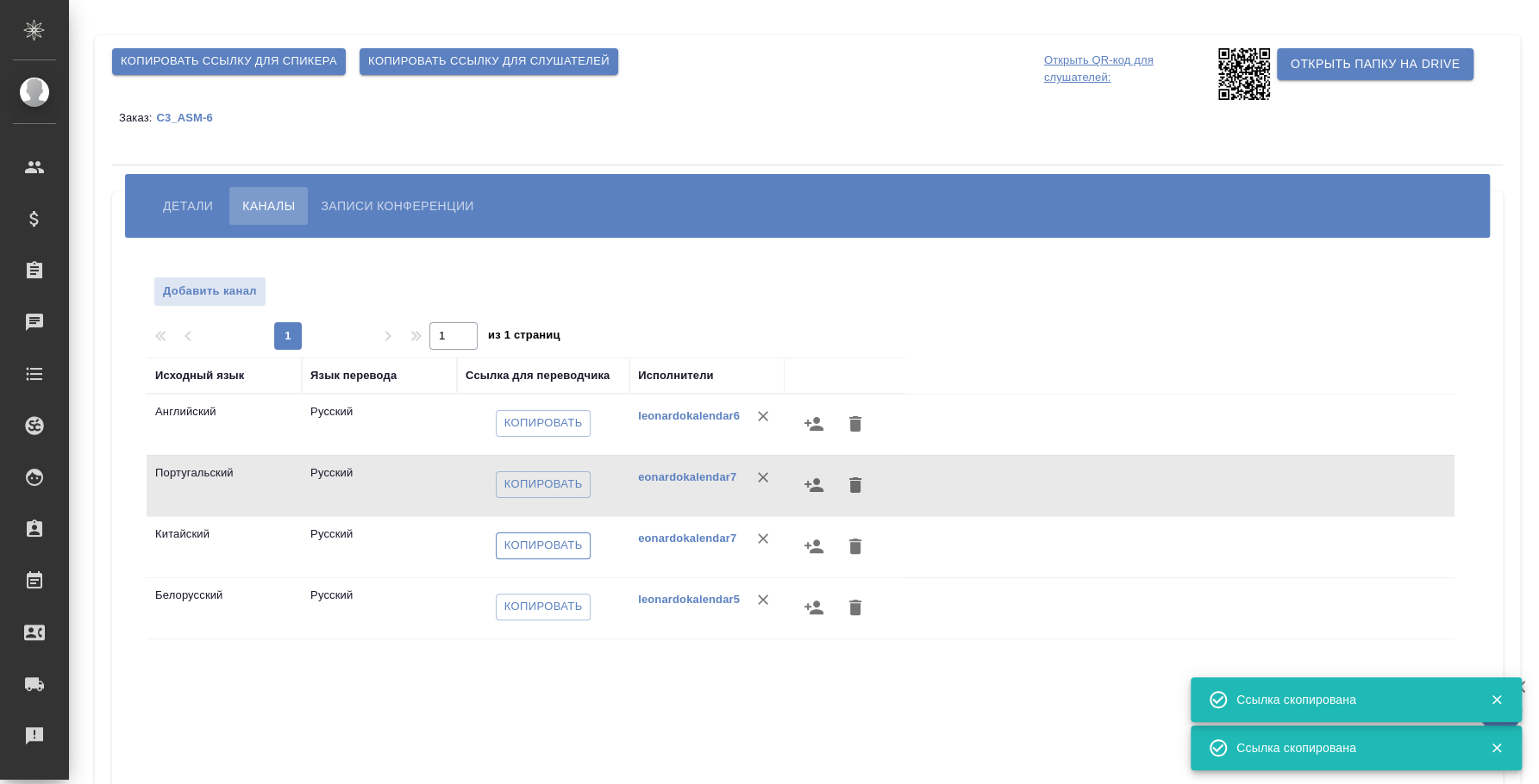
click at [518, 541] on span "Копировать" at bounding box center [543, 546] width 79 height 19
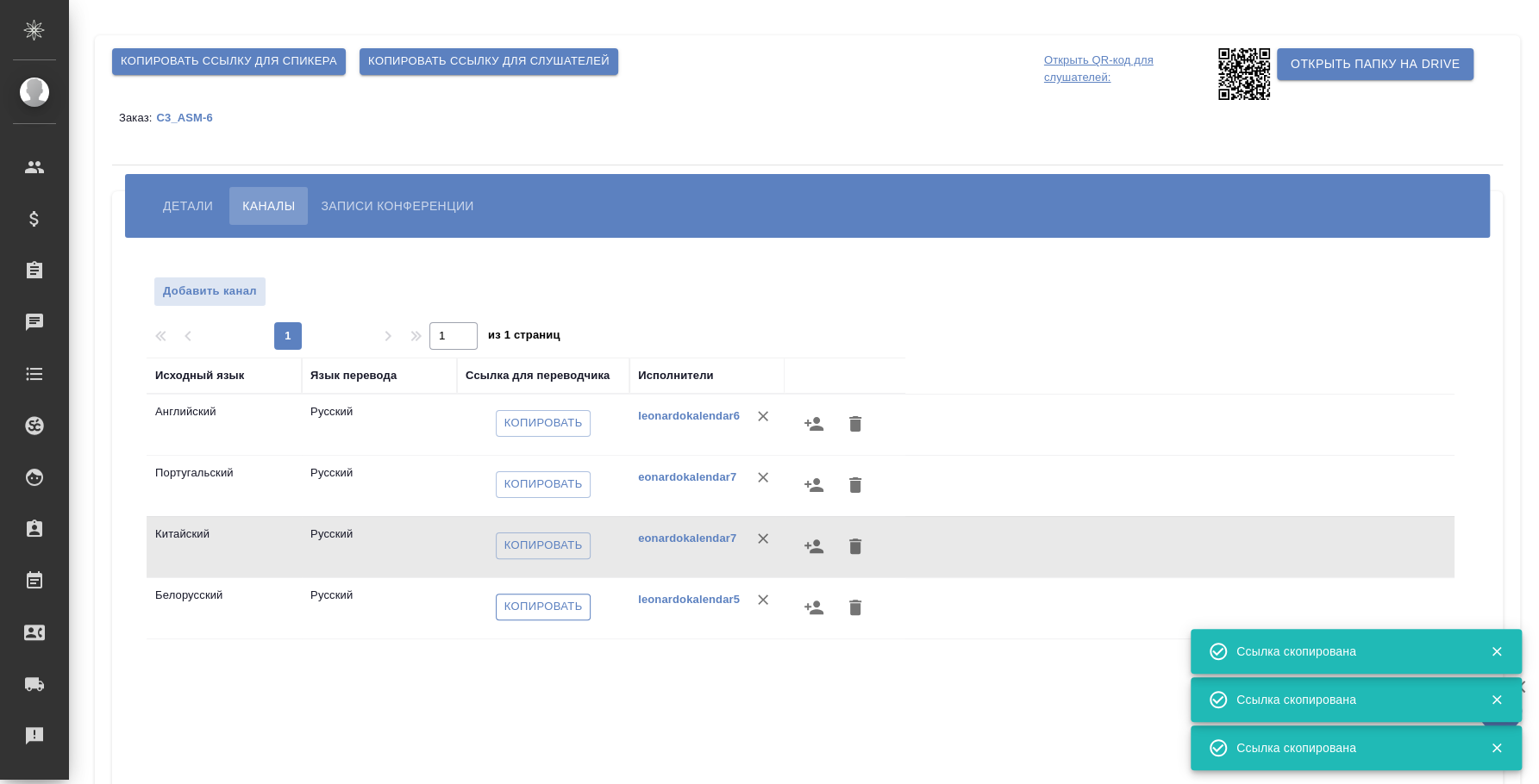
click at [546, 609] on span "Копировать" at bounding box center [543, 607] width 79 height 19
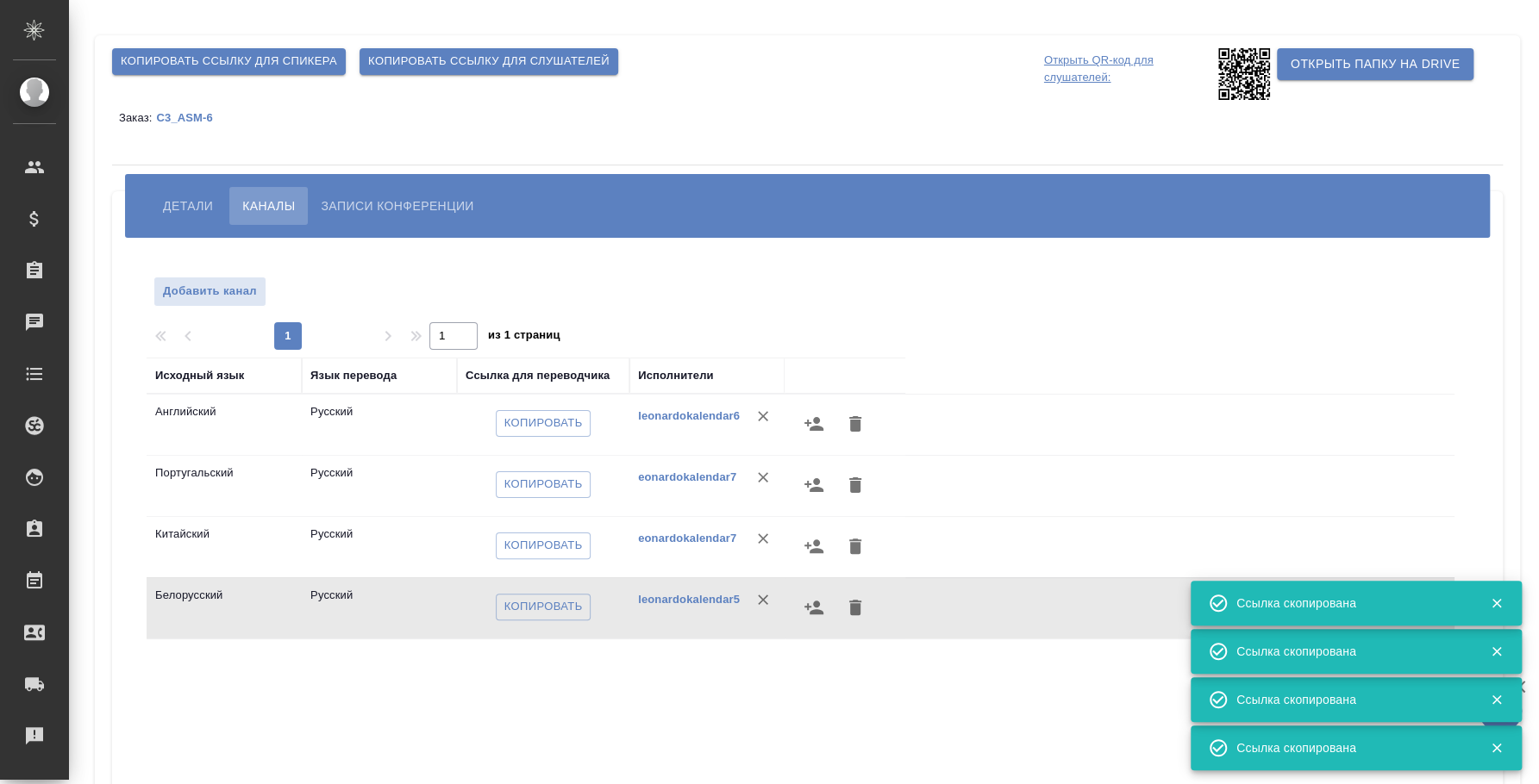
click at [382, 196] on span "Записи конференции" at bounding box center [396, 205] width 152 height 20
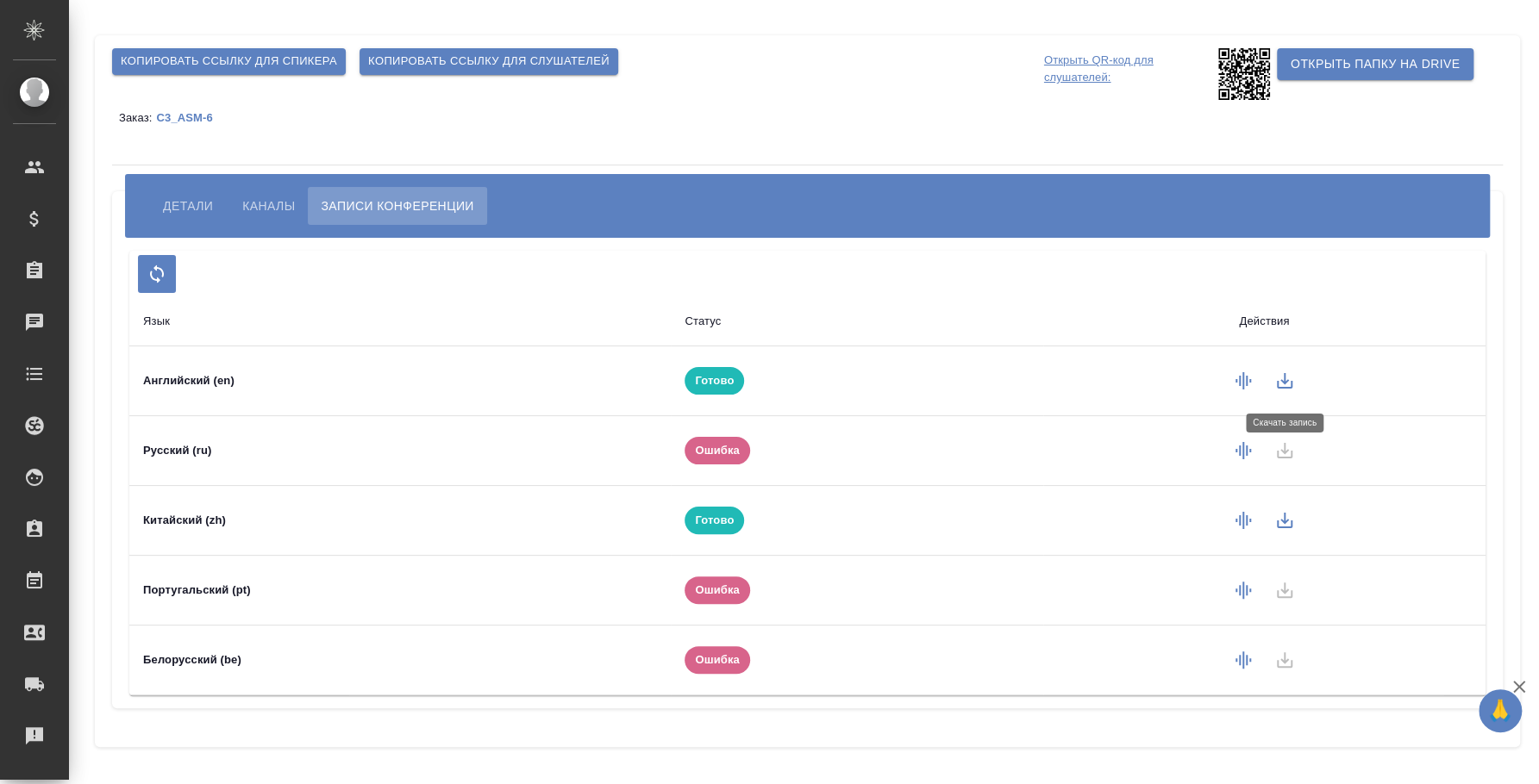
click at [1279, 386] on icon "button" at bounding box center [1284, 380] width 20 height 20
click at [157, 203] on button "Детали" at bounding box center [188, 205] width 76 height 38
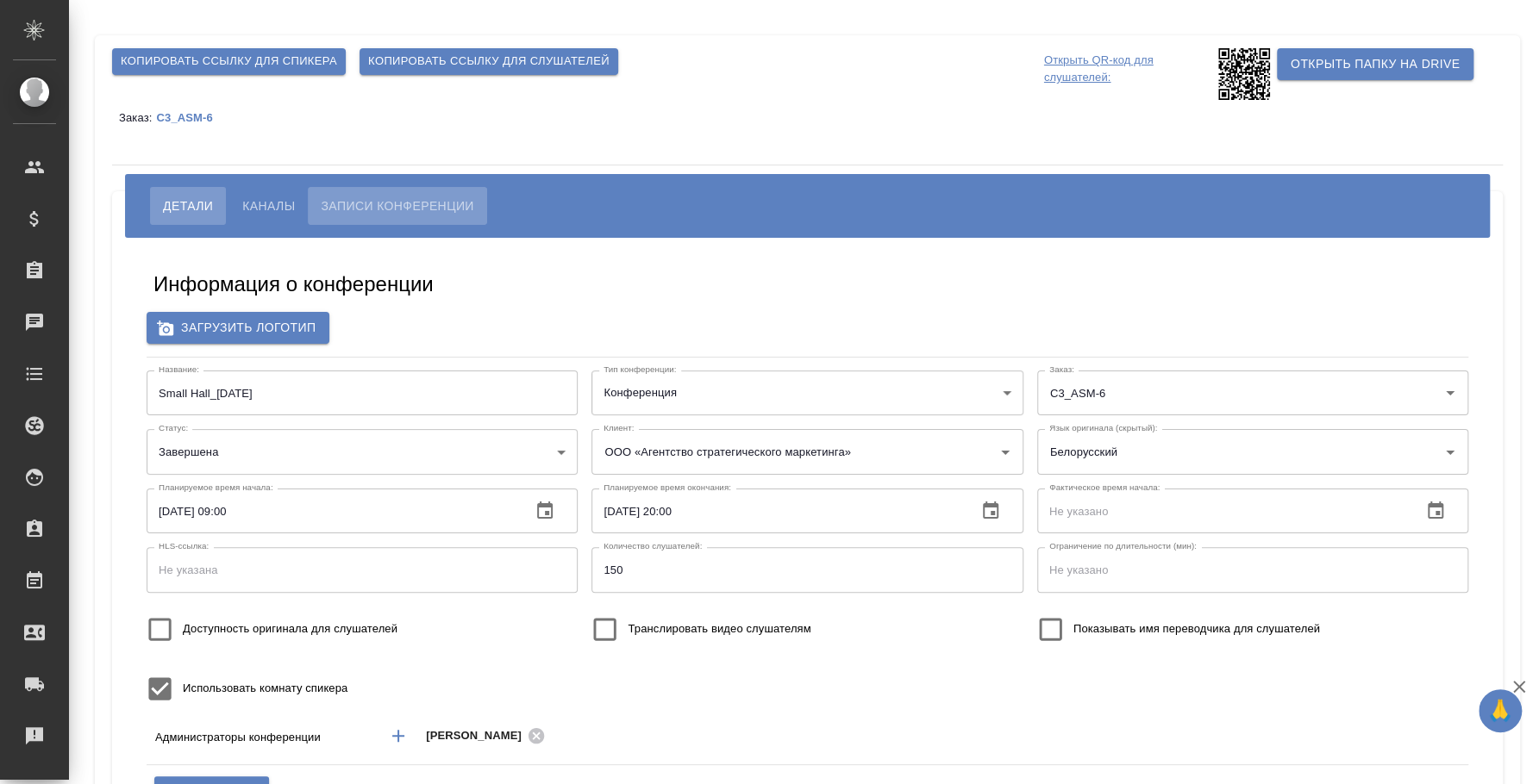
click at [464, 206] on span "Записи конференции" at bounding box center [396, 205] width 152 height 20
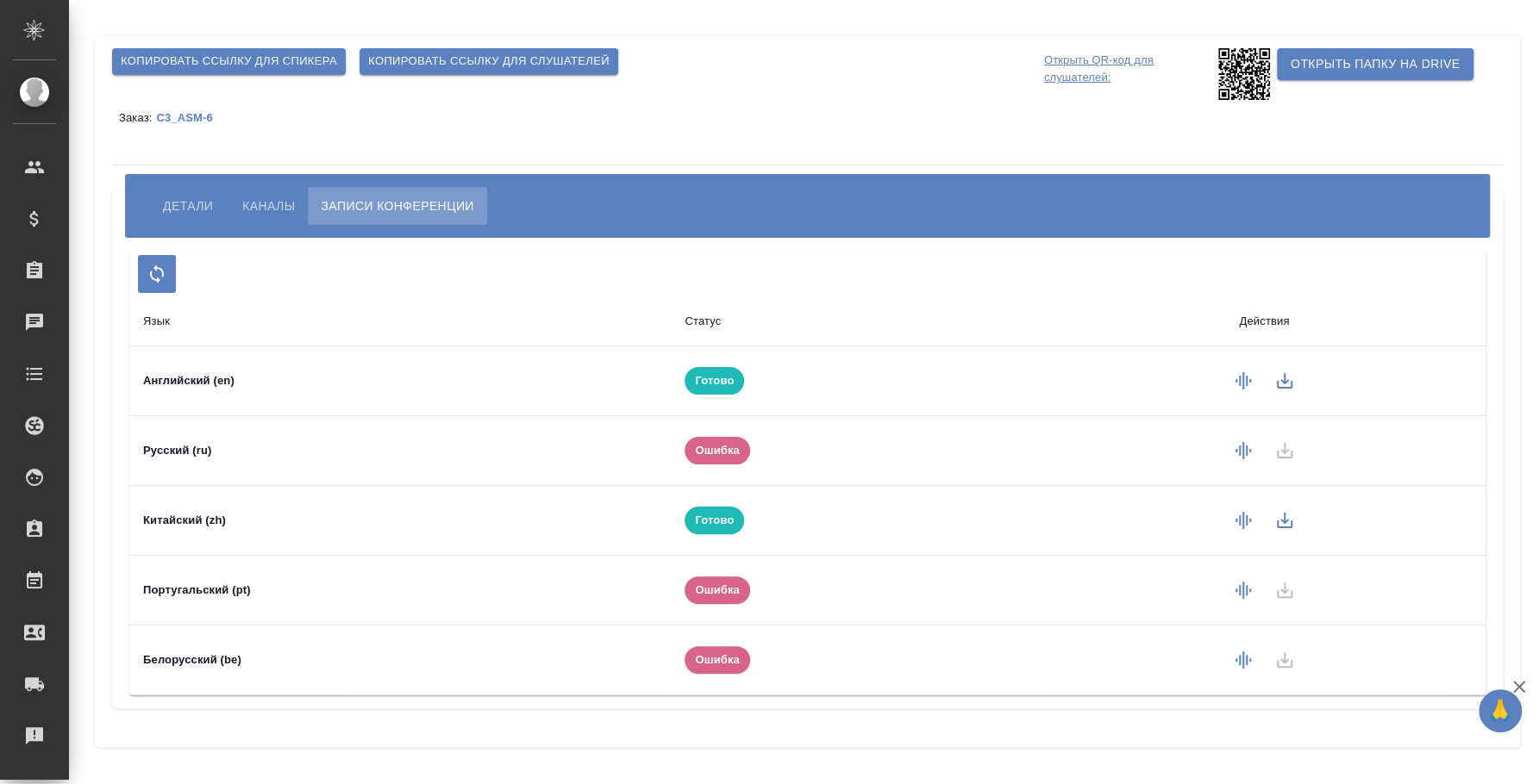
click at [1002, 74] on div "Копировать ссылку для спикера Копировать ссылку для слушателей" at bounding box center [575, 62] width 939 height 41
click at [1285, 389] on icon "button" at bounding box center [1284, 380] width 20 height 20
